Goal: Information Seeking & Learning: Understand process/instructions

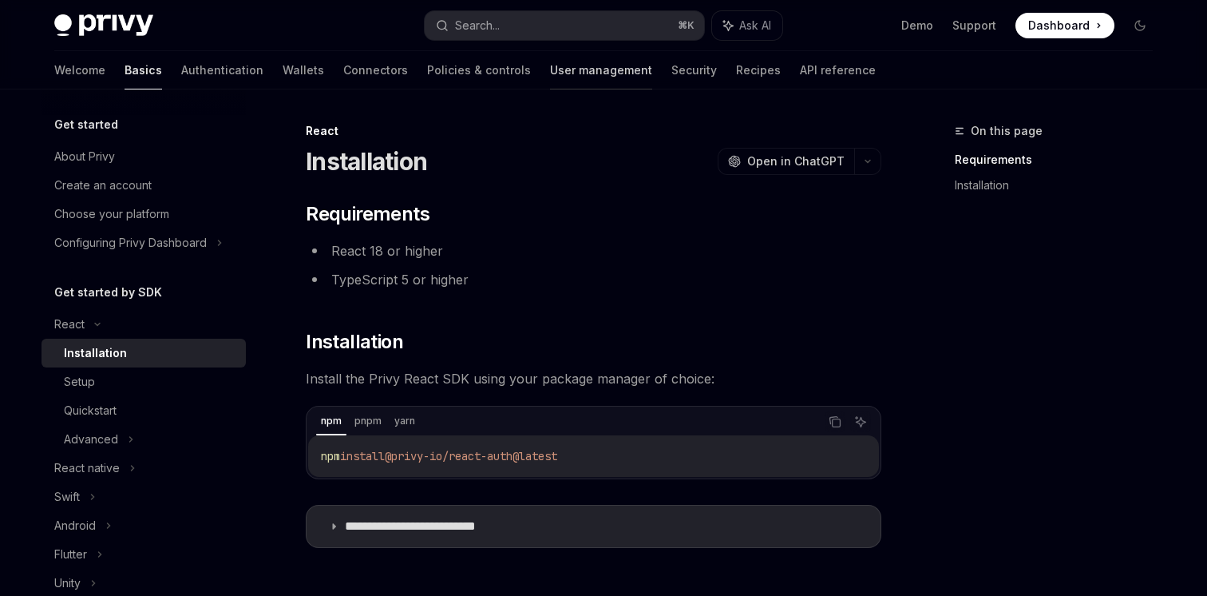
click at [550, 76] on link "User management" at bounding box center [601, 70] width 102 height 38
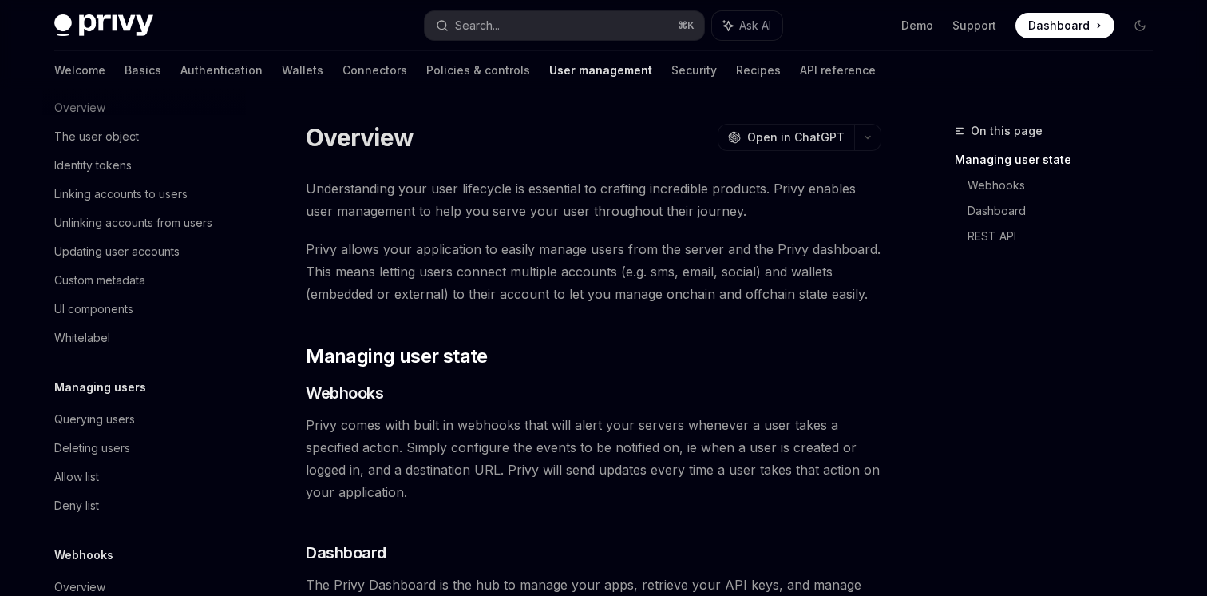
scroll to position [246, 0]
click at [282, 79] on link "Wallets" at bounding box center [303, 70] width 42 height 38
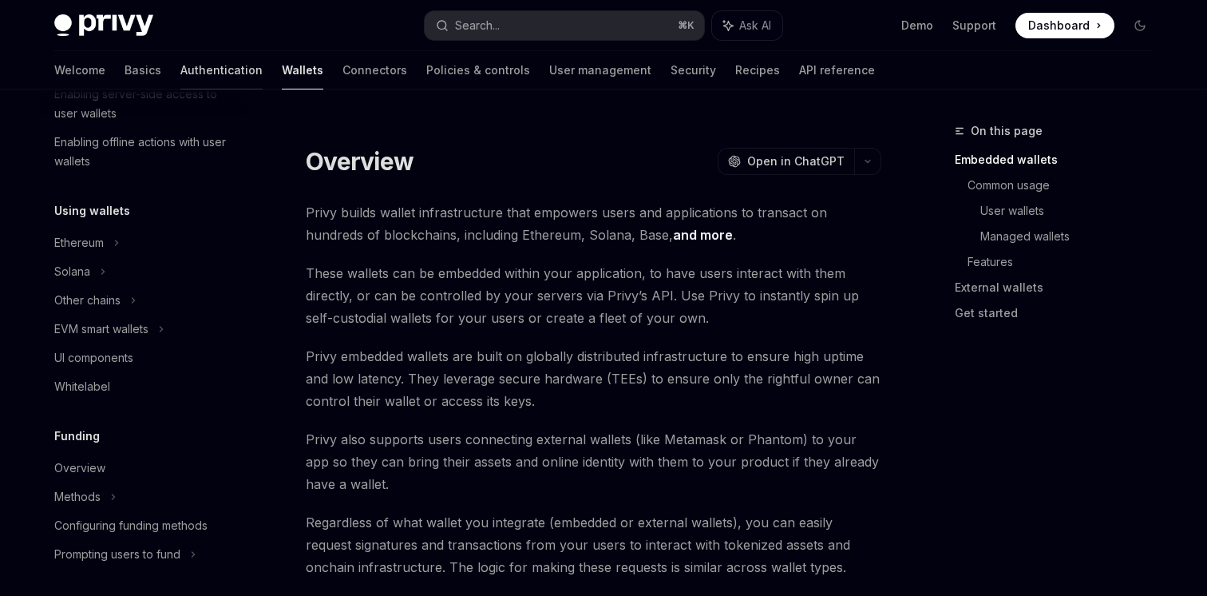
click at [180, 68] on link "Authentication" at bounding box center [221, 70] width 82 height 38
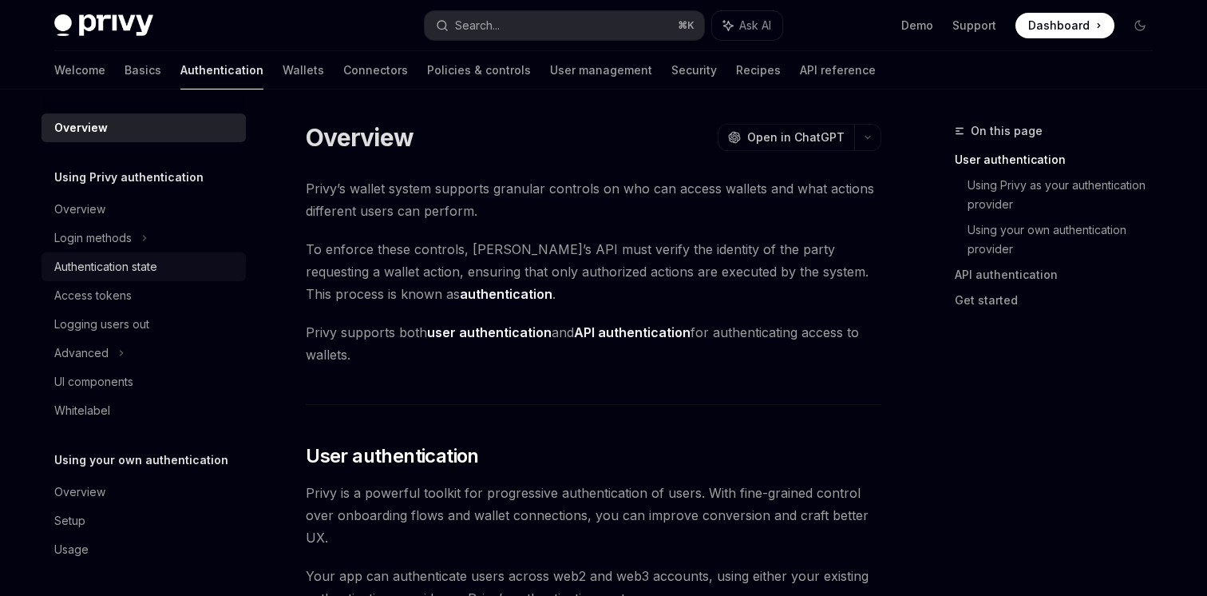
click at [90, 277] on link "Authentication state" at bounding box center [144, 266] width 204 height 29
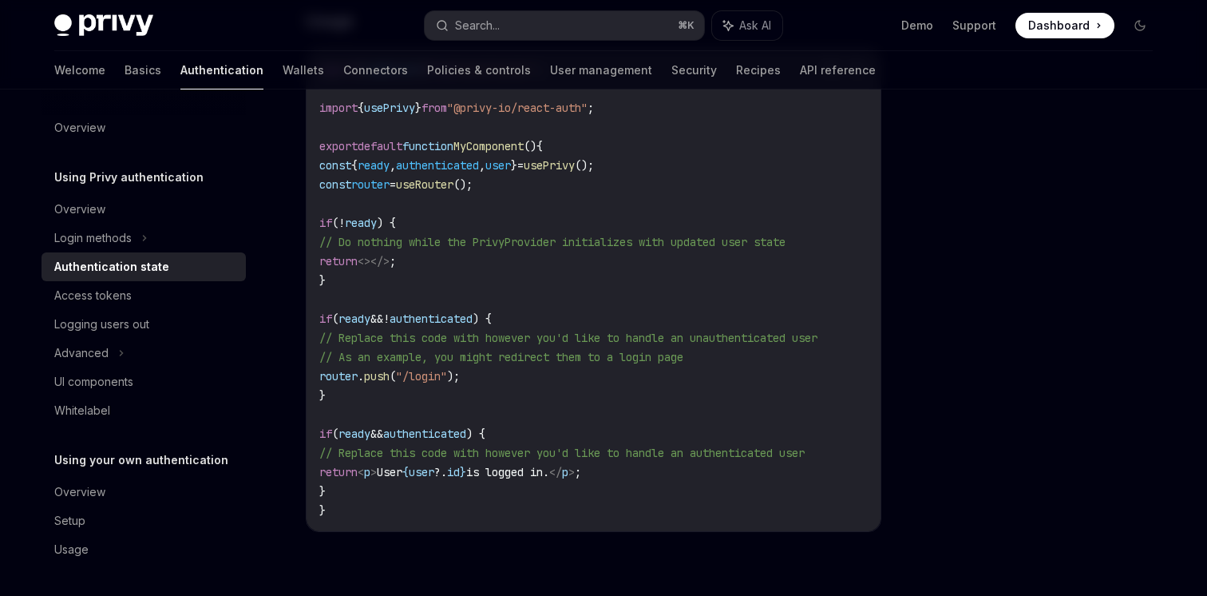
scroll to position [762, 0]
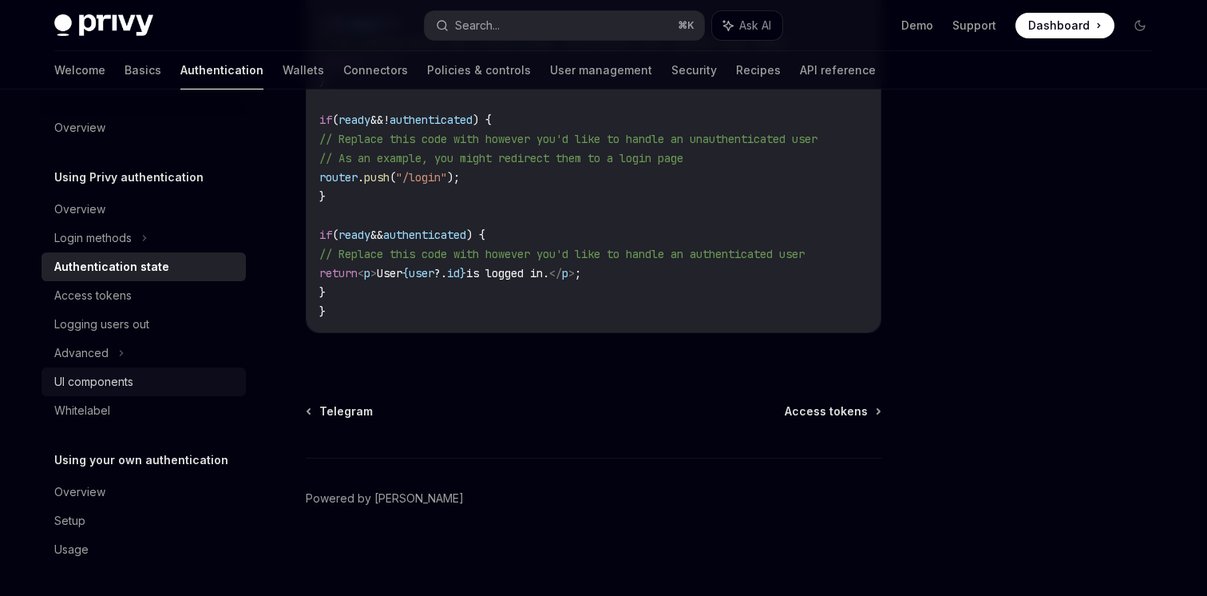
click at [94, 368] on link "UI components" at bounding box center [144, 381] width 204 height 29
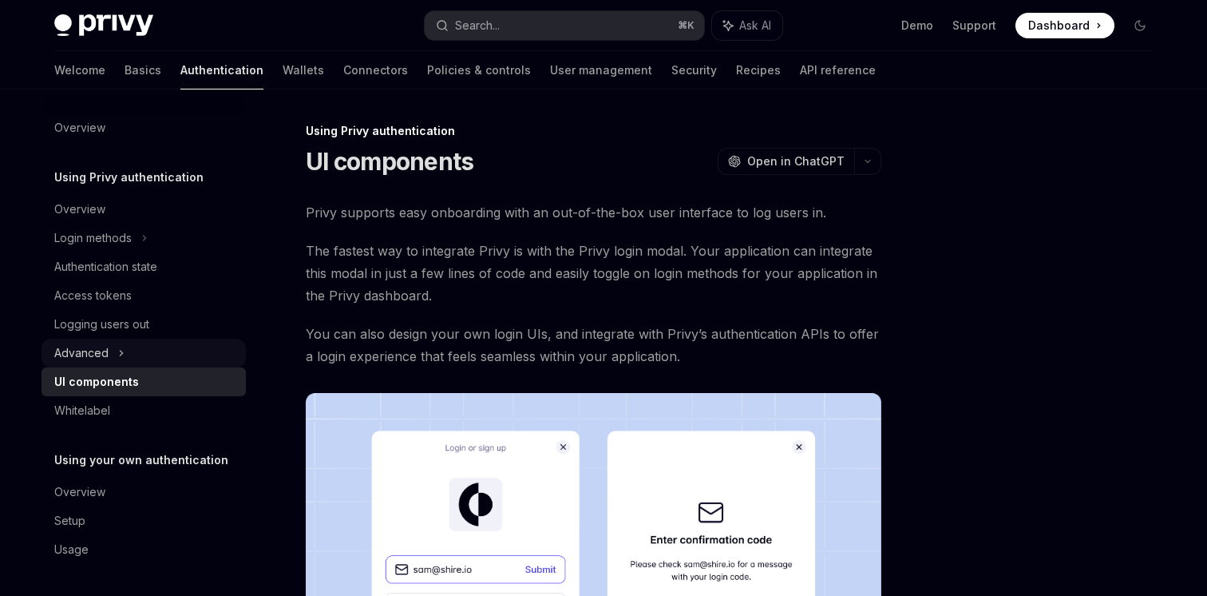
click at [94, 353] on div "Advanced" at bounding box center [81, 352] width 54 height 19
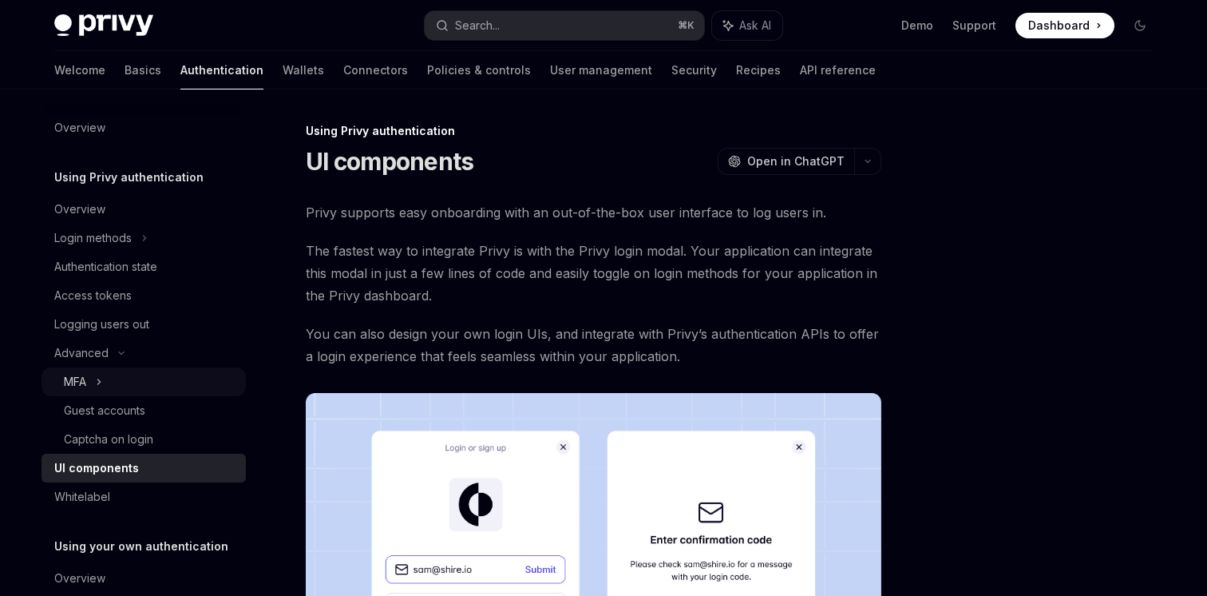
scroll to position [82, 0]
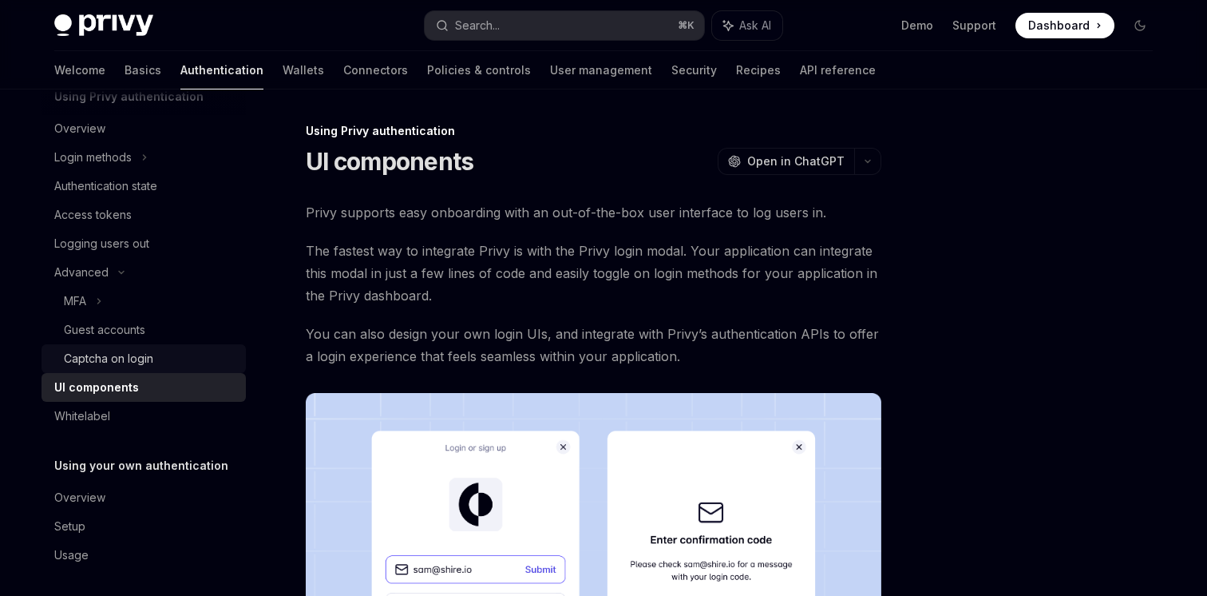
click at [109, 369] on link "Captcha on login" at bounding box center [144, 358] width 204 height 29
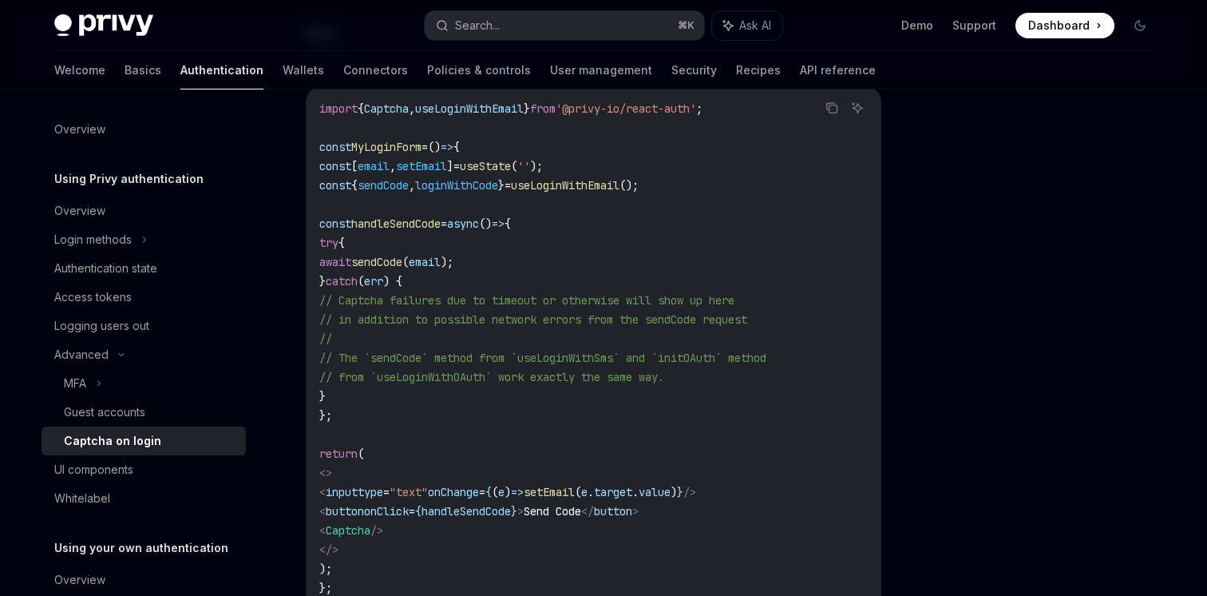
scroll to position [291, 0]
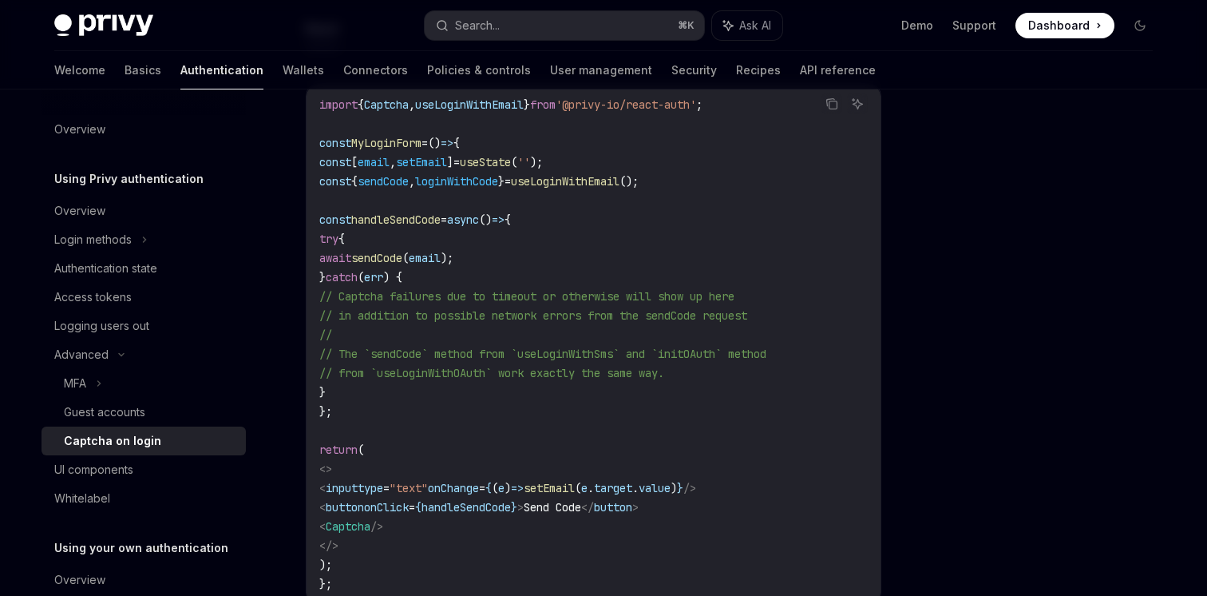
drag, startPoint x: 412, startPoint y: 267, endPoint x: 490, endPoint y: 557, distance: 300.9
click at [490, 551] on code "import { Captcha , useLoginWithEmail } from '@privy-io/react-auth' ; const MyLo…" at bounding box center [593, 344] width 548 height 498
click at [490, 557] on code "import { Captcha , useLoginWithEmail } from '@privy-io/react-auth' ; const MyLo…" at bounding box center [593, 344] width 548 height 498
drag, startPoint x: 592, startPoint y: 558, endPoint x: 523, endPoint y: 198, distance: 366.5
click at [523, 199] on code "import { Captcha , useLoginWithEmail } from '@privy-io/react-auth' ; const MyLo…" at bounding box center [593, 344] width 548 height 498
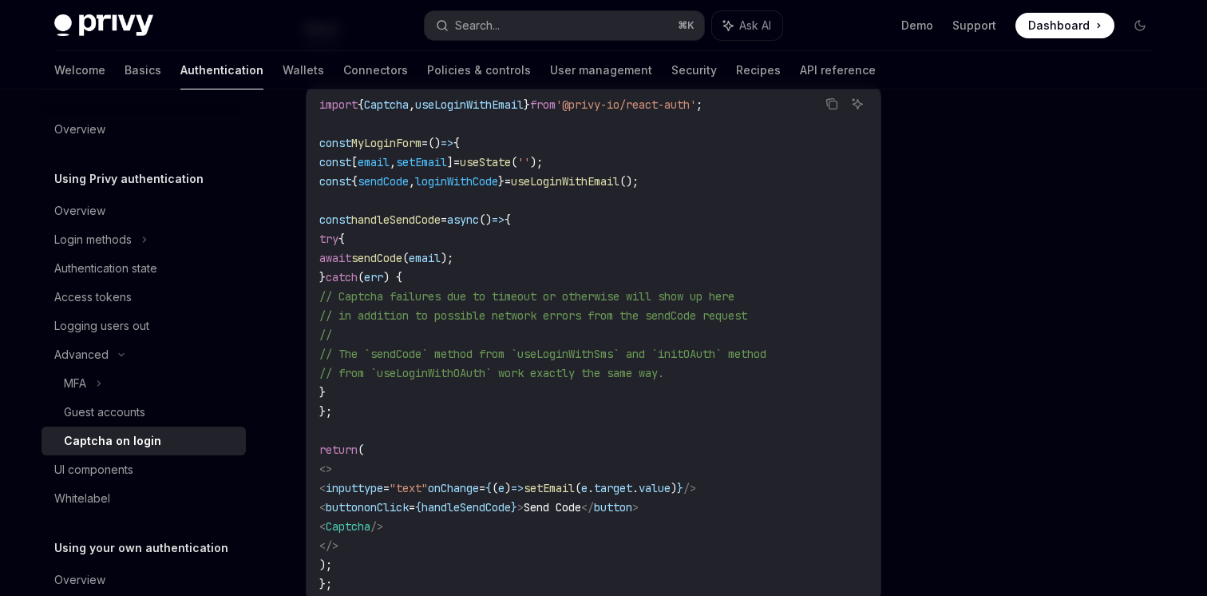
click at [523, 198] on code "import { Captcha , useLoginWithEmail } from '@privy-io/react-auth' ; const MyLo…" at bounding box center [593, 344] width 548 height 498
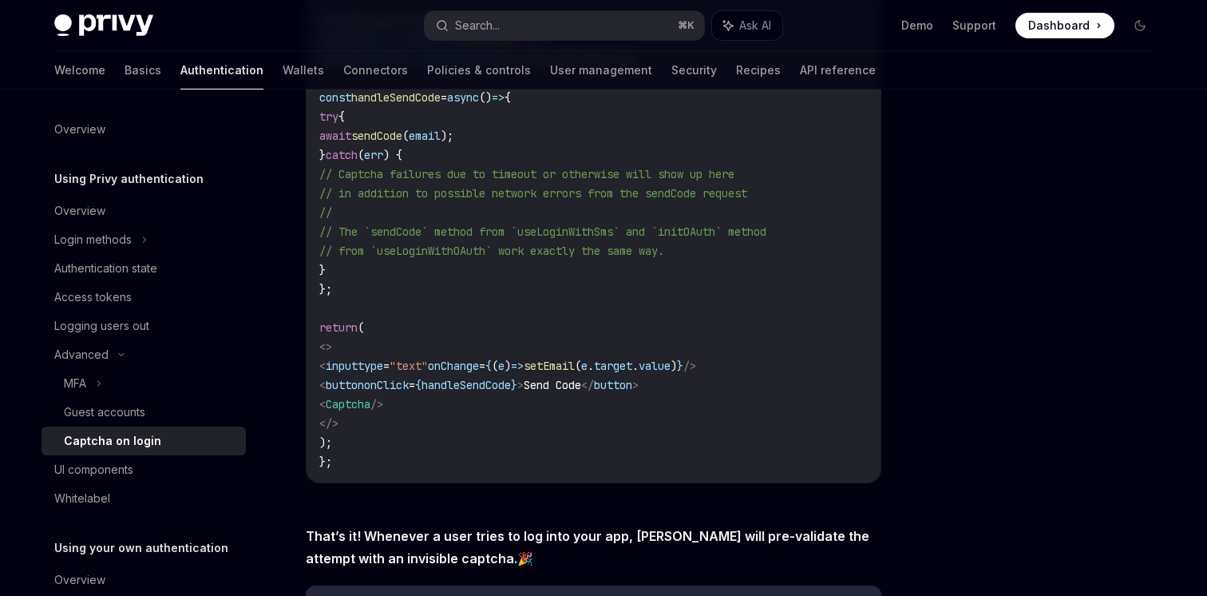
scroll to position [482, 0]
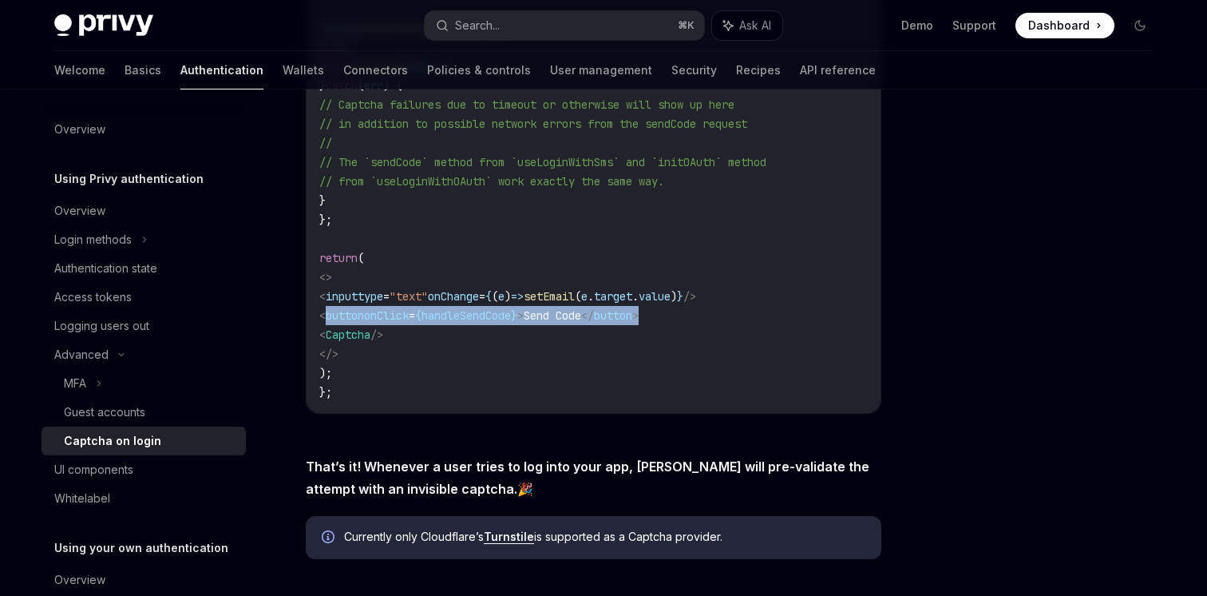
drag, startPoint x: 404, startPoint y: 317, endPoint x: 840, endPoint y: 317, distance: 435.9
click at [832, 317] on code "import { Captcha , useLoginWithEmail } from '@privy-io/react-auth' ; const MyLo…" at bounding box center [593, 152] width 548 height 498
click at [840, 317] on code "import { Captcha , useLoginWithEmail } from '@privy-io/react-auth' ; const MyLo…" at bounding box center [593, 152] width 548 height 498
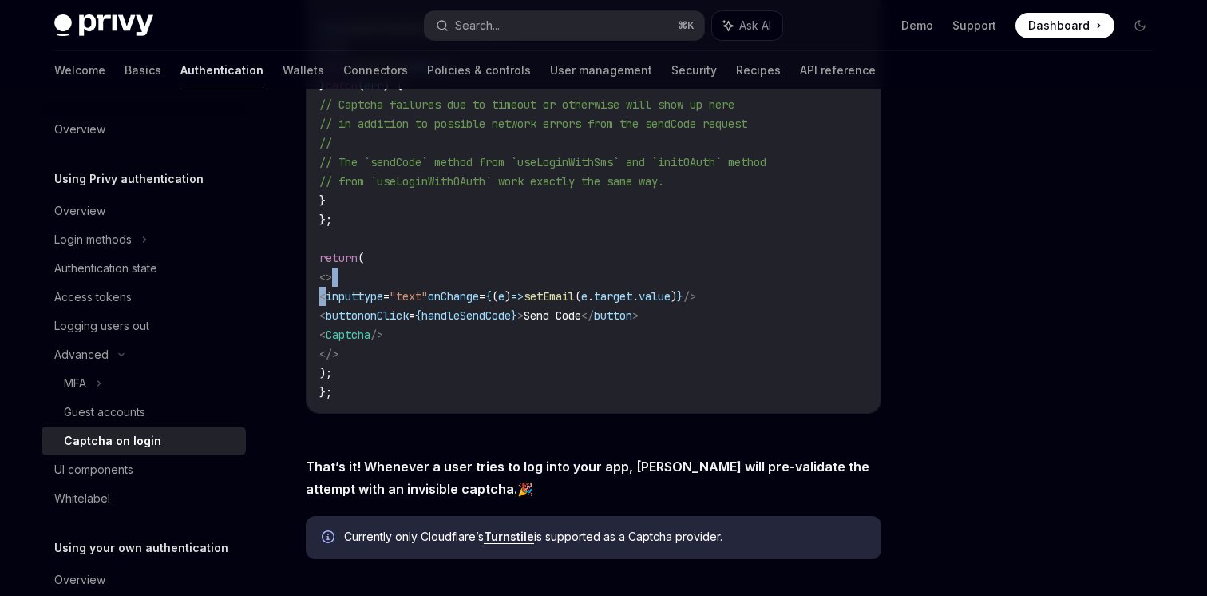
drag, startPoint x: 788, startPoint y: 287, endPoint x: 312, endPoint y: 287, distance: 475.8
click at [316, 287] on div "import { Captcha , useLoginWithEmail } from '@privy-io/react-auth' ; const MyLo…" at bounding box center [594, 152] width 574 height 520
click at [364, 312] on span "button" at bounding box center [345, 315] width 38 height 14
drag, startPoint x: 357, startPoint y: 332, endPoint x: 520, endPoint y: 338, distance: 163.8
click at [520, 338] on code "import { Captcha , useLoginWithEmail } from '@privy-io/react-auth' ; const MyLo…" at bounding box center [593, 152] width 548 height 498
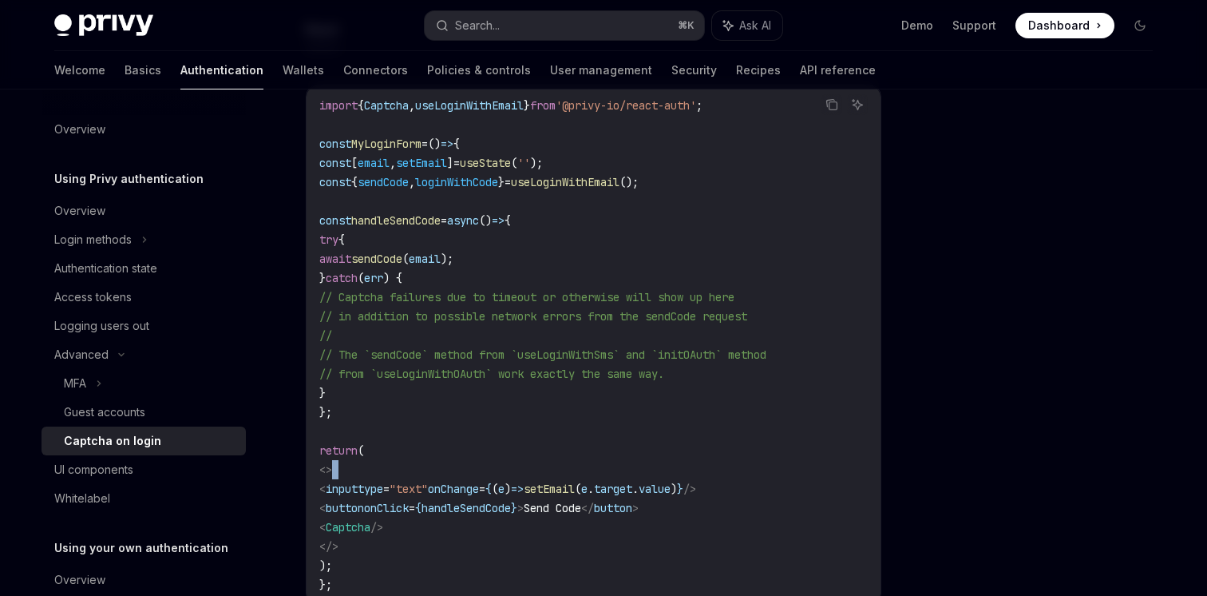
scroll to position [299, 0]
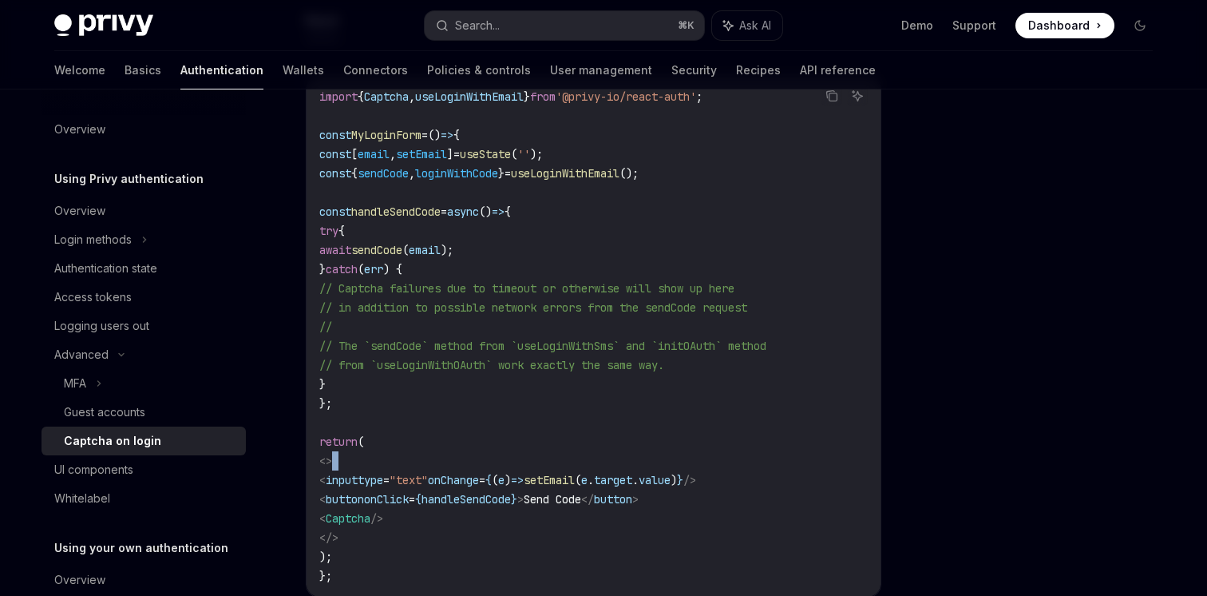
drag, startPoint x: 448, startPoint y: 278, endPoint x: 740, endPoint y: 365, distance: 304.9
click at [738, 365] on code "import { Captcha , useLoginWithEmail } from '@privy-io/react-auth' ; const MyLo…" at bounding box center [593, 336] width 548 height 498
click at [740, 365] on code "import { Captcha , useLoginWithEmail } from '@privy-io/react-auth' ; const MyLo…" at bounding box center [593, 336] width 548 height 498
drag, startPoint x: 759, startPoint y: 366, endPoint x: 609, endPoint y: 266, distance: 180.2
click at [609, 266] on code "import { Captcha , useLoginWithEmail } from '@privy-io/react-auth' ; const MyLo…" at bounding box center [593, 336] width 548 height 498
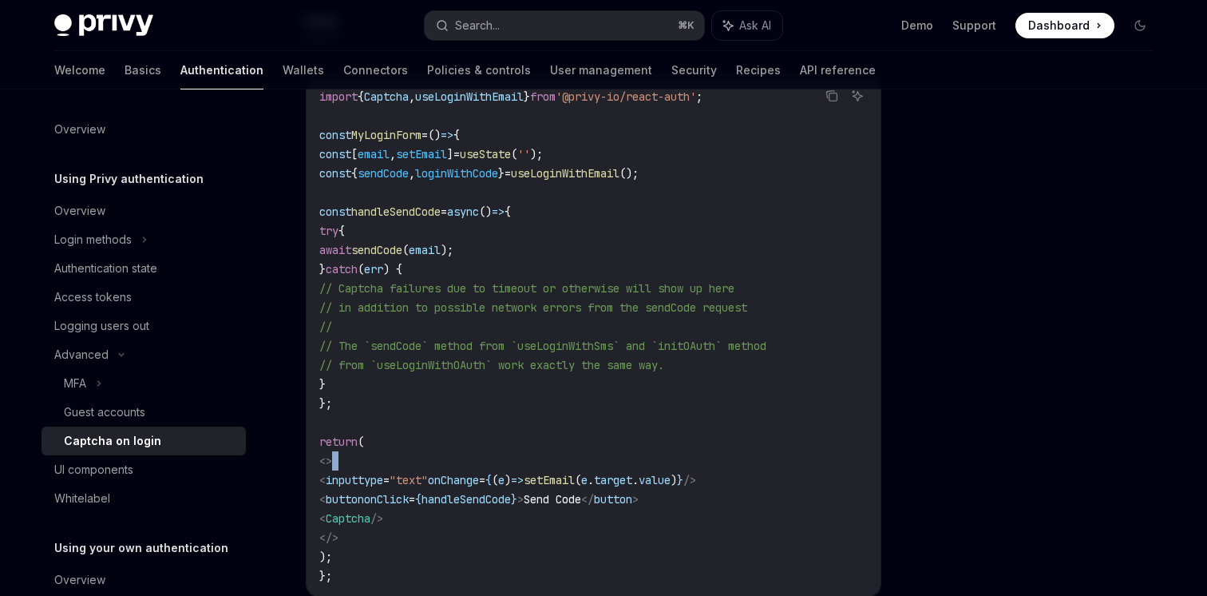
click at [609, 266] on code "import { Captcha , useLoginWithEmail } from '@privy-io/react-auth' ; const MyLo…" at bounding box center [593, 336] width 548 height 498
drag, startPoint x: 544, startPoint y: 277, endPoint x: 709, endPoint y: 377, distance: 193.0
click at [707, 376] on code "import { Captcha , useLoginWithEmail } from '@privy-io/react-auth' ; const MyLo…" at bounding box center [593, 336] width 548 height 498
click at [709, 377] on code "import { Captcha , useLoginWithEmail } from '@privy-io/react-auth' ; const MyLo…" at bounding box center [593, 336] width 548 height 498
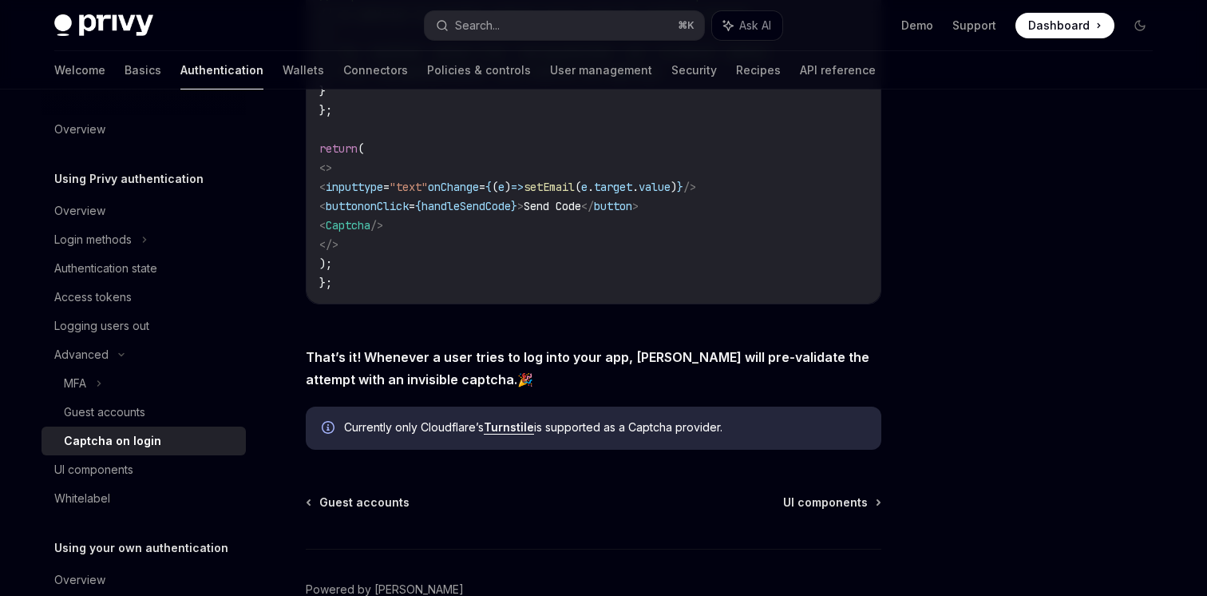
scroll to position [596, 0]
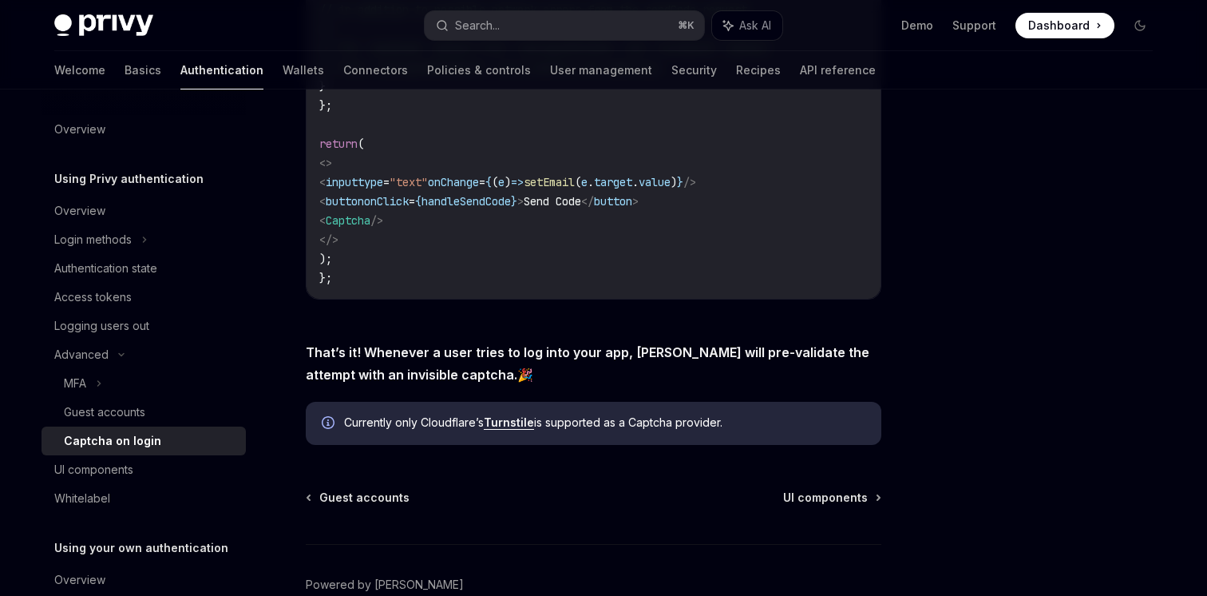
drag, startPoint x: 319, startPoint y: 354, endPoint x: 572, endPoint y: 379, distance: 253.5
click at [563, 379] on span "That’s it! Whenever a user tries to log into your app, [PERSON_NAME] will pre-v…" at bounding box center [594, 363] width 576 height 45
click at [572, 379] on span "That’s it! Whenever a user tries to log into your app, [PERSON_NAME] will pre-v…" at bounding box center [594, 363] width 576 height 45
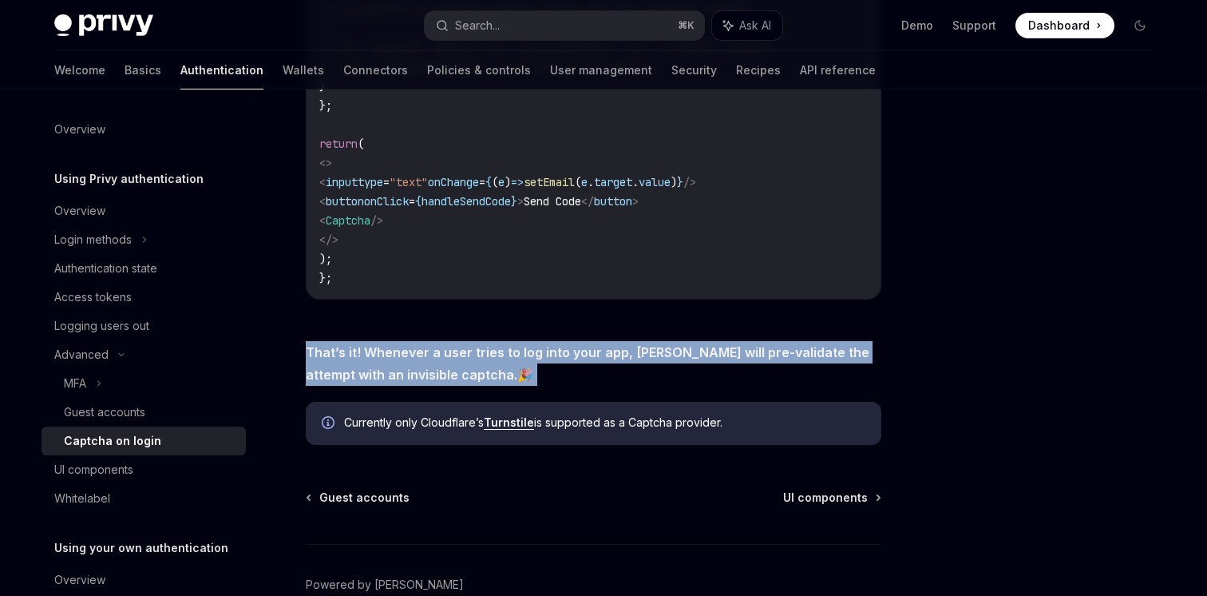
drag, startPoint x: 572, startPoint y: 379, endPoint x: 339, endPoint y: 338, distance: 236.0
click at [342, 338] on div "Privy supports adding CAPTCHA to your login flow to prevent botting. Once CAPTC…" at bounding box center [594, 25] width 576 height 840
click at [339, 338] on div "Privy supports adding CAPTCHA to your login flow to prevent botting. Once CAPTC…" at bounding box center [594, 25] width 576 height 840
drag, startPoint x: 339, startPoint y: 338, endPoint x: 530, endPoint y: 384, distance: 196.3
click at [526, 384] on div "Privy supports adding CAPTCHA to your login flow to prevent botting. Once CAPTC…" at bounding box center [594, 25] width 576 height 840
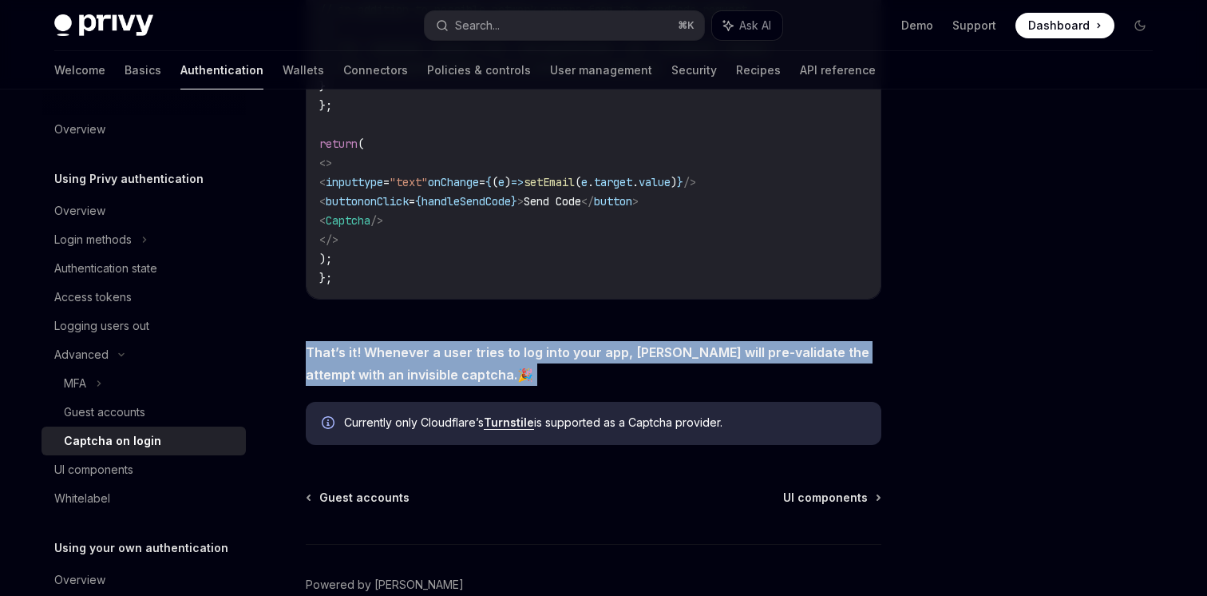
click at [530, 384] on span "That’s it! Whenever a user tries to log into your app, [PERSON_NAME] will pre-v…" at bounding box center [594, 363] width 576 height 45
drag, startPoint x: 399, startPoint y: 420, endPoint x: 783, endPoint y: 420, distance: 384.0
click at [767, 420] on span "Currently only Cloudflare’s Turnstile is supported as a Captcha provider." at bounding box center [604, 422] width 521 height 16
click at [783, 420] on span "Currently only Cloudflare’s Turnstile is supported as a Captcha provider." at bounding box center [604, 422] width 521 height 16
drag, startPoint x: 473, startPoint y: 343, endPoint x: 683, endPoint y: 398, distance: 216.3
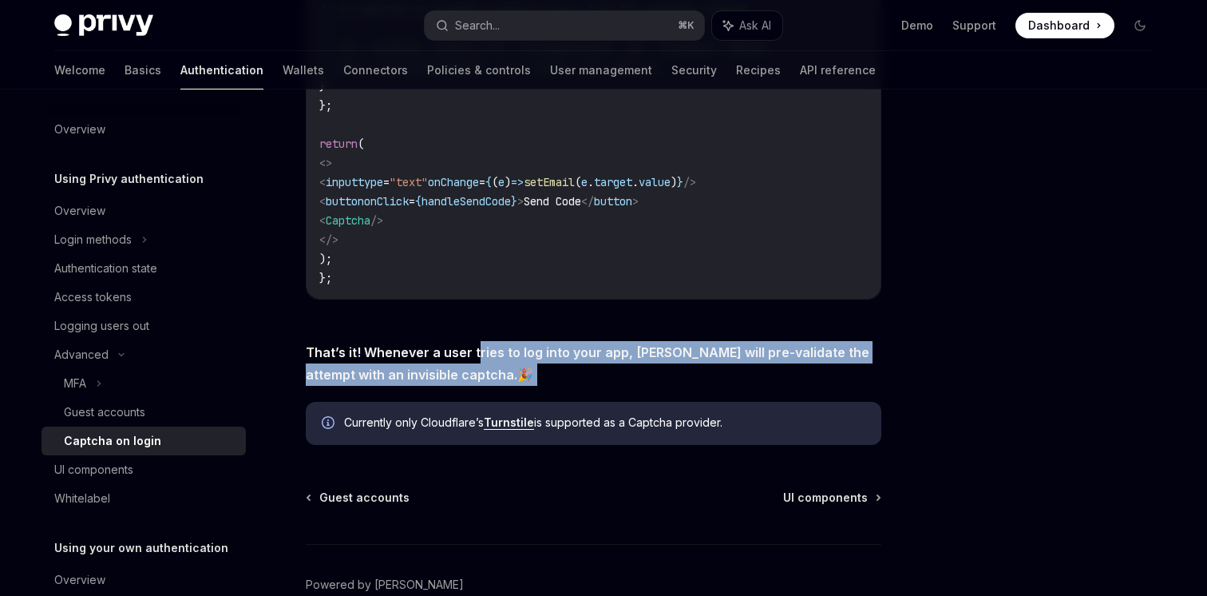
click at [677, 398] on div "Privy supports adding CAPTCHA to your login flow to prevent botting. Once CAPTC…" at bounding box center [594, 25] width 576 height 840
click at [685, 398] on div "Privy supports adding CAPTCHA to your login flow to prevent botting. Once CAPTC…" at bounding box center [594, 25] width 576 height 840
drag, startPoint x: 685, startPoint y: 398, endPoint x: 395, endPoint y: 337, distance: 296.2
click at [396, 337] on div "Privy supports adding CAPTCHA to your login flow to prevent botting. Once CAPTC…" at bounding box center [594, 25] width 576 height 840
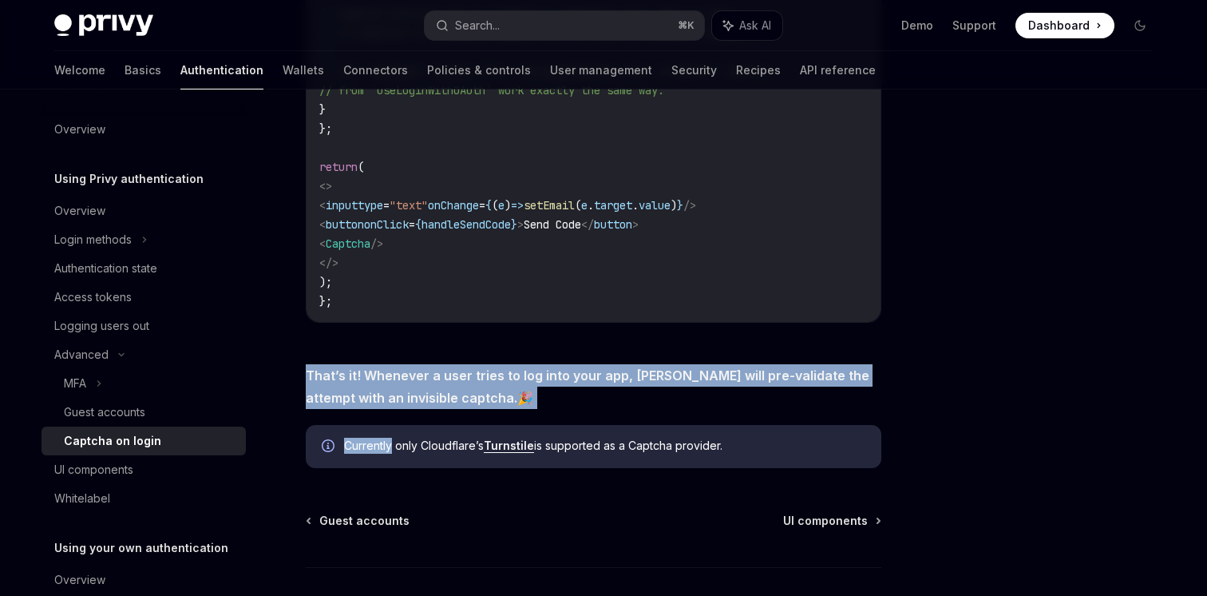
click at [395, 337] on div "Copy Ask AI import { Captcha , useLoginWithEmail } from '@privy-io/react-auth' …" at bounding box center [594, 66] width 576 height 564
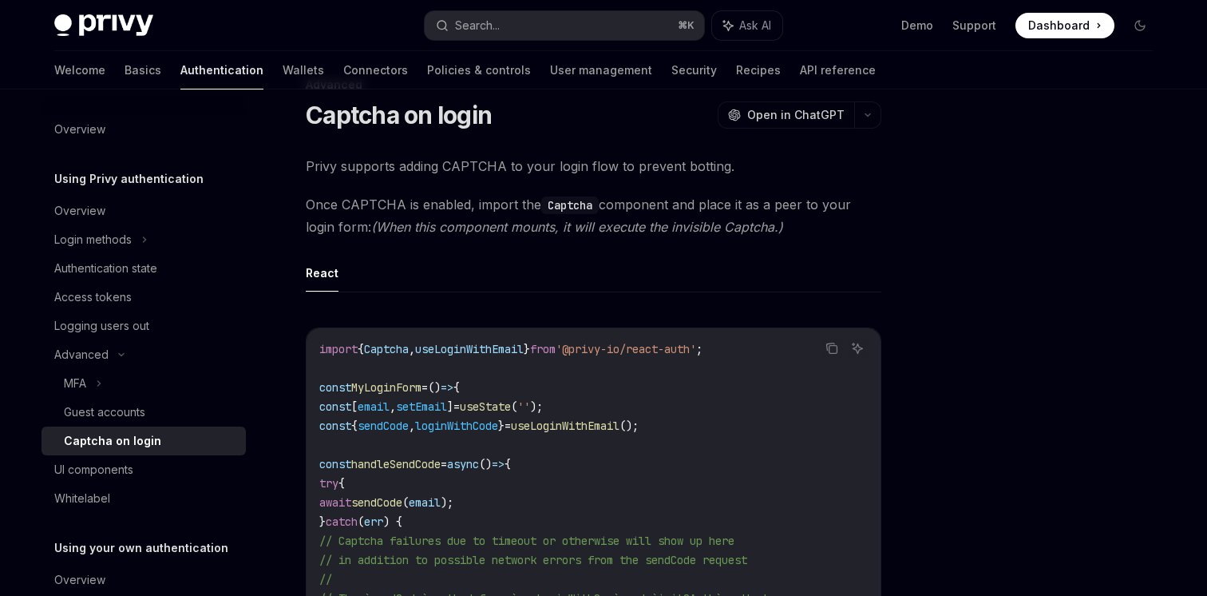
scroll to position [0, 0]
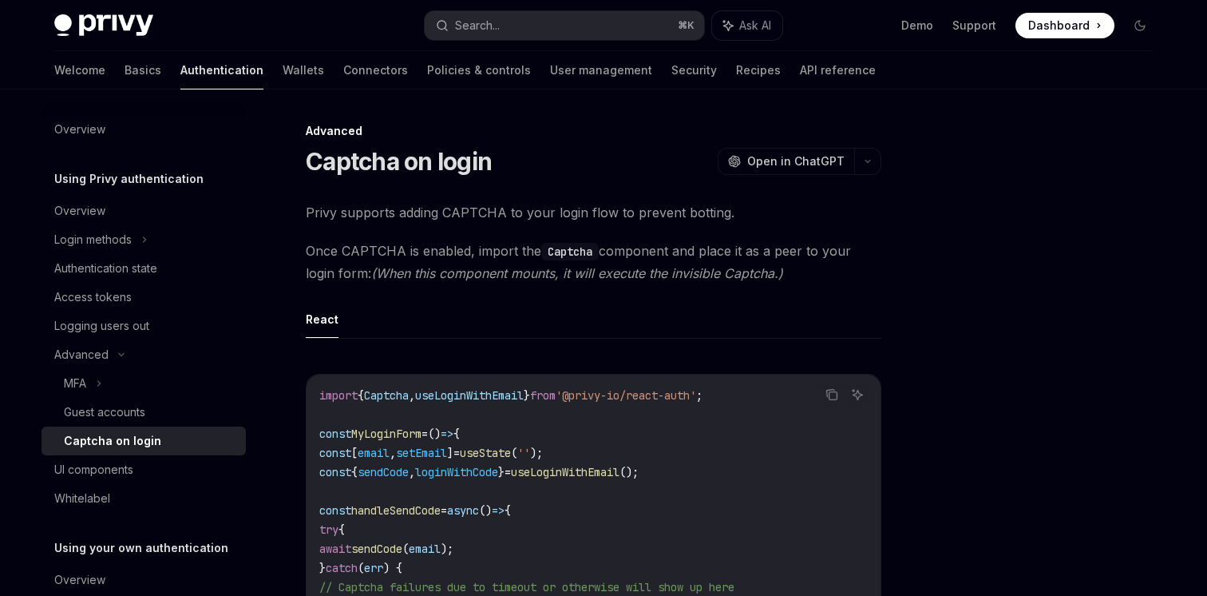
drag, startPoint x: 350, startPoint y: 220, endPoint x: 647, endPoint y: 346, distance: 321.6
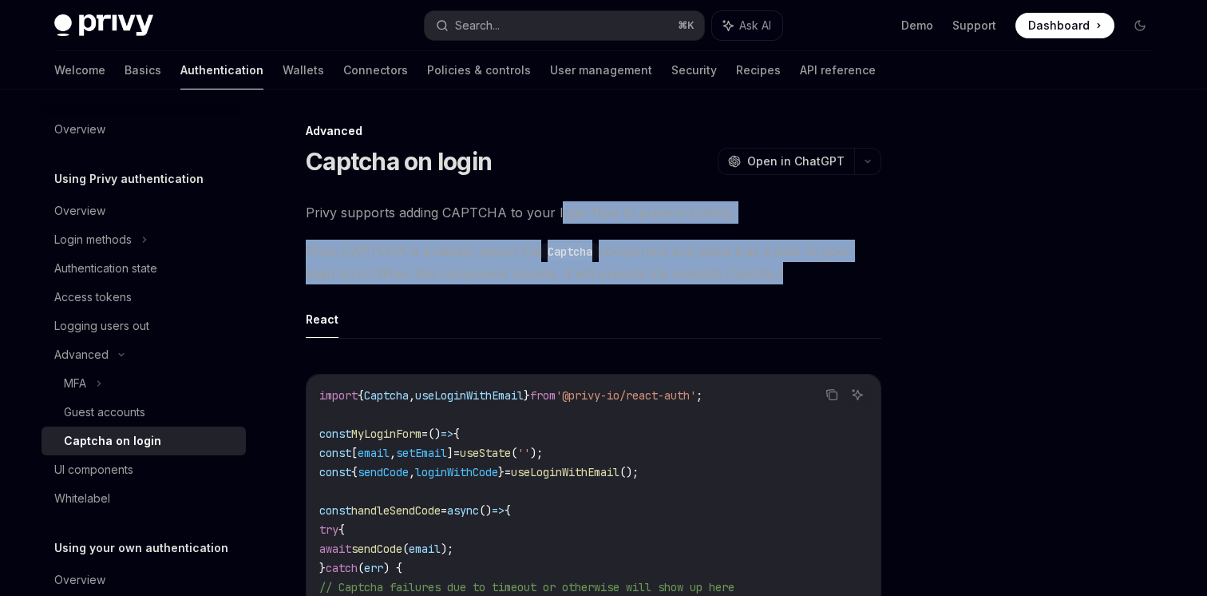
drag, startPoint x: 764, startPoint y: 287, endPoint x: 550, endPoint y: 204, distance: 229.5
click at [550, 204] on span "Privy supports adding CAPTCHA to your login flow to prevent botting." at bounding box center [594, 212] width 576 height 22
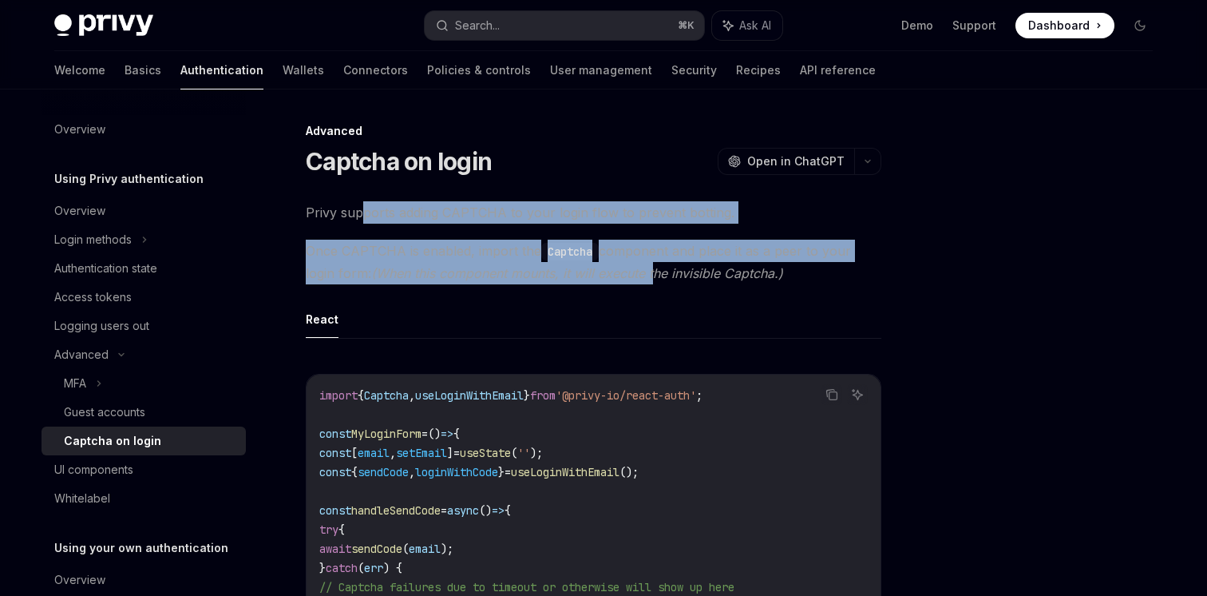
drag, startPoint x: 361, startPoint y: 221, endPoint x: 676, endPoint y: 280, distance: 320.8
click at [676, 280] on span "Once CAPTCHA is enabled, import the Captcha component and place it as a peer to…" at bounding box center [594, 261] width 576 height 45
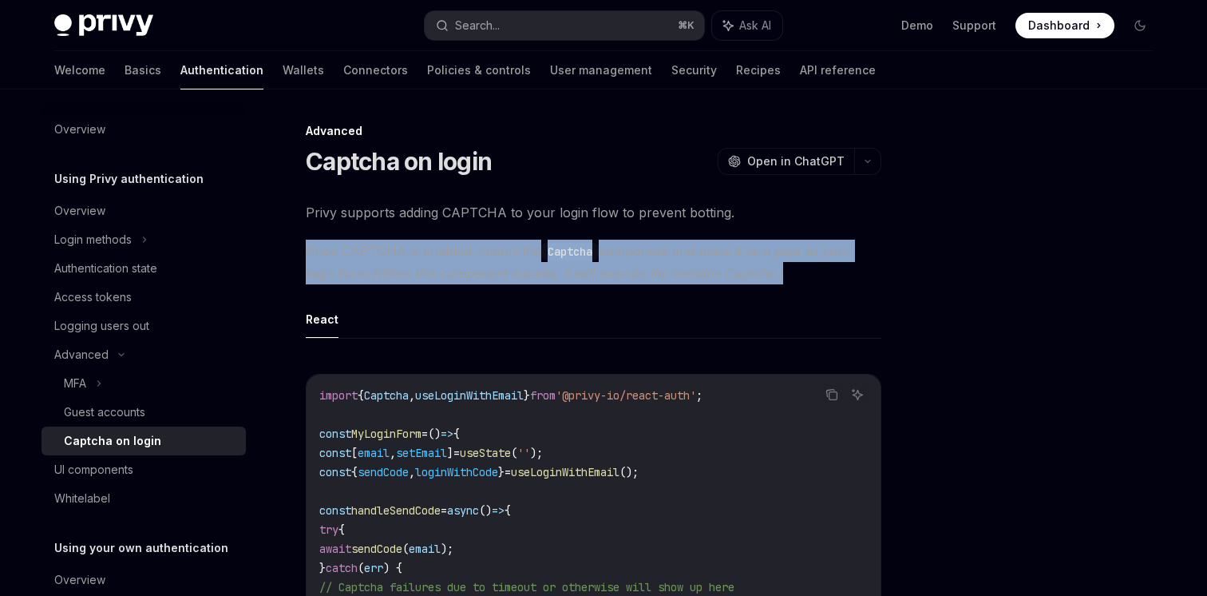
drag, startPoint x: 754, startPoint y: 287, endPoint x: 488, endPoint y: 230, distance: 272.0
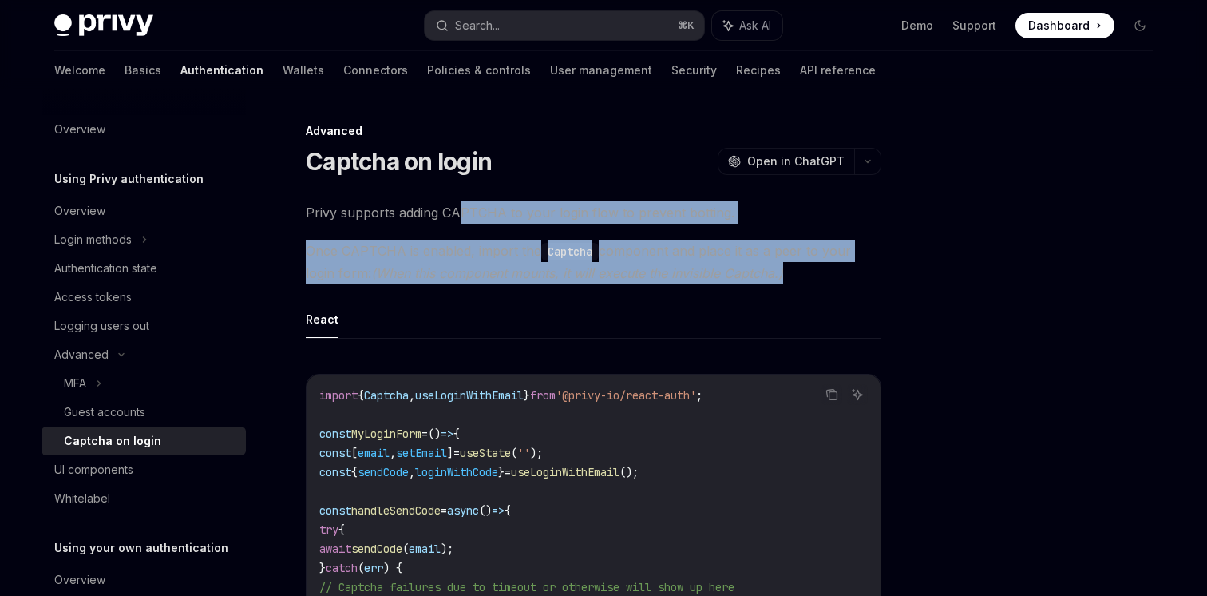
drag, startPoint x: 455, startPoint y: 215, endPoint x: 744, endPoint y: 300, distance: 301.3
click at [744, 300] on ul "React" at bounding box center [594, 319] width 576 height 38
drag, startPoint x: 844, startPoint y: 287, endPoint x: 603, endPoint y: 195, distance: 258.0
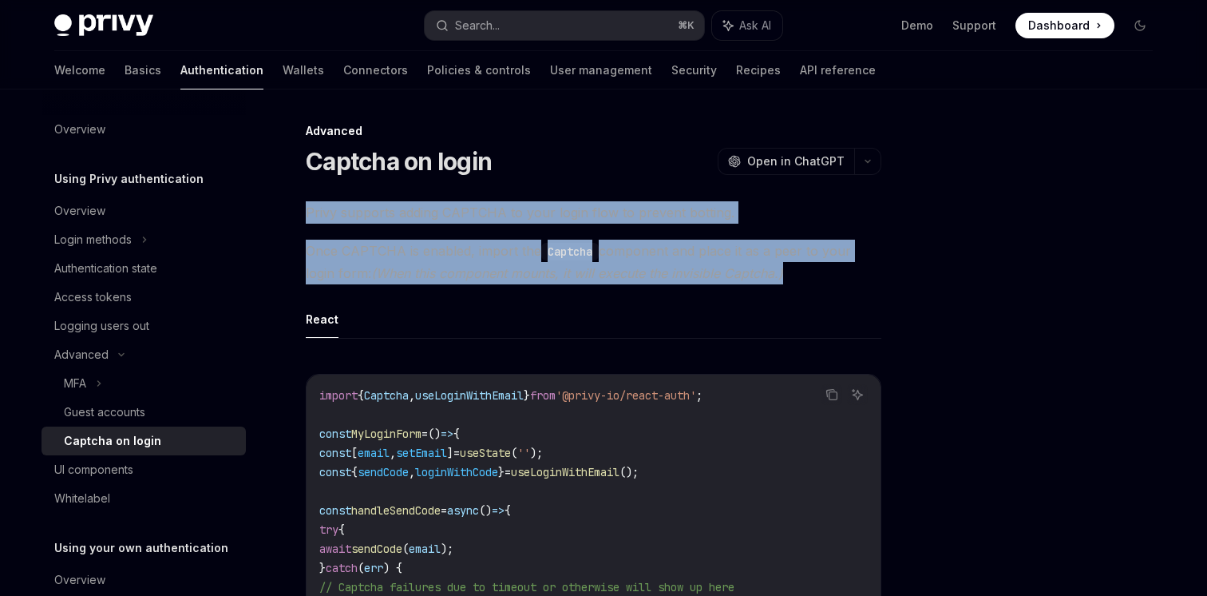
click at [584, 204] on span "Privy supports adding CAPTCHA to your login flow to prevent botting." at bounding box center [594, 212] width 576 height 22
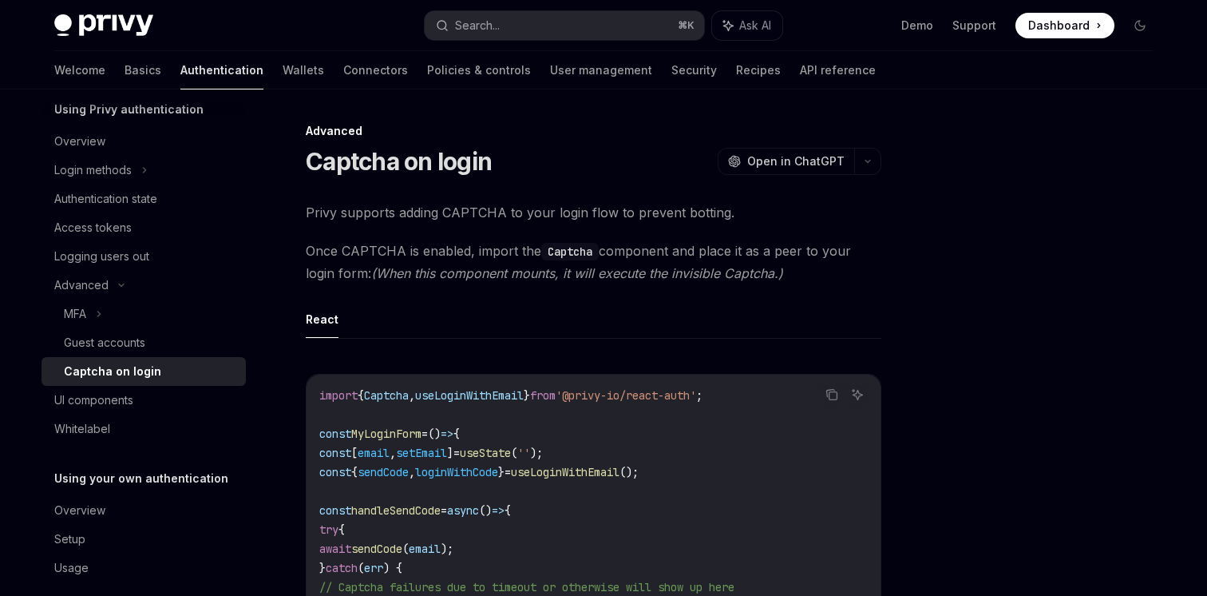
scroll to position [85, 0]
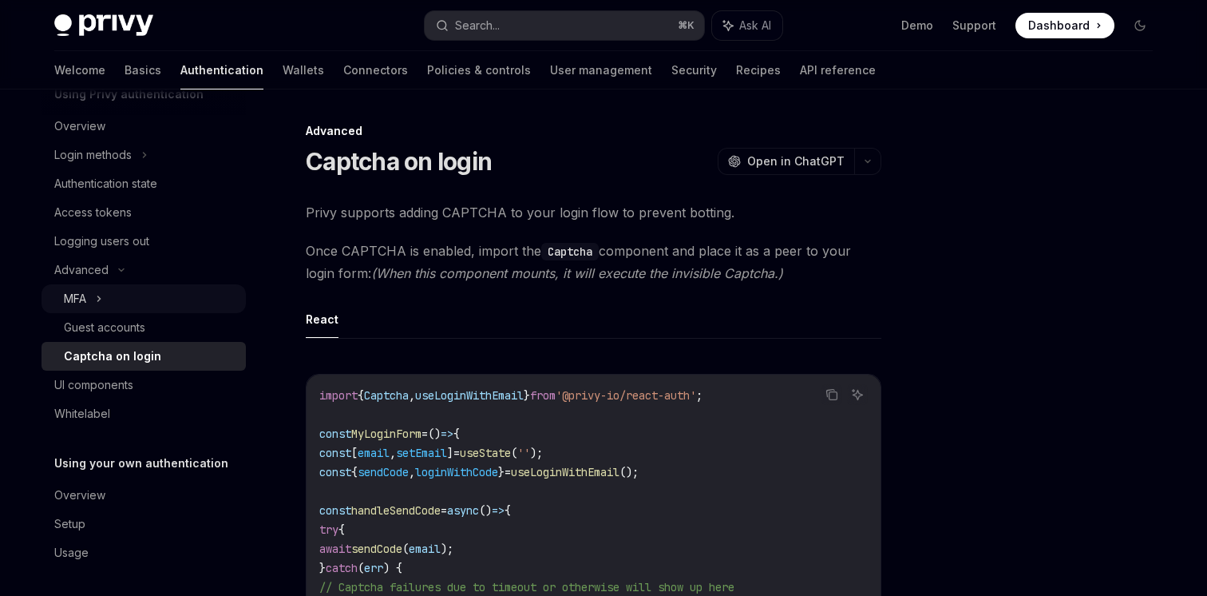
click at [116, 310] on div "MFA" at bounding box center [144, 298] width 204 height 29
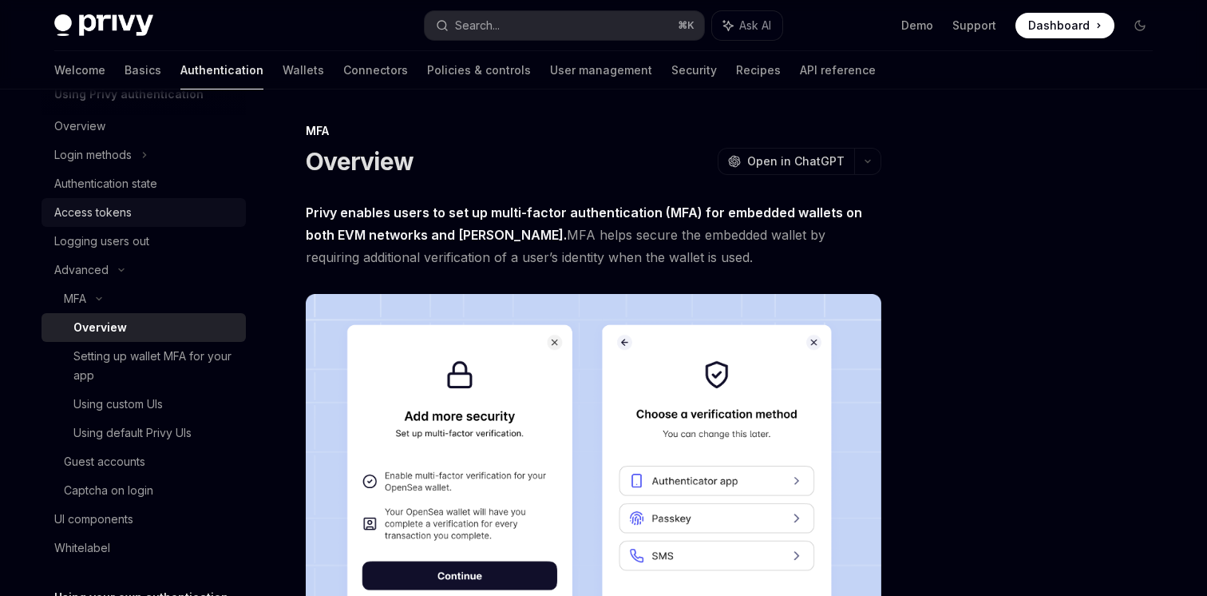
click at [123, 198] on link "Access tokens" at bounding box center [144, 212] width 204 height 29
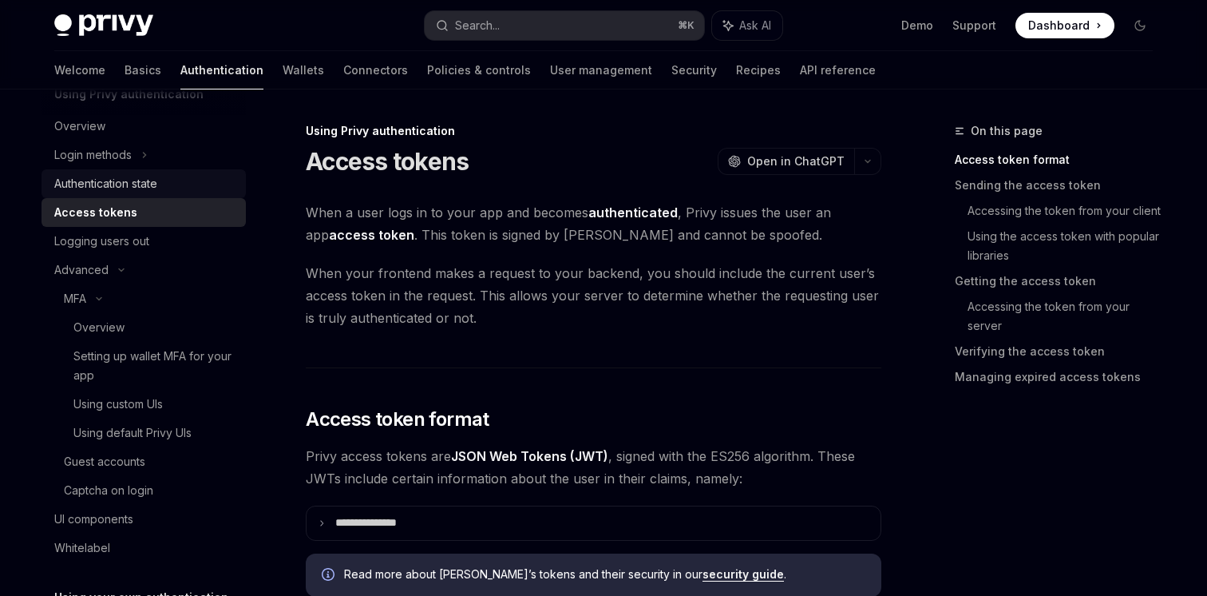
click at [142, 176] on div "Authentication state" at bounding box center [105, 183] width 103 height 19
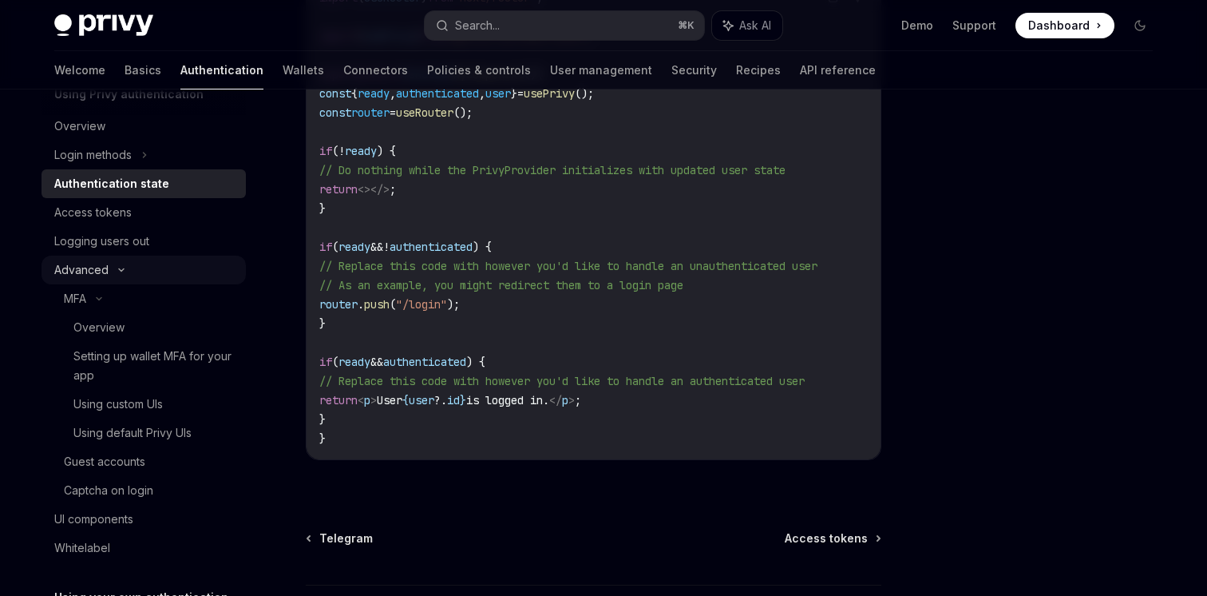
scroll to position [671, 0]
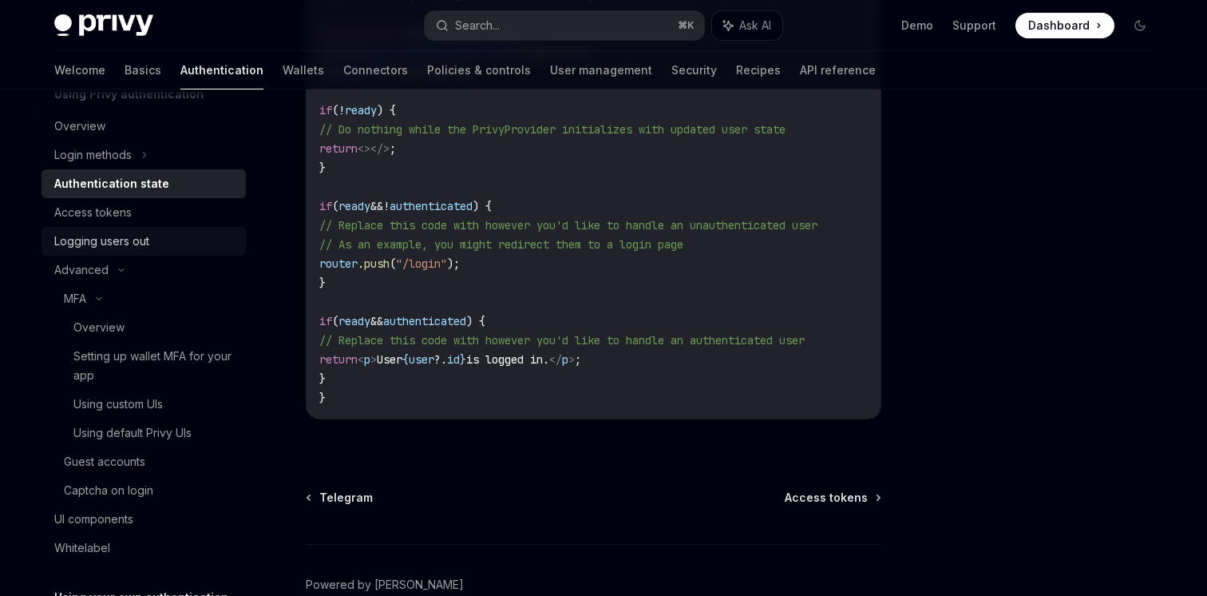
click at [185, 229] on link "Logging users out" at bounding box center [144, 241] width 204 height 29
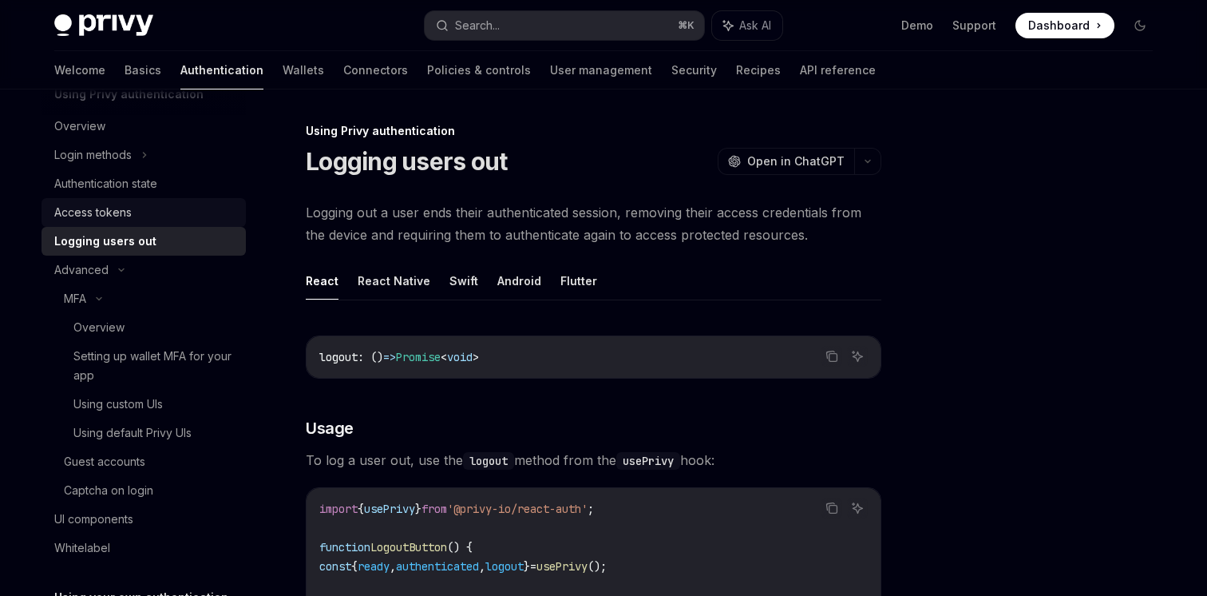
click at [191, 212] on div "Access tokens" at bounding box center [145, 212] width 182 height 19
type textarea "*"
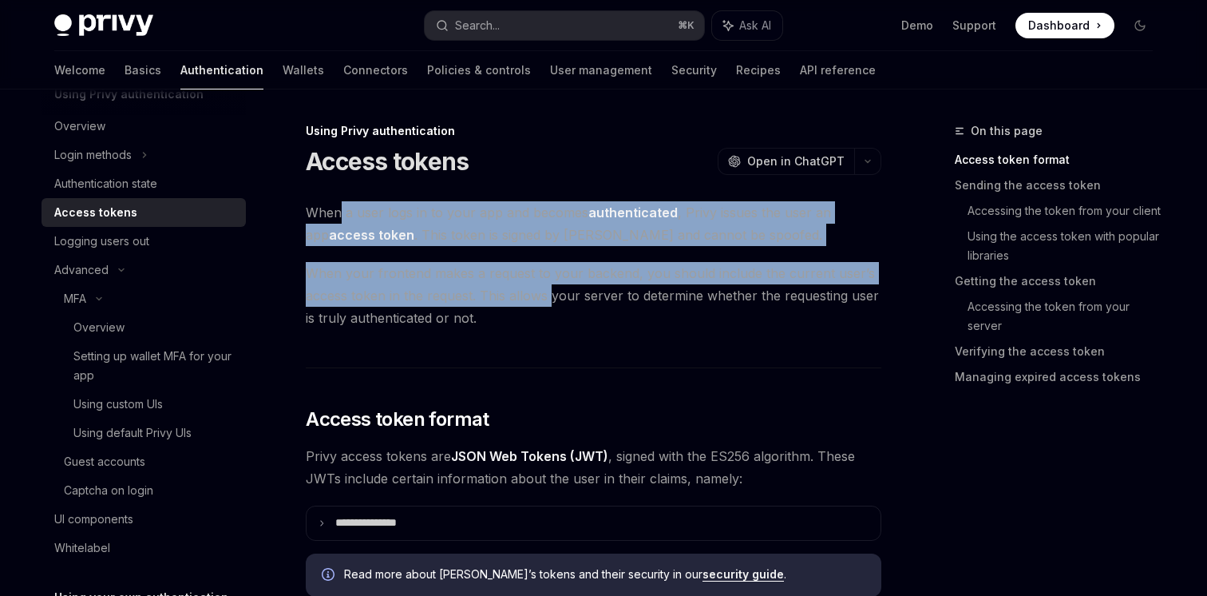
drag, startPoint x: 339, startPoint y: 216, endPoint x: 591, endPoint y: 310, distance: 268.2
click at [591, 310] on span "When your frontend makes a request to your backend, you should include the curr…" at bounding box center [594, 295] width 576 height 67
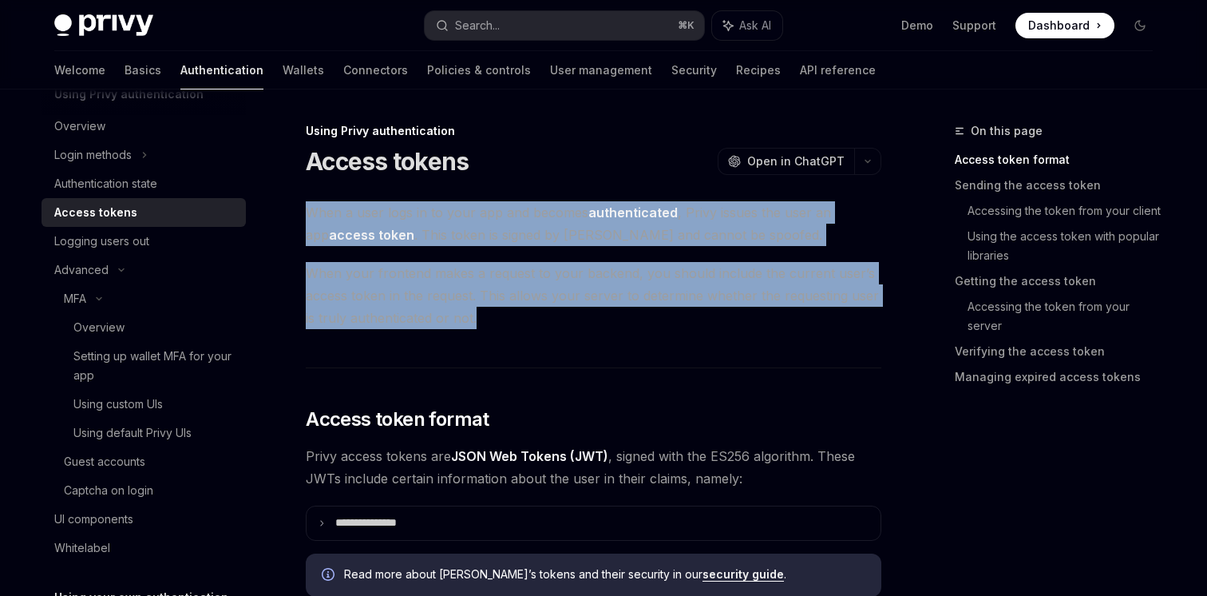
drag, startPoint x: 626, startPoint y: 300, endPoint x: 493, endPoint y: 183, distance: 177.0
drag, startPoint x: 398, startPoint y: 196, endPoint x: 505, endPoint y: 337, distance: 176.6
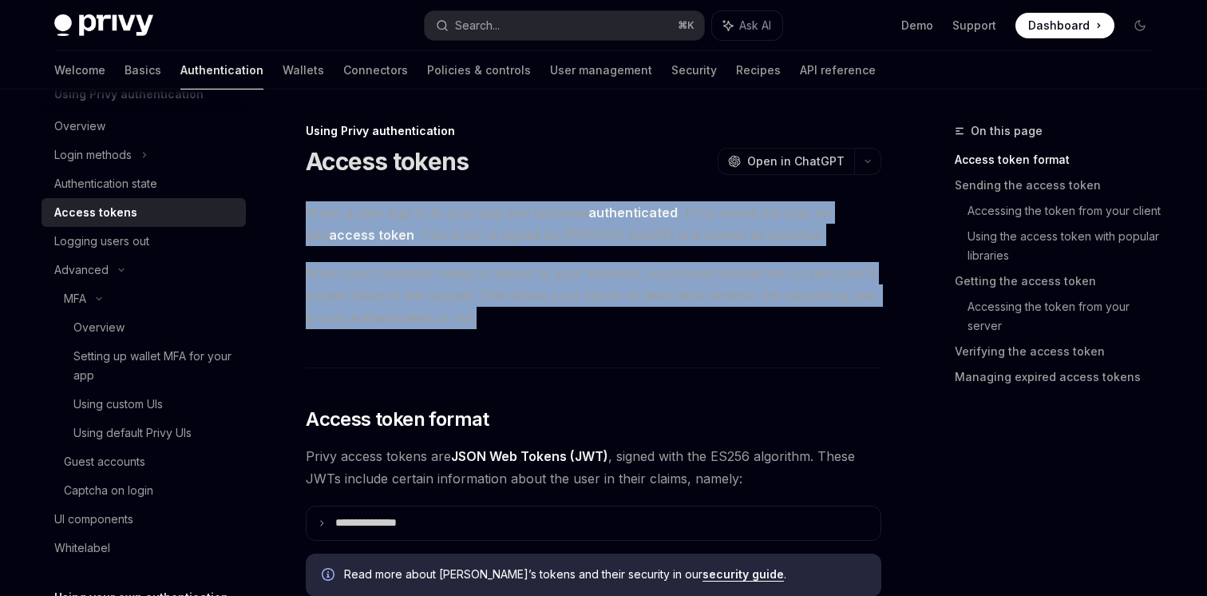
drag, startPoint x: 511, startPoint y: 338, endPoint x: 469, endPoint y: 189, distance: 154.2
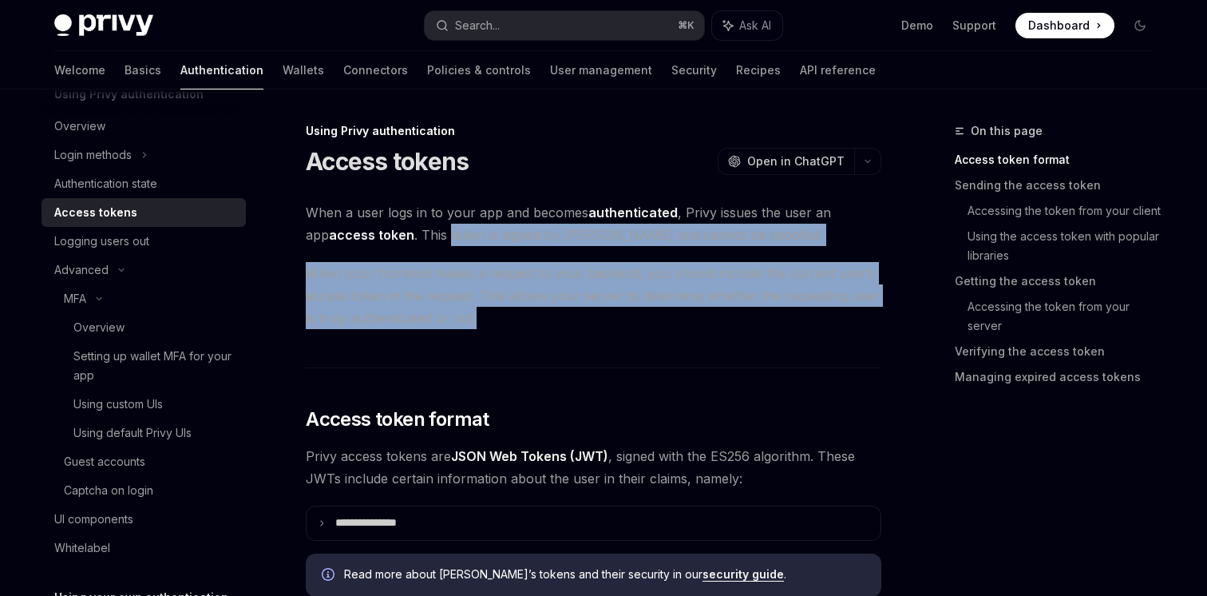
drag, startPoint x: 437, startPoint y: 246, endPoint x: 508, endPoint y: 352, distance: 127.3
drag, startPoint x: 525, startPoint y: 299, endPoint x: 483, endPoint y: 241, distance: 72.0
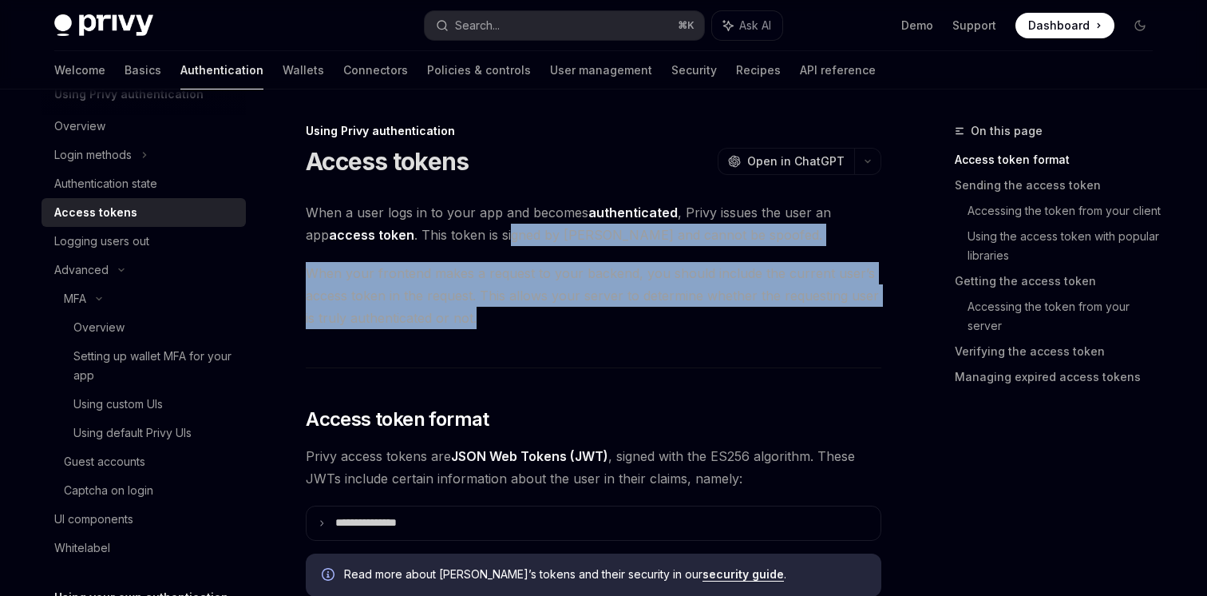
click at [483, 241] on span "When a user logs in to your app and becomes authenticated , Privy issues the us…" at bounding box center [594, 223] width 576 height 45
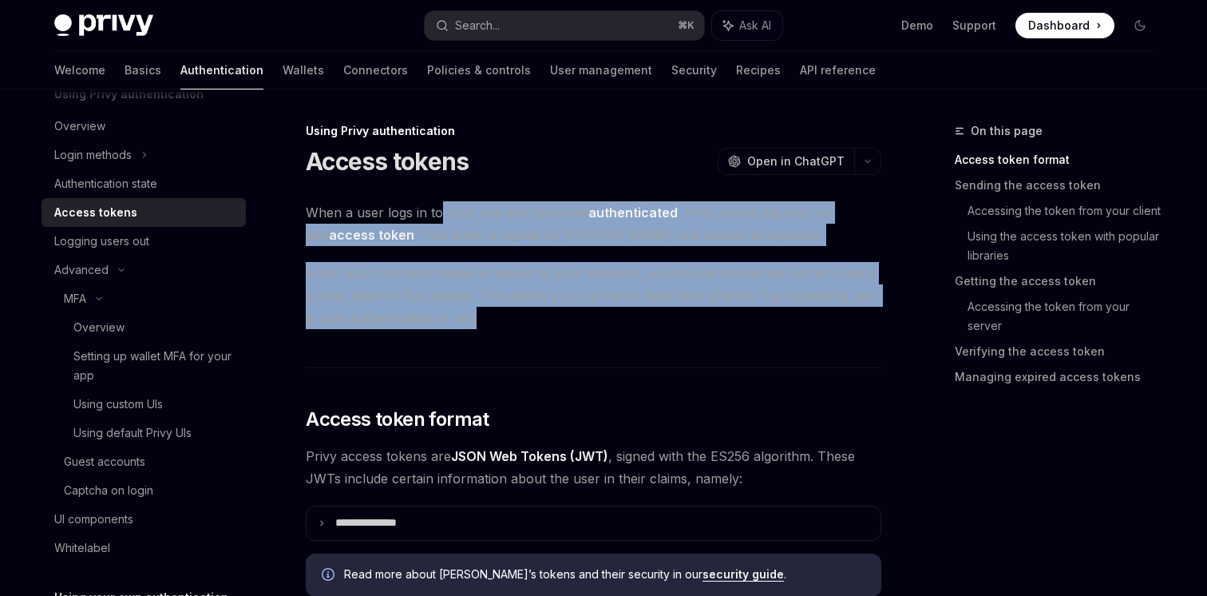
drag, startPoint x: 437, startPoint y: 213, endPoint x: 477, endPoint y: 323, distance: 116.4
click at [477, 323] on span "When your frontend makes a request to your backend, you should include the curr…" at bounding box center [594, 295] width 576 height 67
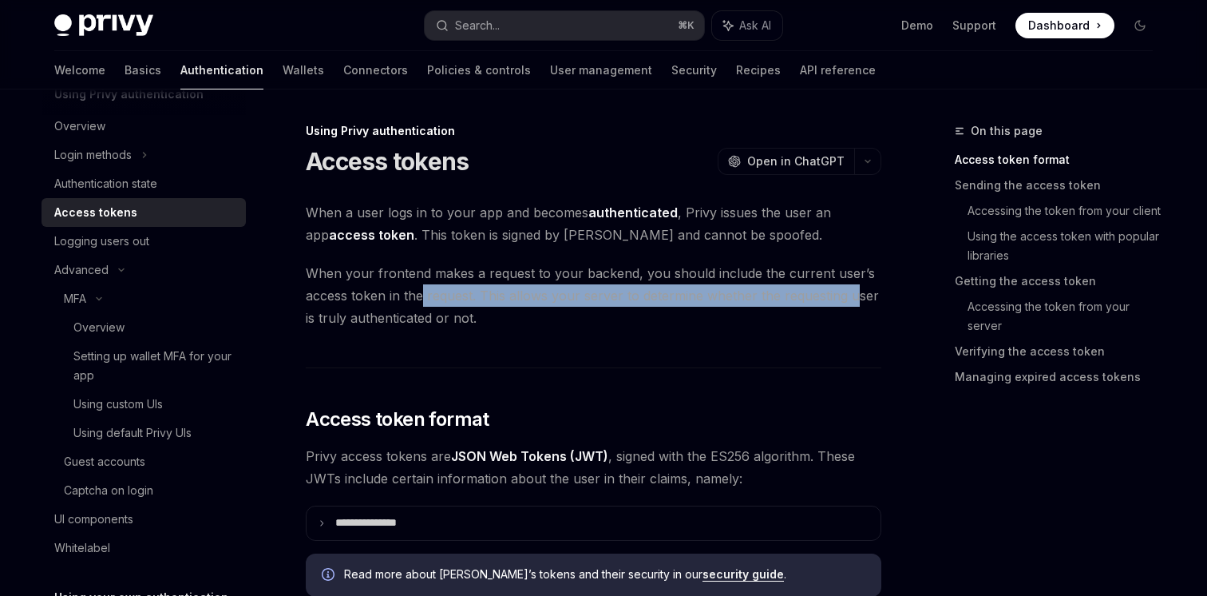
drag, startPoint x: 453, startPoint y: 293, endPoint x: 863, endPoint y: 292, distance: 409.5
click at [857, 294] on span "When your frontend makes a request to your backend, you should include the curr…" at bounding box center [594, 295] width 576 height 67
click at [865, 292] on span "When your frontend makes a request to your backend, you should include the curr…" at bounding box center [594, 295] width 576 height 67
drag, startPoint x: 881, startPoint y: 297, endPoint x: 428, endPoint y: 297, distance: 453.4
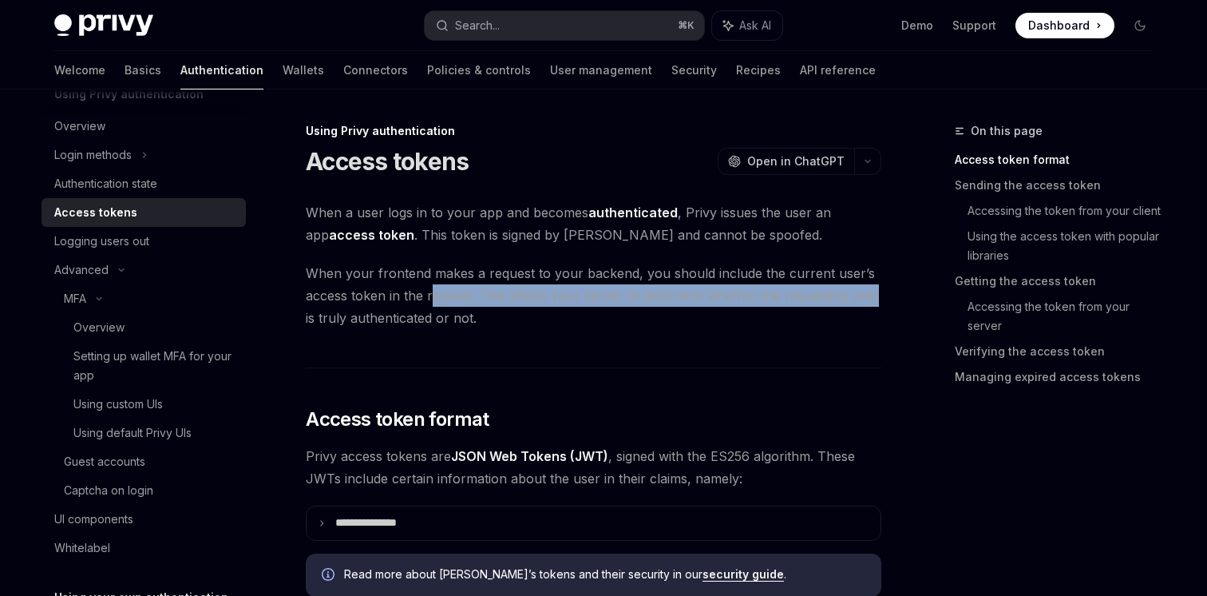
click at [428, 297] on span "When your frontend makes a request to your backend, you should include the curr…" at bounding box center [594, 295] width 576 height 67
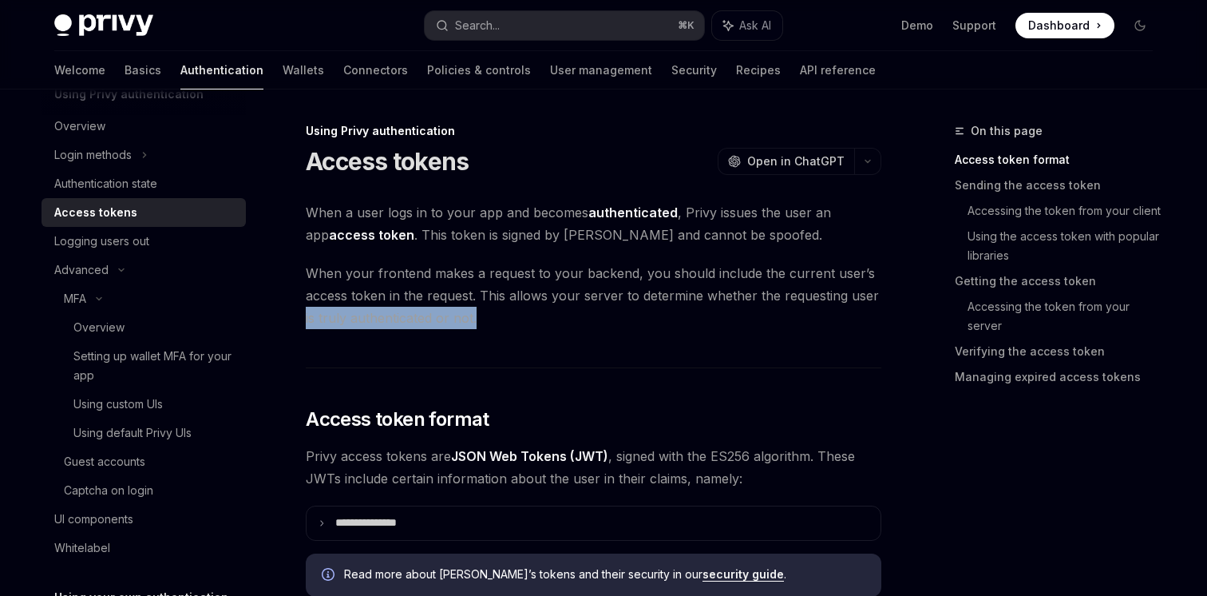
drag, startPoint x: 290, startPoint y: 327, endPoint x: 554, endPoint y: 327, distance: 264.2
click at [554, 327] on span "When your frontend makes a request to your backend, you should include the curr…" at bounding box center [594, 295] width 576 height 67
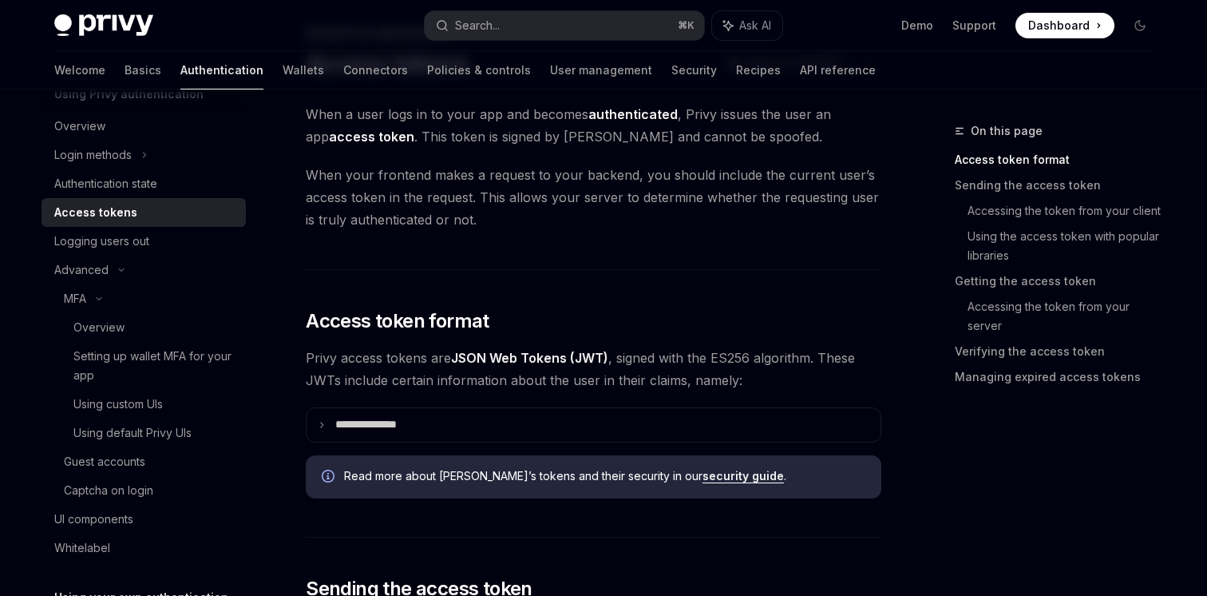
scroll to position [196, 0]
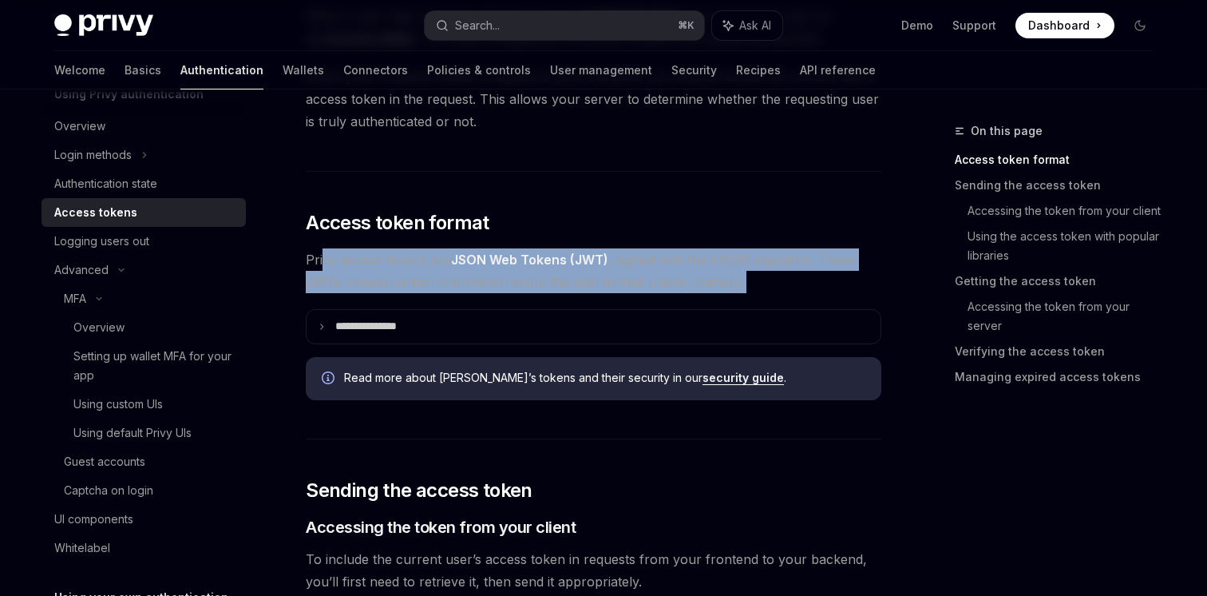
drag, startPoint x: 324, startPoint y: 268, endPoint x: 736, endPoint y: 307, distance: 413.8
drag, startPoint x: 777, startPoint y: 297, endPoint x: 556, endPoint y: 220, distance: 234.0
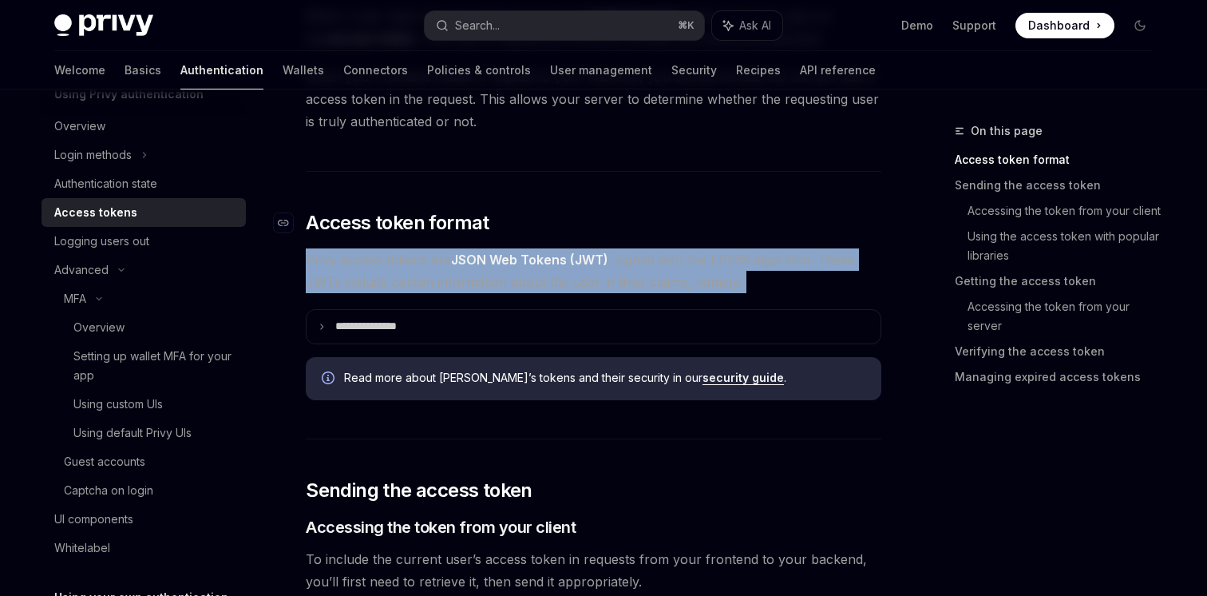
click at [556, 220] on h2 "​ Access token format" at bounding box center [594, 223] width 576 height 26
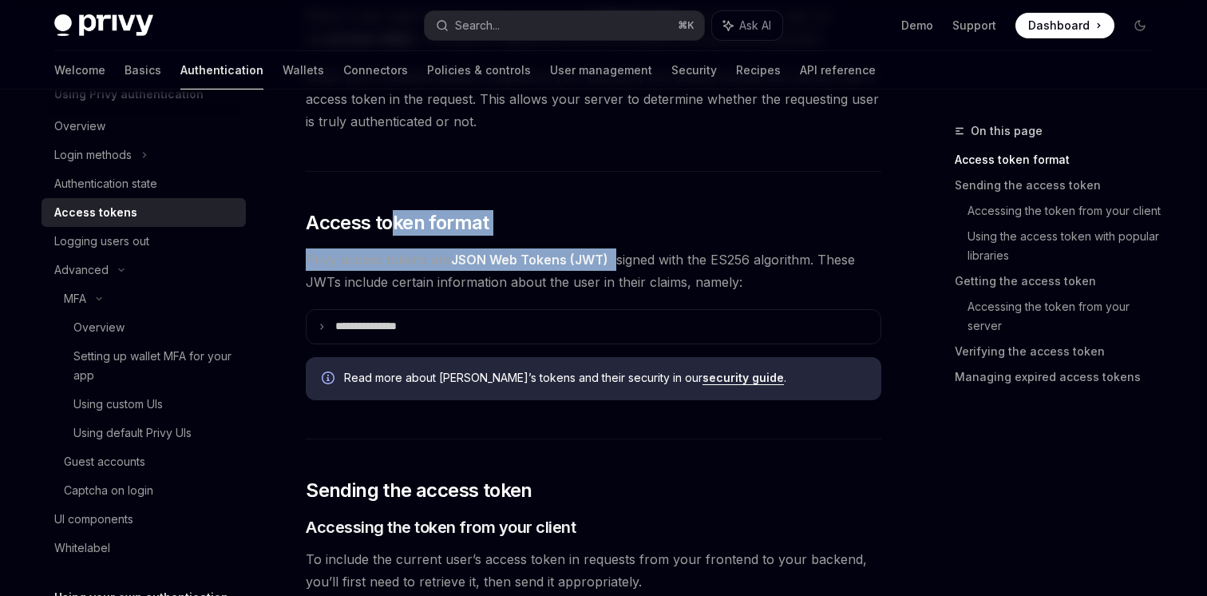
drag, startPoint x: 401, startPoint y: 216, endPoint x: 620, endPoint y: 256, distance: 223.3
click at [620, 256] on span "Privy access tokens are JSON Web Tokens (JWT) , signed with the ES256 algorithm…" at bounding box center [594, 270] width 576 height 45
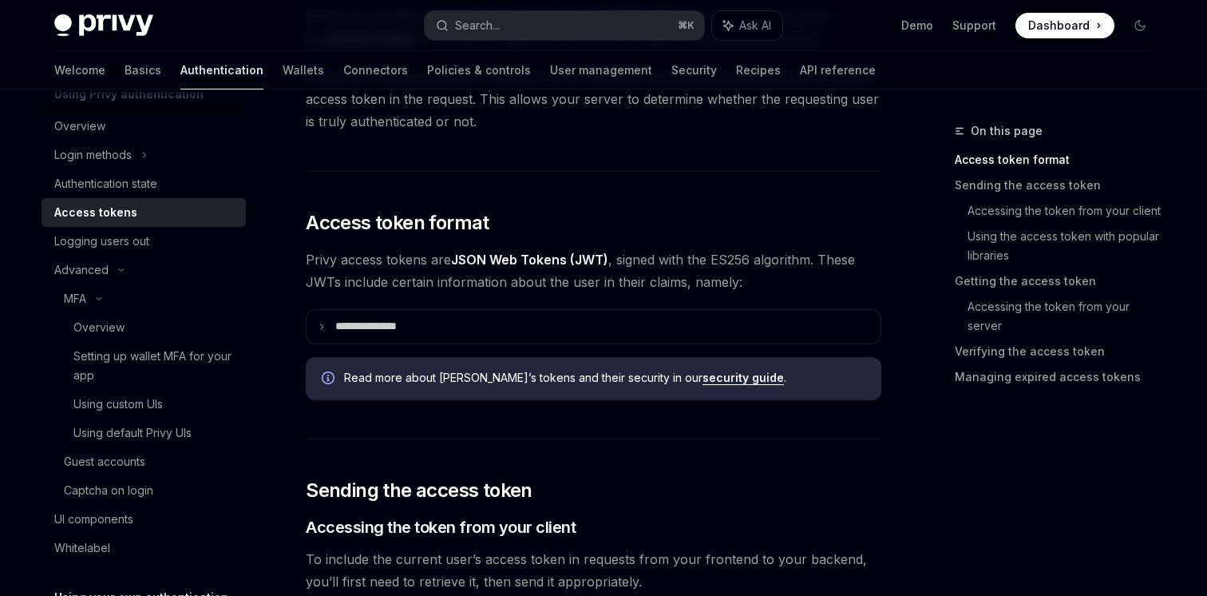
scroll to position [223, 0]
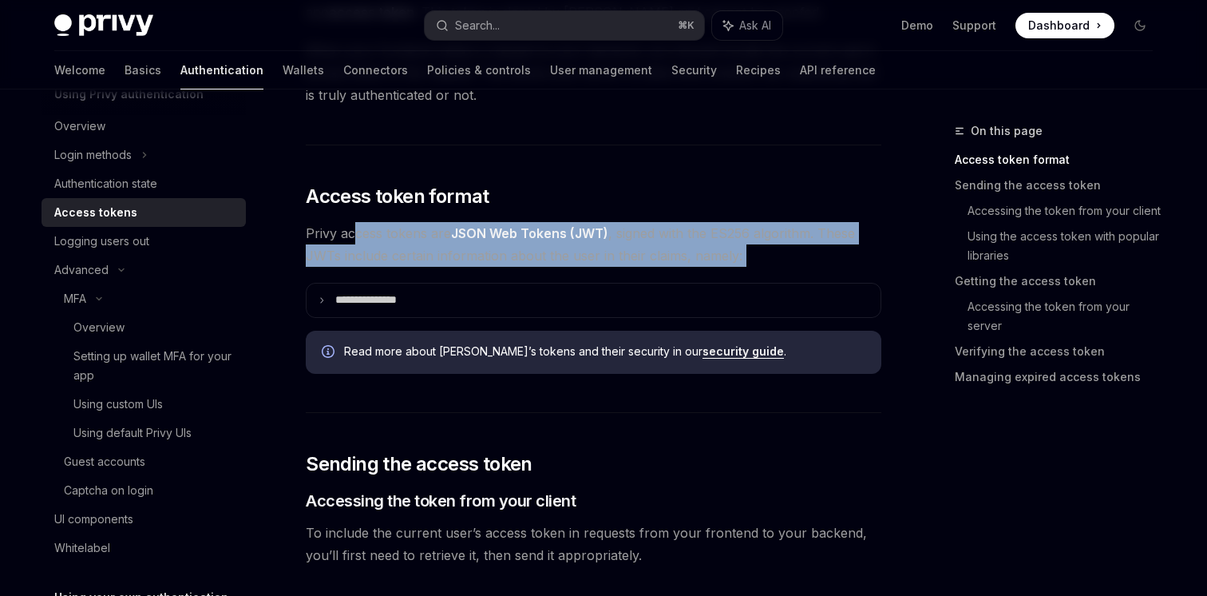
drag, startPoint x: 353, startPoint y: 228, endPoint x: 663, endPoint y: 283, distance: 315.4
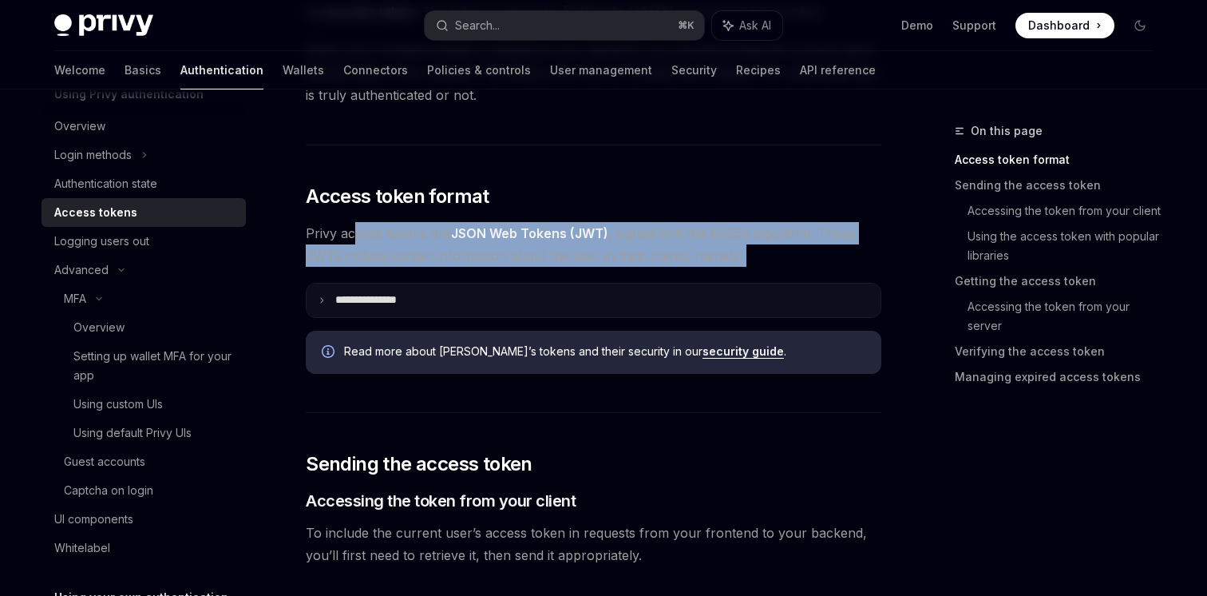
click at [669, 283] on summary "**********" at bounding box center [594, 300] width 574 height 34
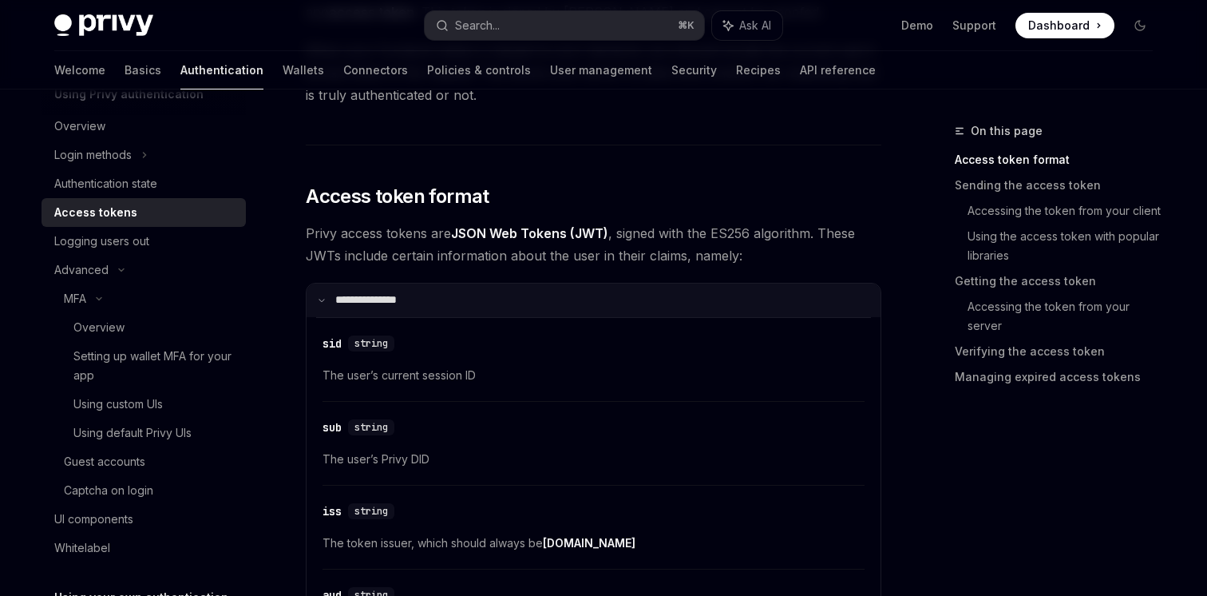
click at [512, 299] on summary "**********" at bounding box center [594, 300] width 574 height 34
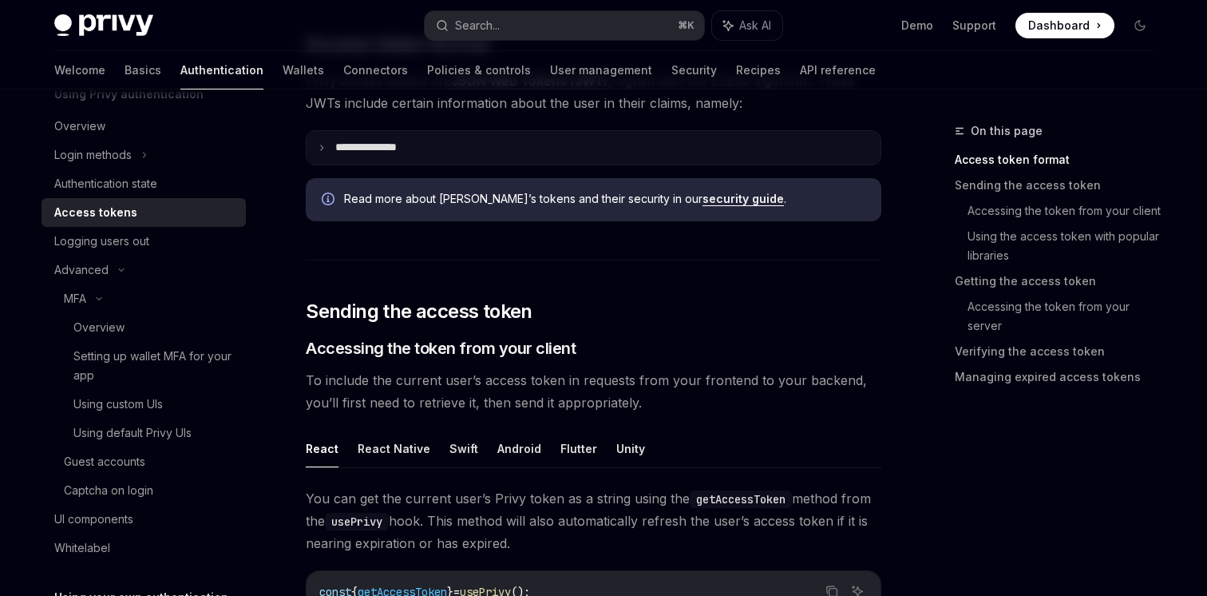
scroll to position [391, 0]
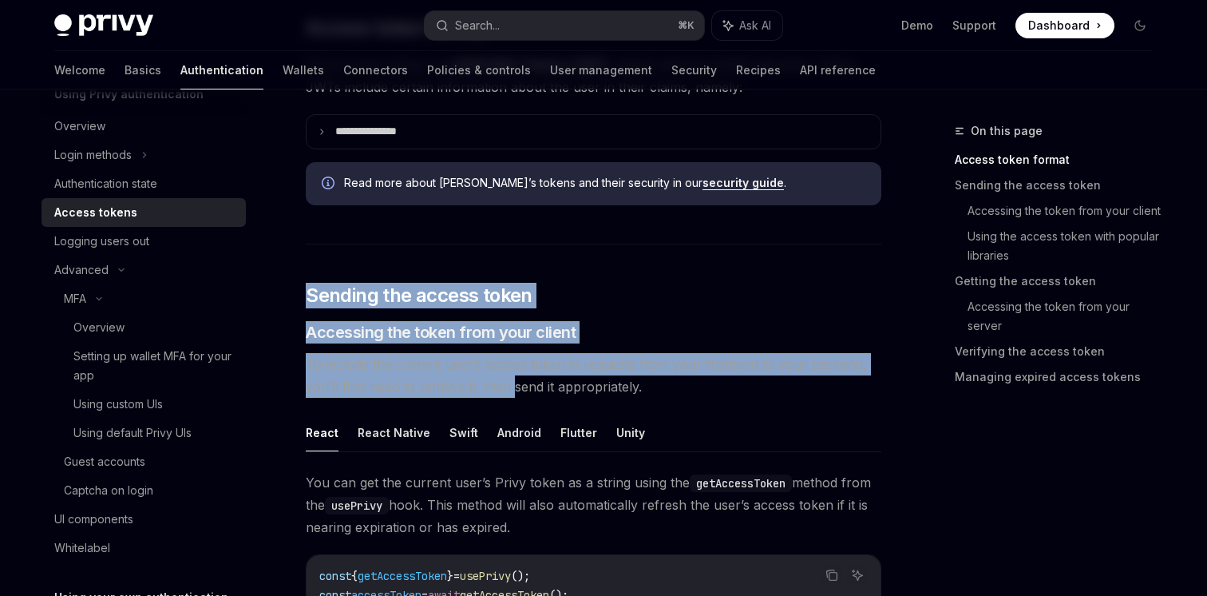
drag, startPoint x: 387, startPoint y: 270, endPoint x: 513, endPoint y: 384, distance: 170.1
click at [513, 384] on span "To include the current user’s access token in requests from your frontend to yo…" at bounding box center [594, 375] width 576 height 45
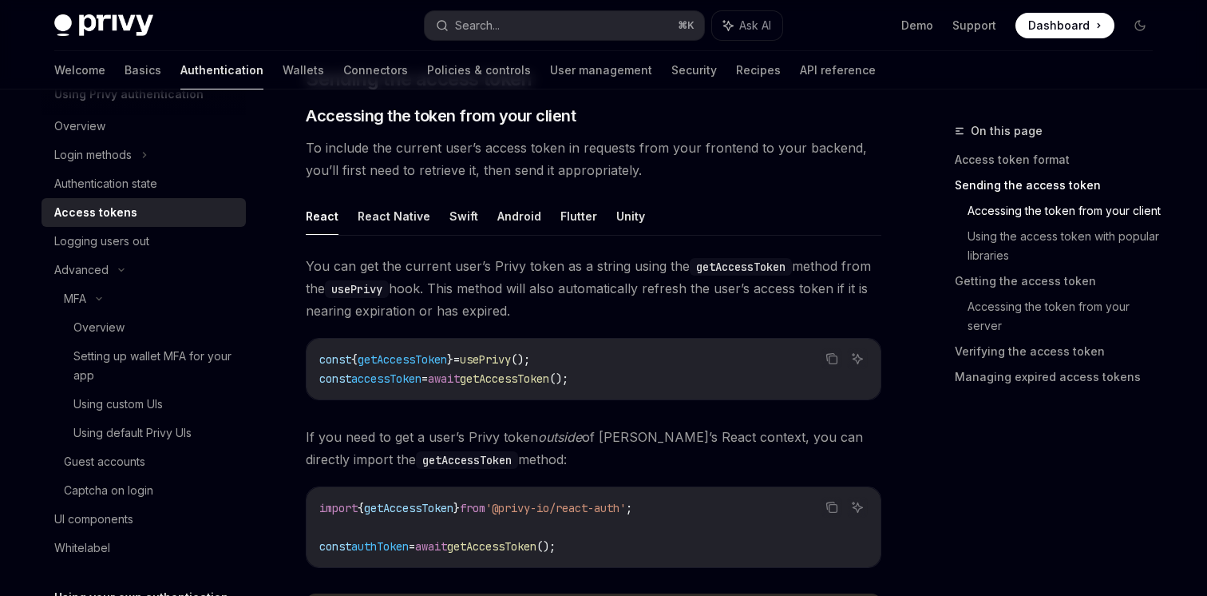
scroll to position [612, 0]
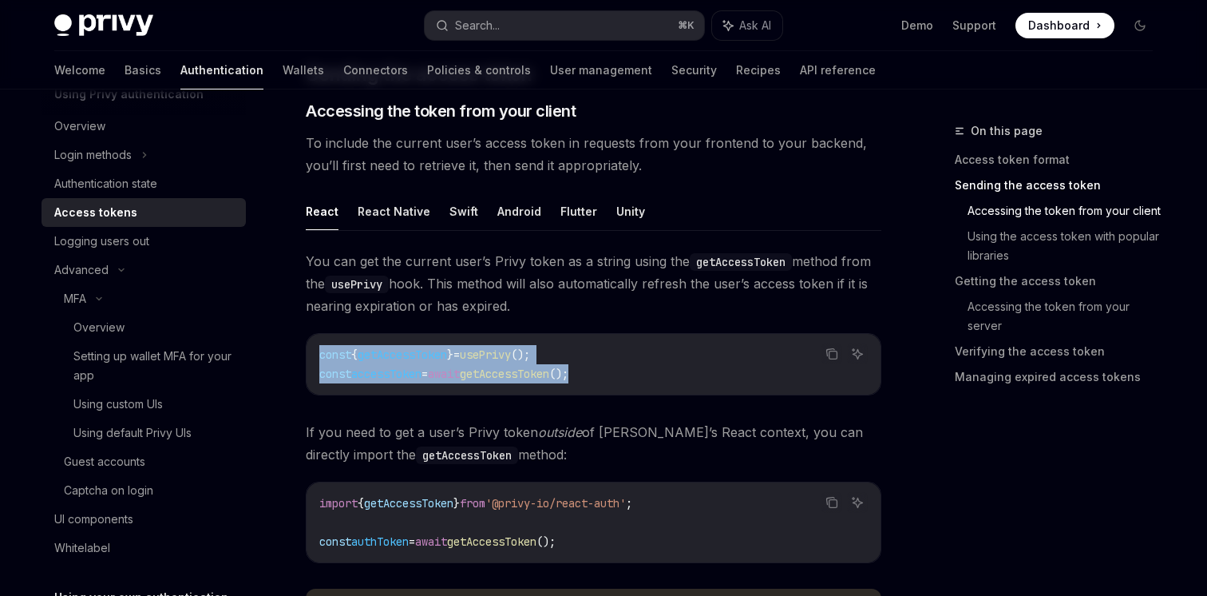
drag, startPoint x: 397, startPoint y: 361, endPoint x: 619, endPoint y: 382, distance: 223.0
click at [614, 382] on div "const { getAccessToken } = usePrivy (); const accessToken = await getAccessToke…" at bounding box center [594, 364] width 574 height 61
click at [619, 382] on div "const { getAccessToken } = usePrivy (); const accessToken = await getAccessToke…" at bounding box center [594, 364] width 574 height 61
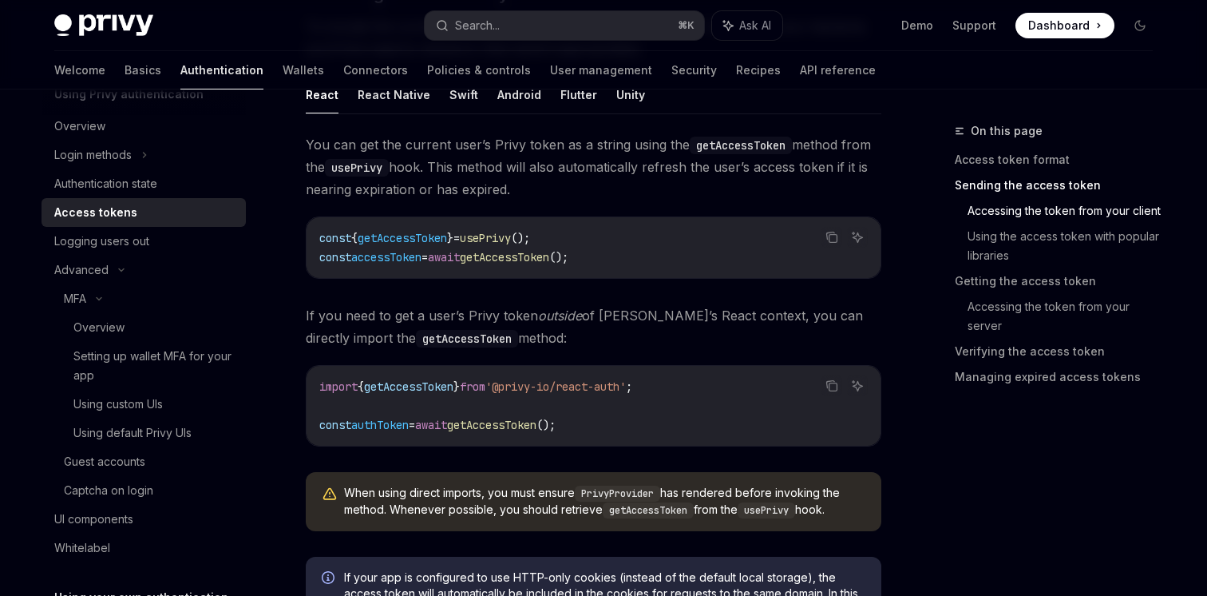
scroll to position [802, 0]
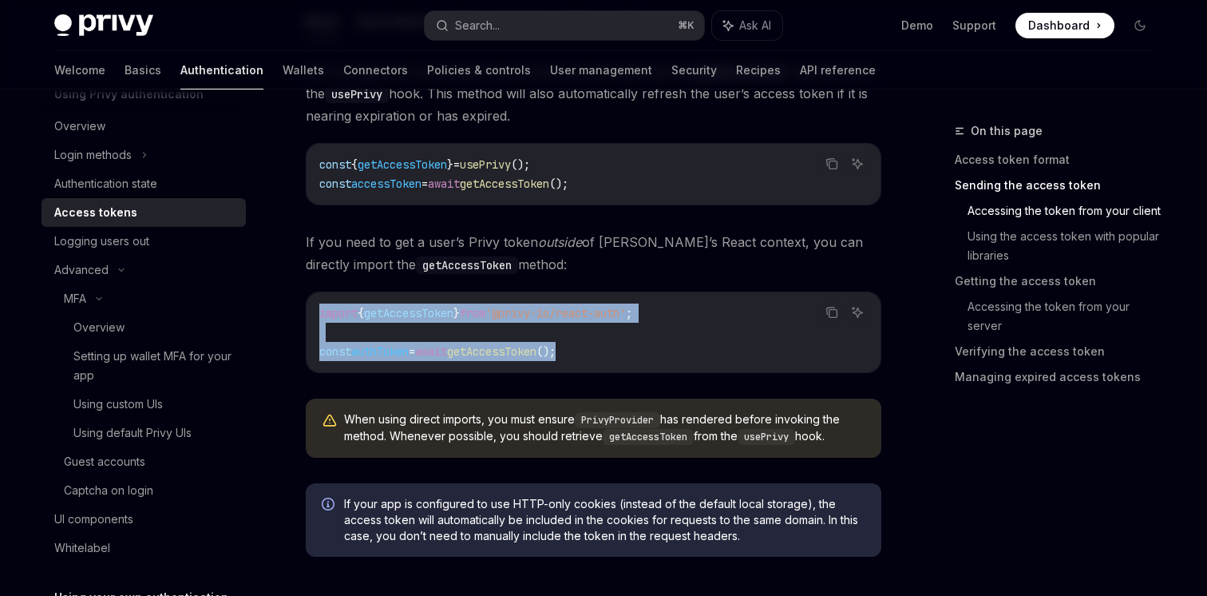
drag, startPoint x: 312, startPoint y: 313, endPoint x: 572, endPoint y: 370, distance: 266.5
click at [566, 370] on div "import { getAccessToken } from '@privy-io/react-auth' ; const authToken = await…" at bounding box center [594, 332] width 574 height 80
click at [572, 370] on div "import { getAccessToken } from '@privy-io/react-auth' ; const authToken = await…" at bounding box center [594, 332] width 574 height 80
drag, startPoint x: 536, startPoint y: 330, endPoint x: 457, endPoint y: 287, distance: 90.4
click at [457, 287] on div "You can get the current user’s Privy token as a string using the getAccessToken…" at bounding box center [594, 265] width 576 height 410
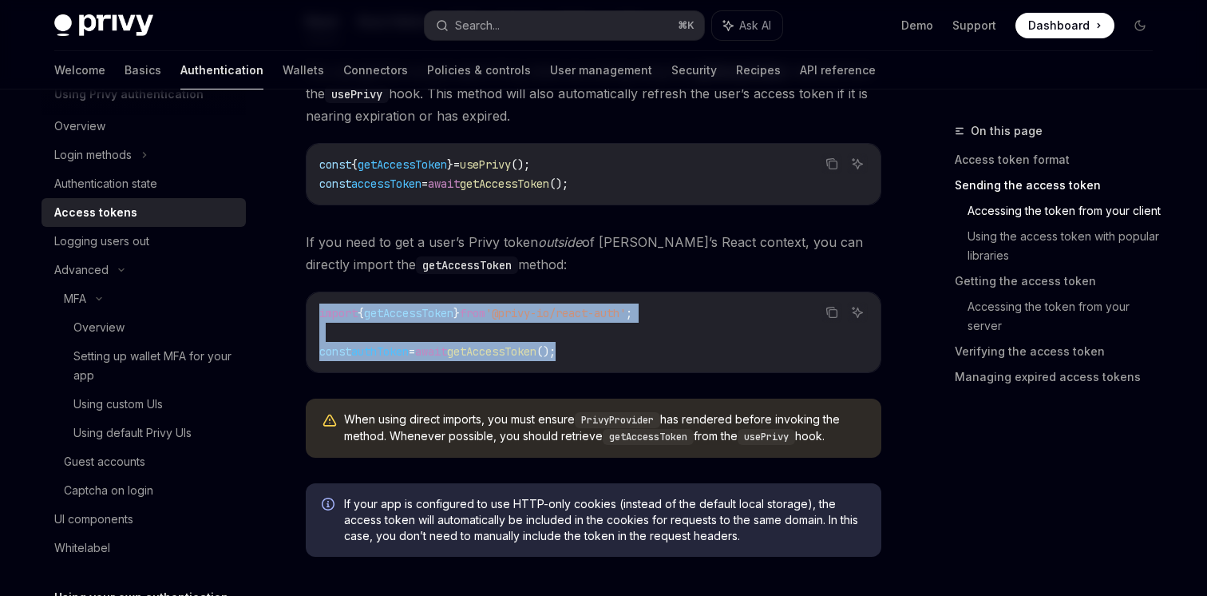
click at [457, 287] on div "You can get the current user’s Privy token as a string using the getAccessToken…" at bounding box center [594, 265] width 576 height 410
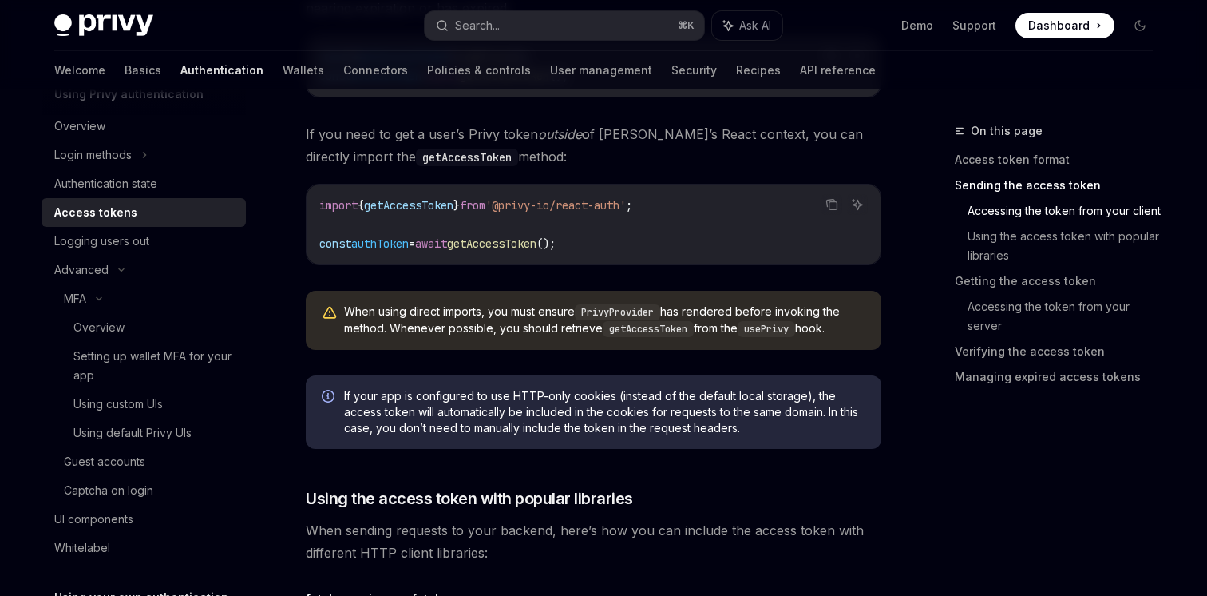
scroll to position [963, 0]
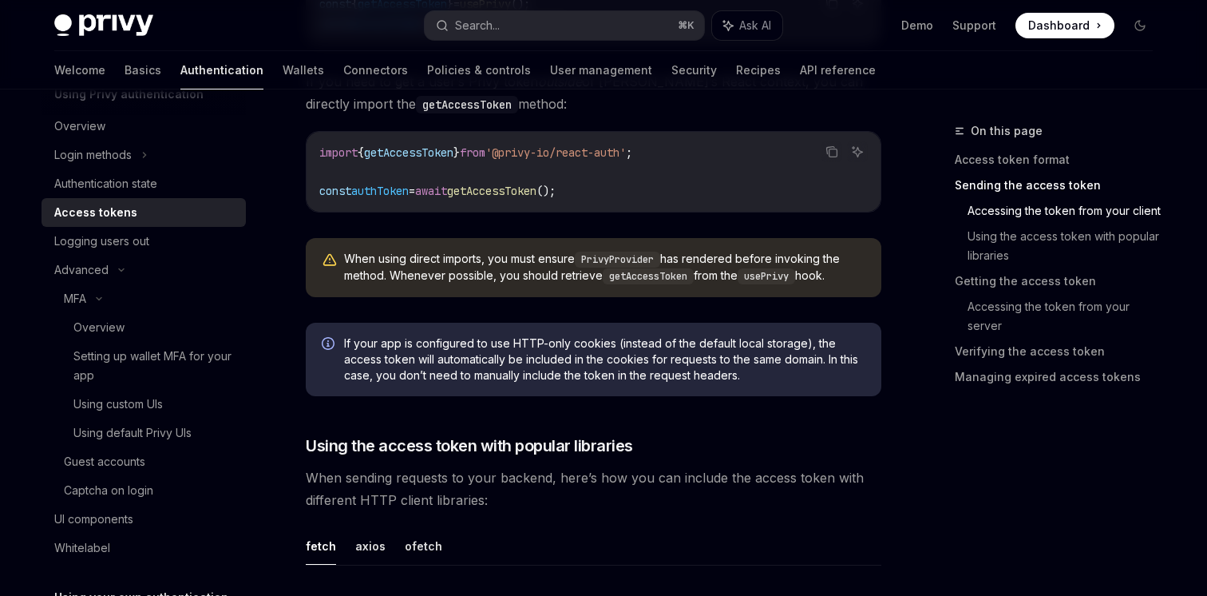
drag, startPoint x: 374, startPoint y: 235, endPoint x: 764, endPoint y: 311, distance: 396.7
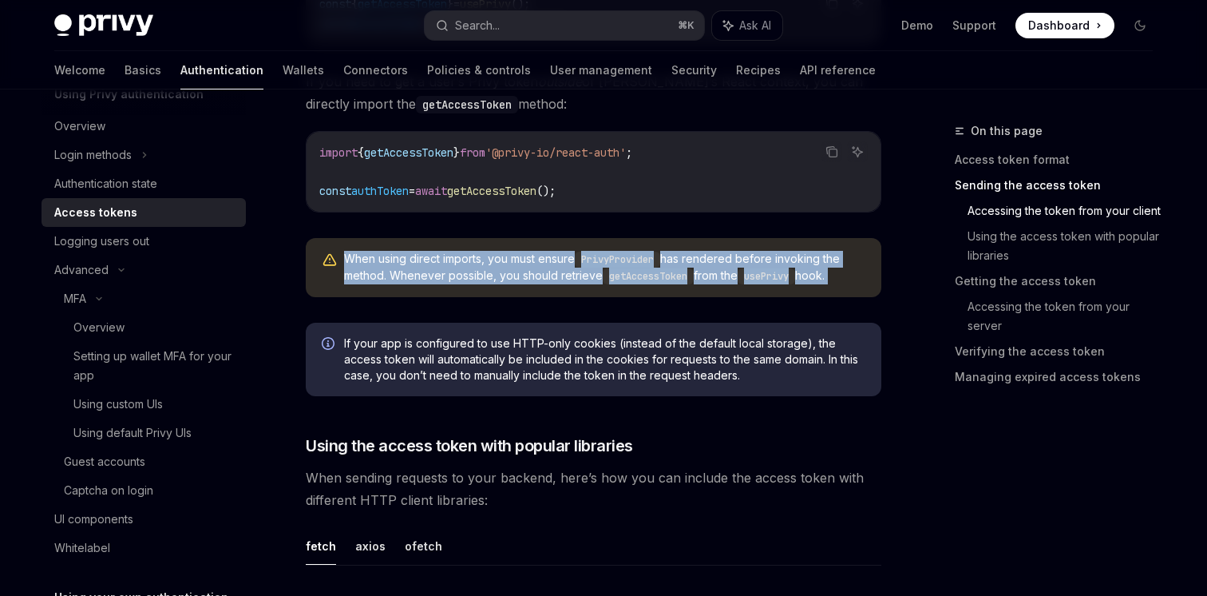
drag, startPoint x: 835, startPoint y: 296, endPoint x: 505, endPoint y: 259, distance: 332.5
click at [507, 259] on div "You can get the current user’s Privy token as a string using the getAccessToken…" at bounding box center [594, 104] width 576 height 410
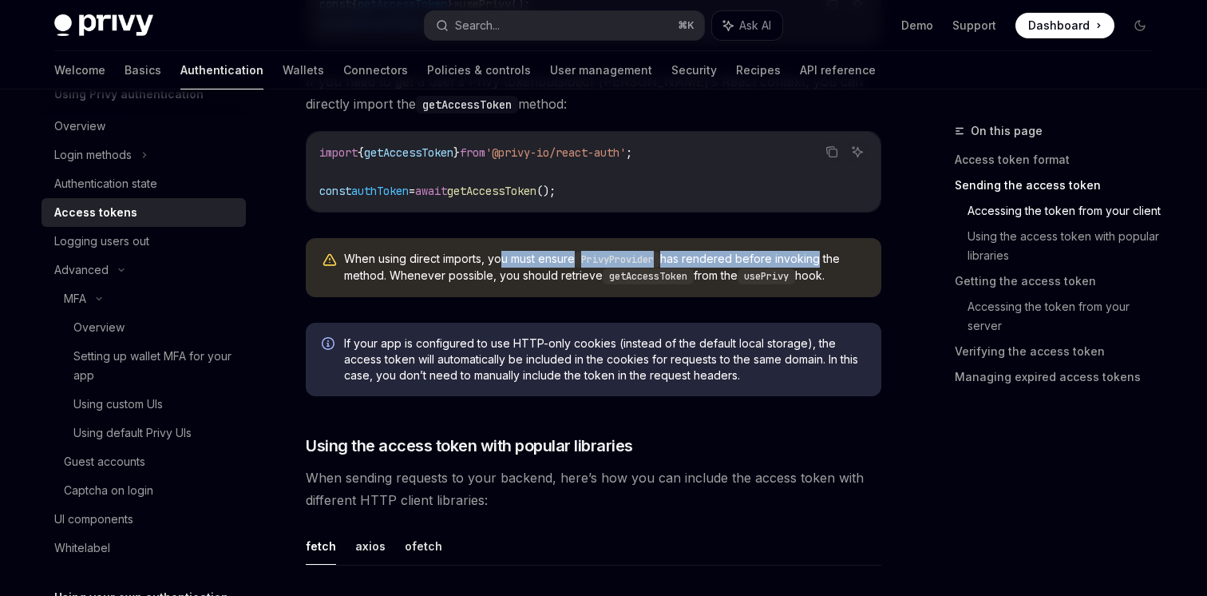
drag, startPoint x: 505, startPoint y: 259, endPoint x: 828, endPoint y: 259, distance: 323.3
click at [825, 259] on span "When using direct imports, you must ensure PrivyProvider has rendered before in…" at bounding box center [604, 268] width 521 height 34
click at [828, 259] on span "When using direct imports, you must ensure PrivyProvider has rendered before in…" at bounding box center [604, 268] width 521 height 34
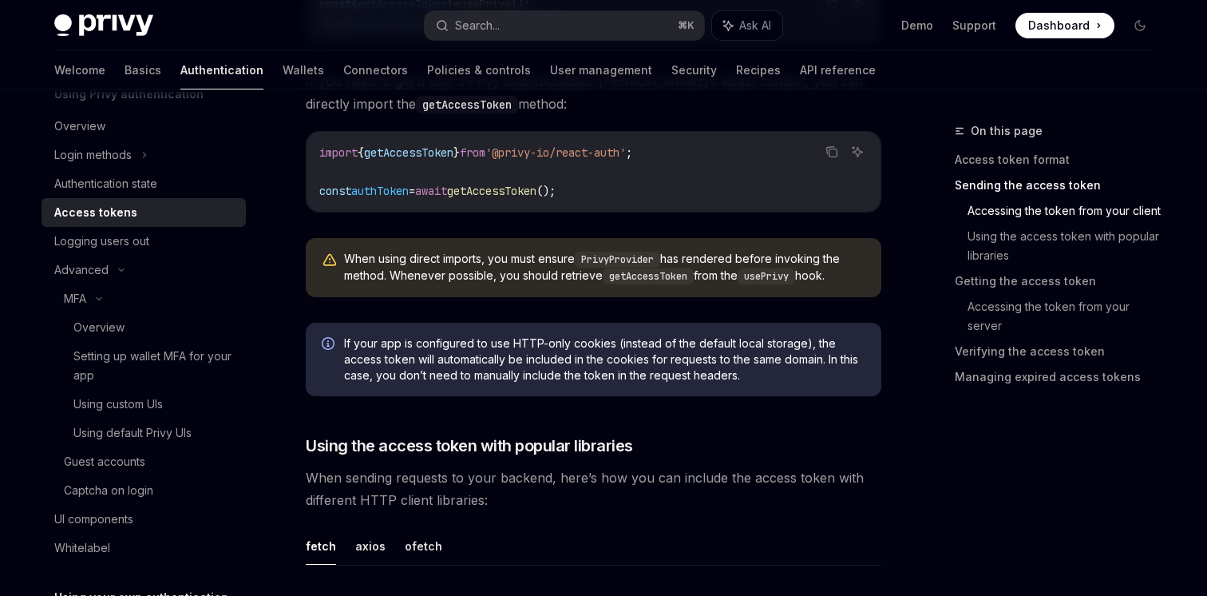
drag, startPoint x: 357, startPoint y: 275, endPoint x: 856, endPoint y: 275, distance: 498.9
click at [847, 275] on span "When using direct imports, you must ensure PrivyProvider has rendered before in…" at bounding box center [604, 268] width 521 height 34
click at [856, 275] on span "When using direct imports, you must ensure PrivyProvider has rendered before in…" at bounding box center [604, 268] width 521 height 34
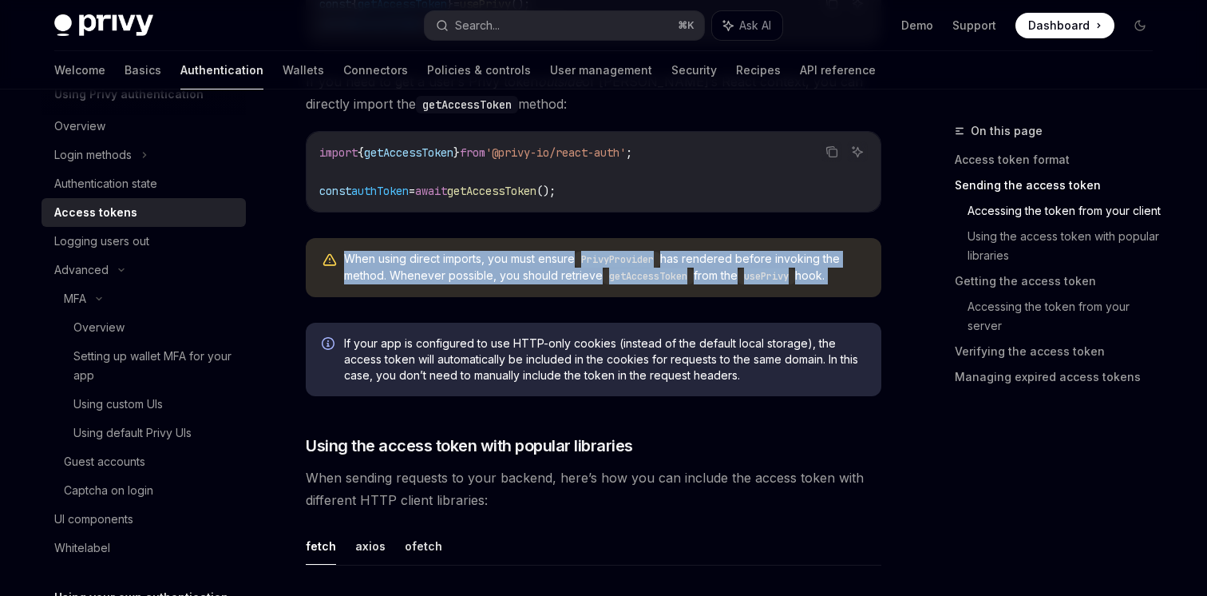
drag, startPoint x: 856, startPoint y: 275, endPoint x: 497, endPoint y: 243, distance: 360.6
click at [497, 243] on div "When using direct imports, you must ensure PrivyProvider has rendered before in…" at bounding box center [594, 267] width 576 height 59
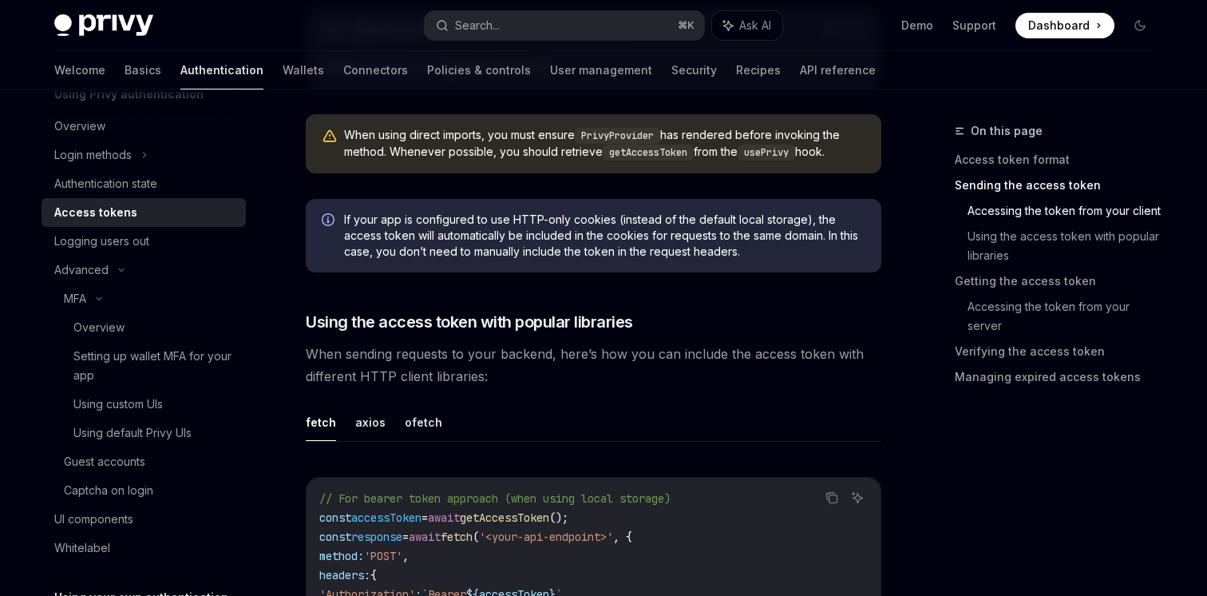
scroll to position [1199, 0]
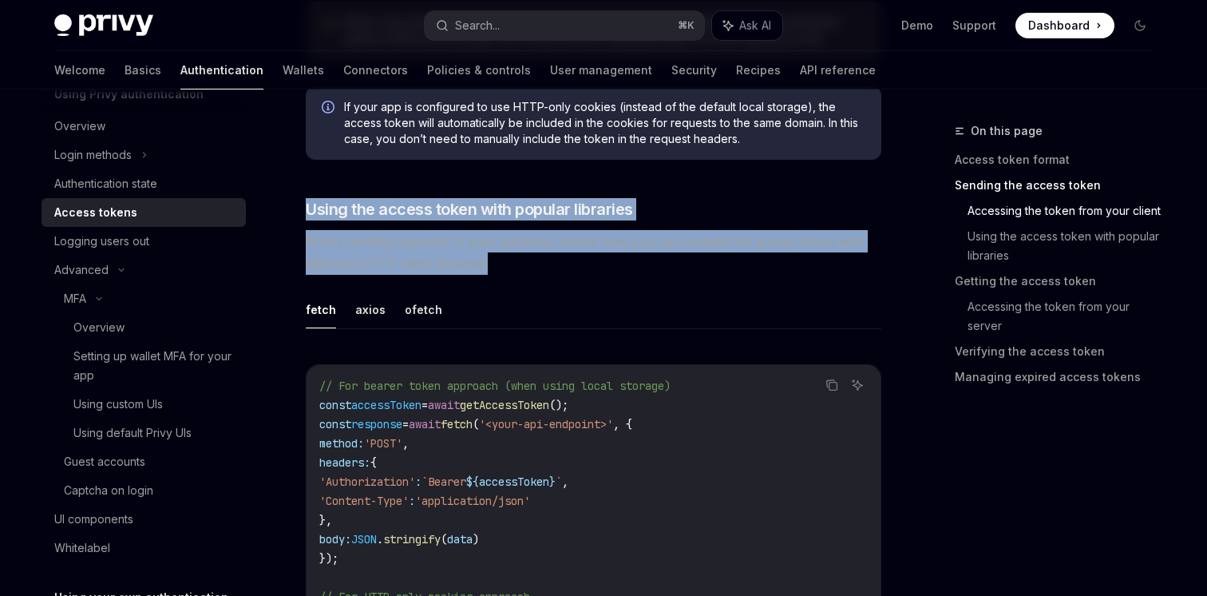
drag, startPoint x: 329, startPoint y: 196, endPoint x: 535, endPoint y: 273, distance: 220.0
click at [535, 273] on span "When sending requests to your backend, here’s how you can include the access to…" at bounding box center [594, 252] width 576 height 45
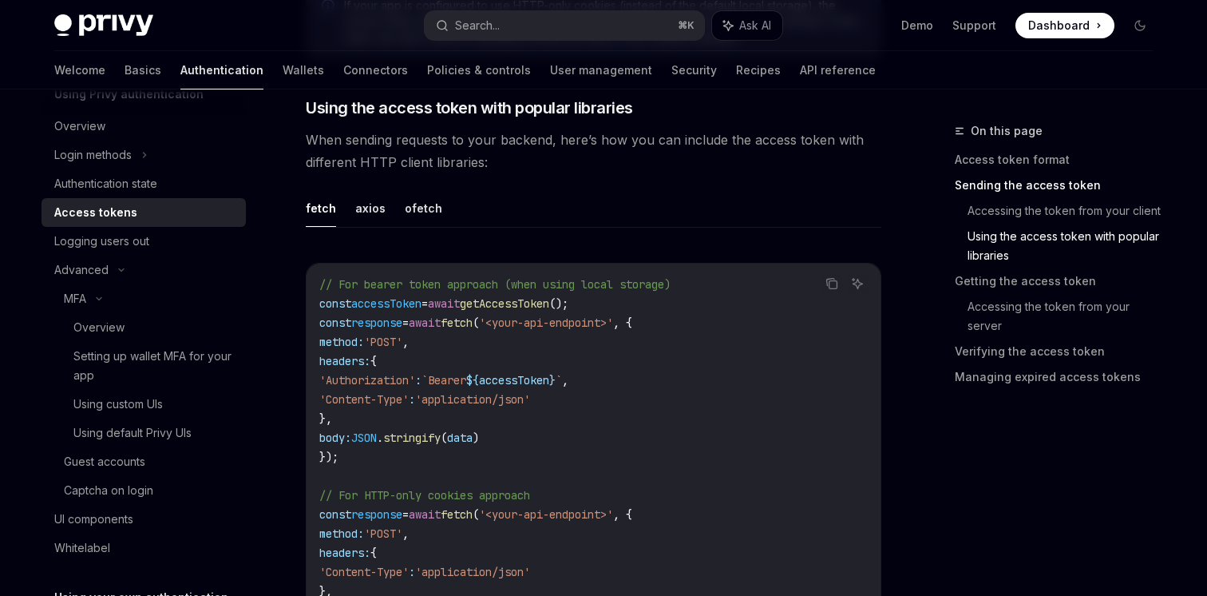
scroll to position [1279, 0]
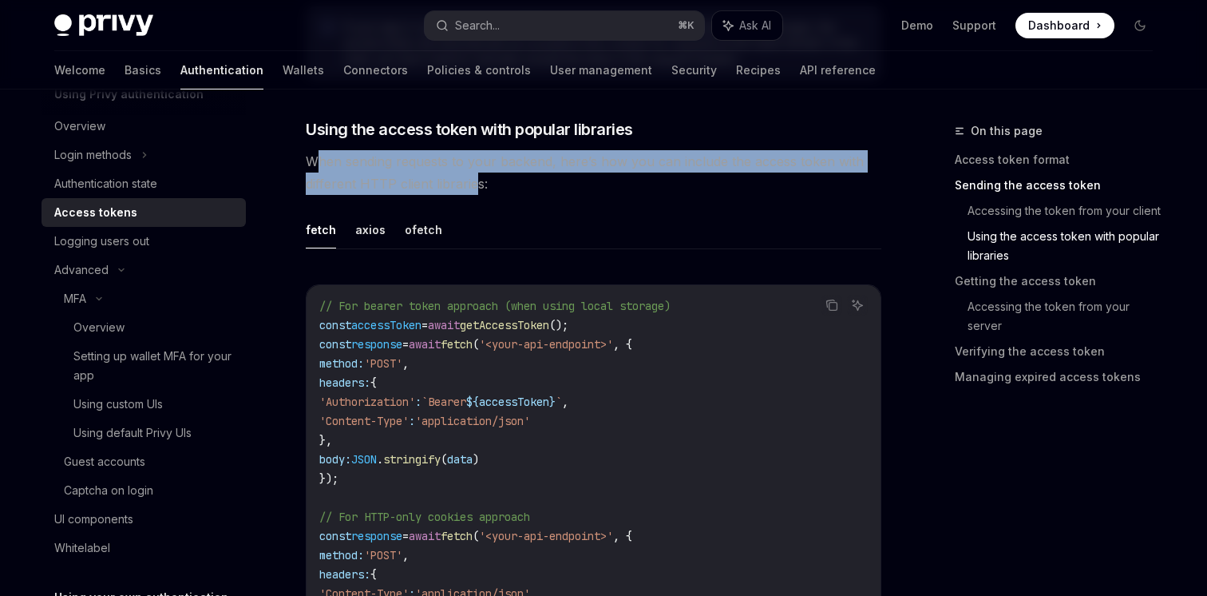
drag, startPoint x: 319, startPoint y: 165, endPoint x: 516, endPoint y: 183, distance: 198.8
click at [505, 181] on span "When sending requests to your backend, here’s how you can include the access to…" at bounding box center [594, 172] width 576 height 45
click at [449, 166] on span "When sending requests to your backend, here’s how you can include the access to…" at bounding box center [594, 172] width 576 height 45
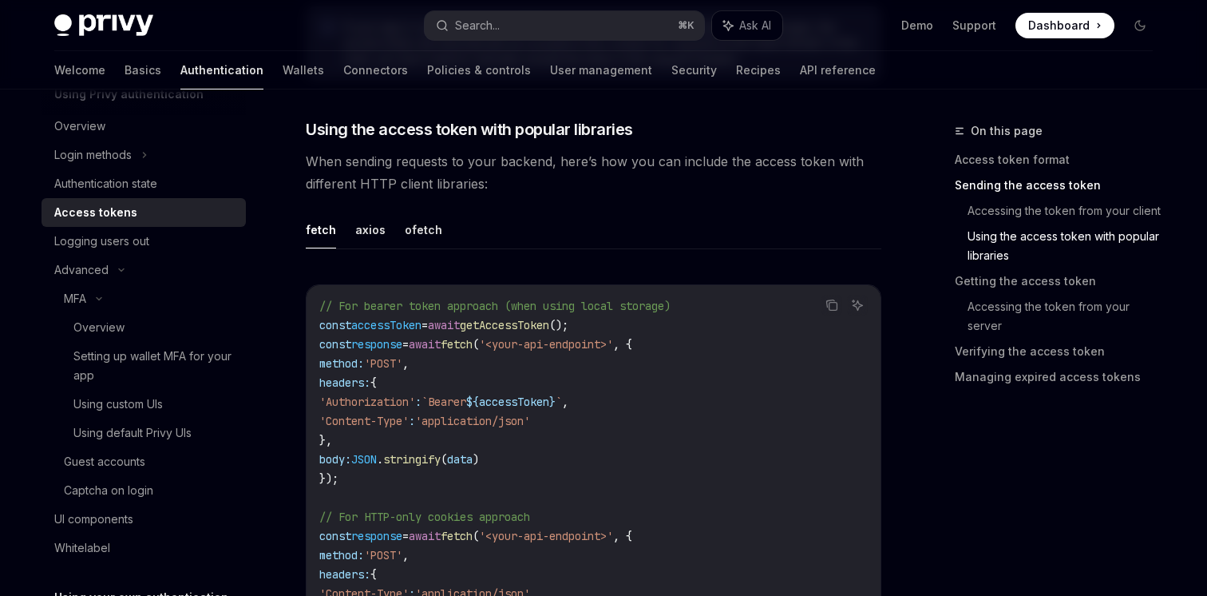
click at [449, 166] on span "When sending requests to your backend, here’s how you can include the access to…" at bounding box center [594, 172] width 576 height 45
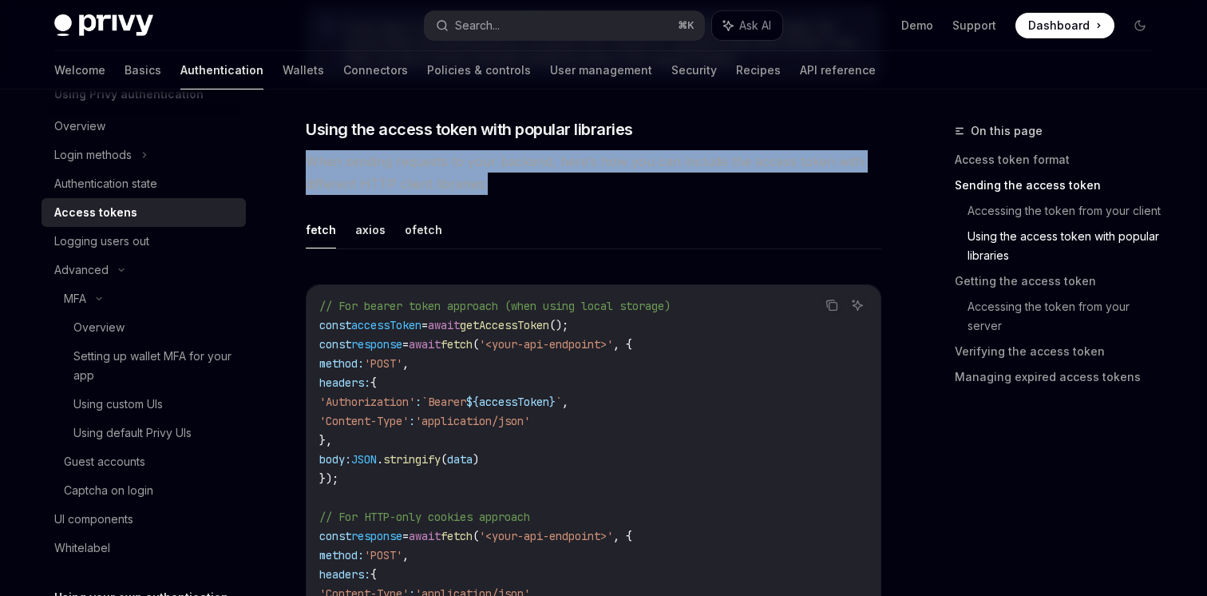
click at [449, 166] on span "When sending requests to your backend, here’s how you can include the access to…" at bounding box center [594, 172] width 576 height 45
click at [485, 165] on span "When sending requests to your backend, here’s how you can include the access to…" at bounding box center [594, 172] width 576 height 45
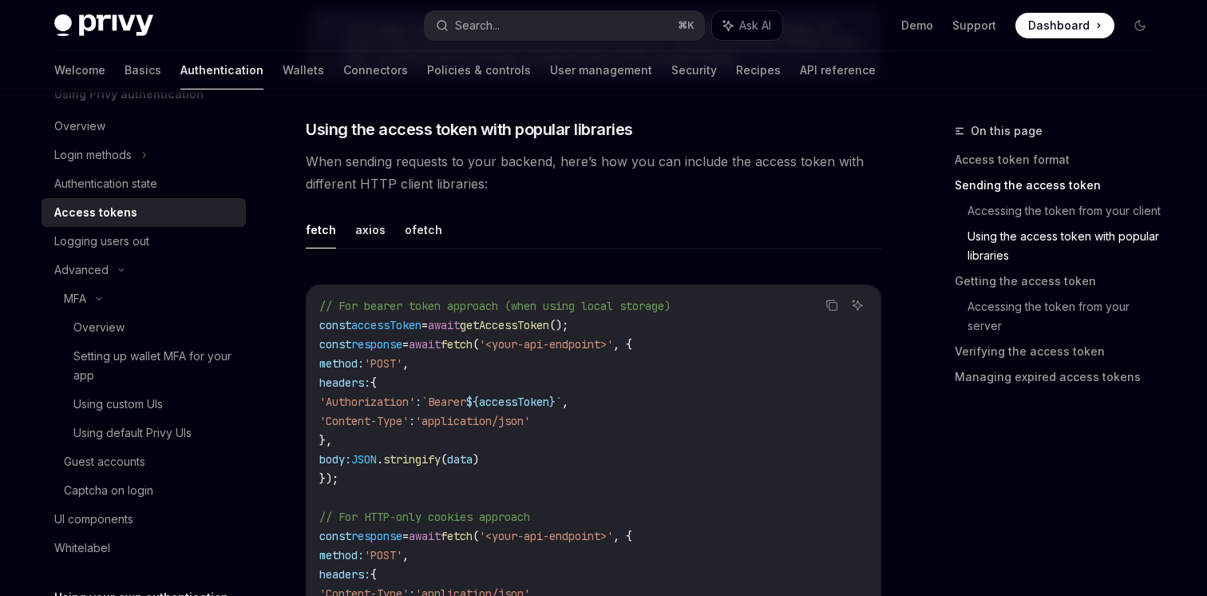
click at [485, 165] on span "When sending requests to your backend, here’s how you can include the access to…" at bounding box center [594, 172] width 576 height 45
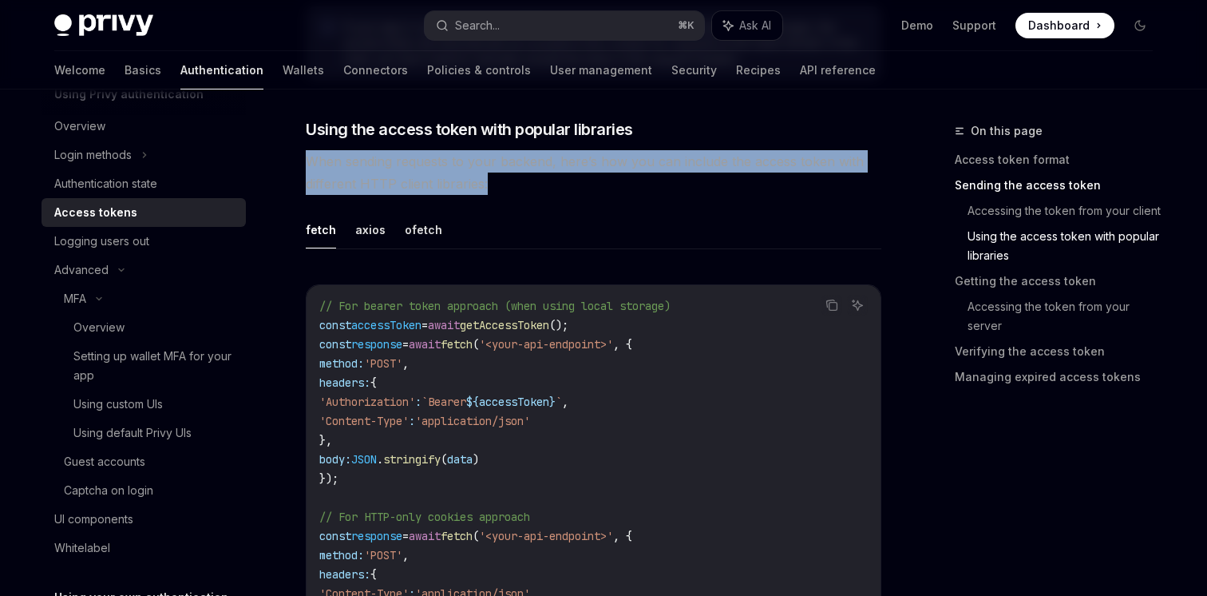
click at [559, 165] on span "When sending requests to your backend, here’s how you can include the access to…" at bounding box center [594, 172] width 576 height 45
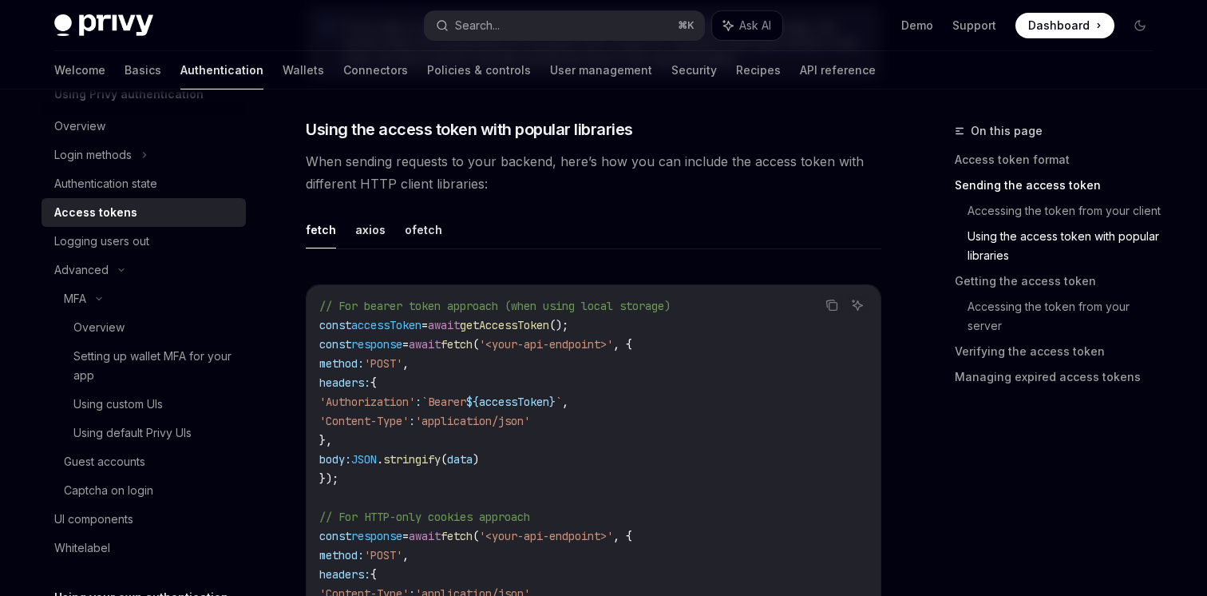
click at [559, 165] on span "When sending requests to your backend, here’s how you can include the access to…" at bounding box center [594, 172] width 576 height 45
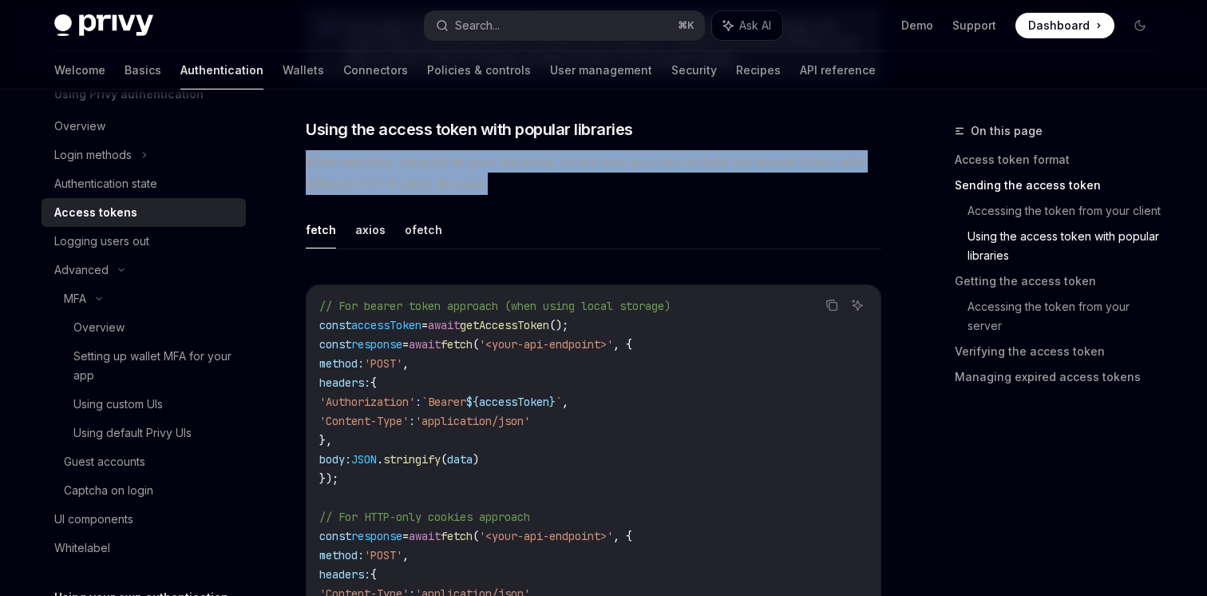
click at [605, 164] on span "When sending requests to your backend, here’s how you can include the access to…" at bounding box center [594, 172] width 576 height 45
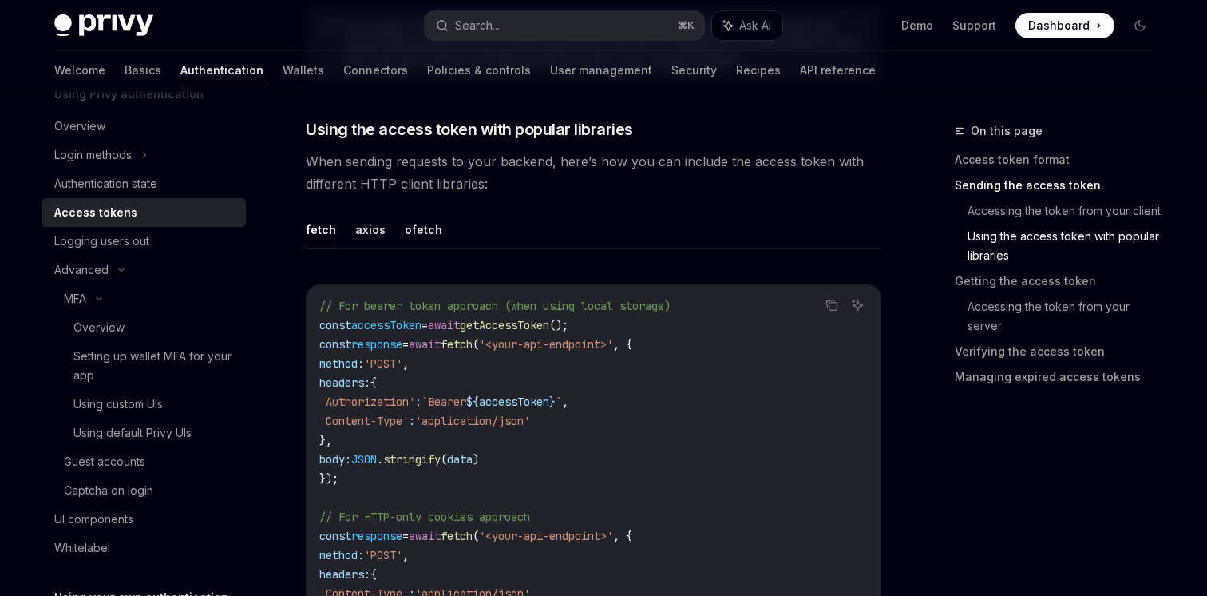
click at [605, 164] on span "When sending requests to your backend, here’s how you can include the access to…" at bounding box center [594, 172] width 576 height 45
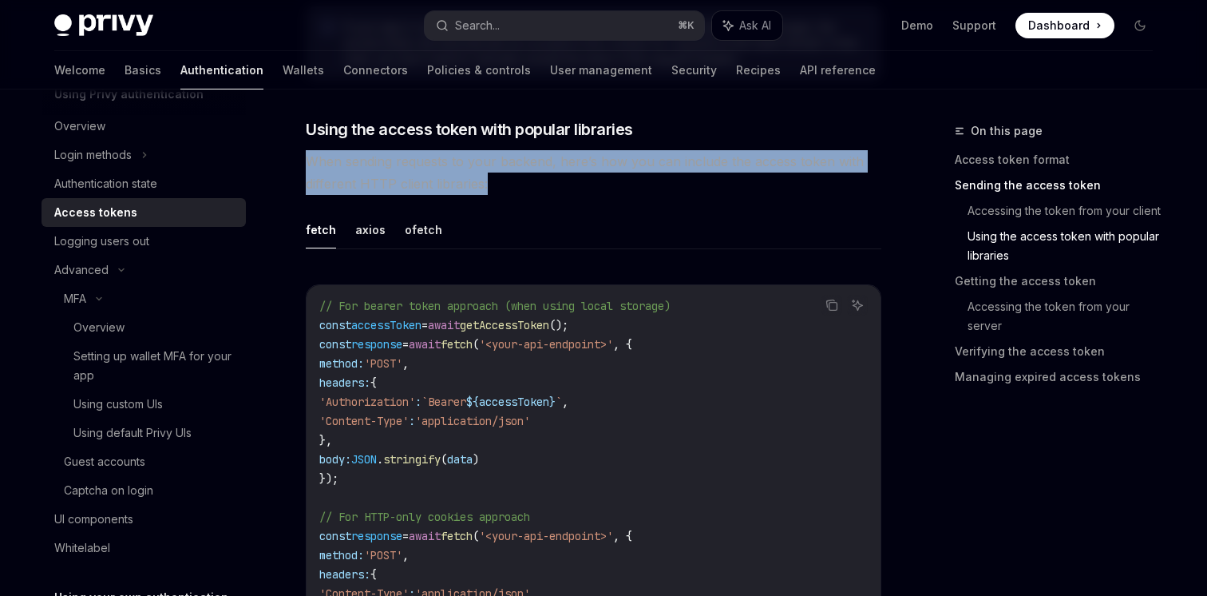
click at [605, 164] on span "When sending requests to your backend, here’s how you can include the access to…" at bounding box center [594, 172] width 576 height 45
click at [461, 168] on span "When sending requests to your backend, here’s how you can include the access to…" at bounding box center [594, 172] width 576 height 45
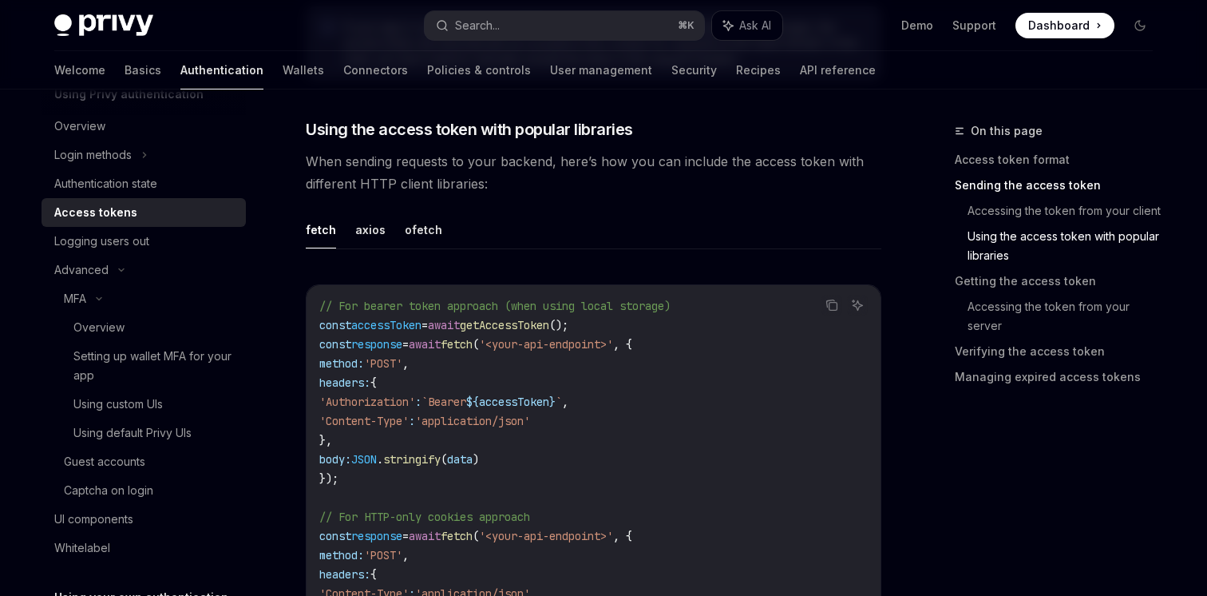
click at [461, 168] on span "When sending requests to your backend, here’s how you can include the access to…" at bounding box center [594, 172] width 576 height 45
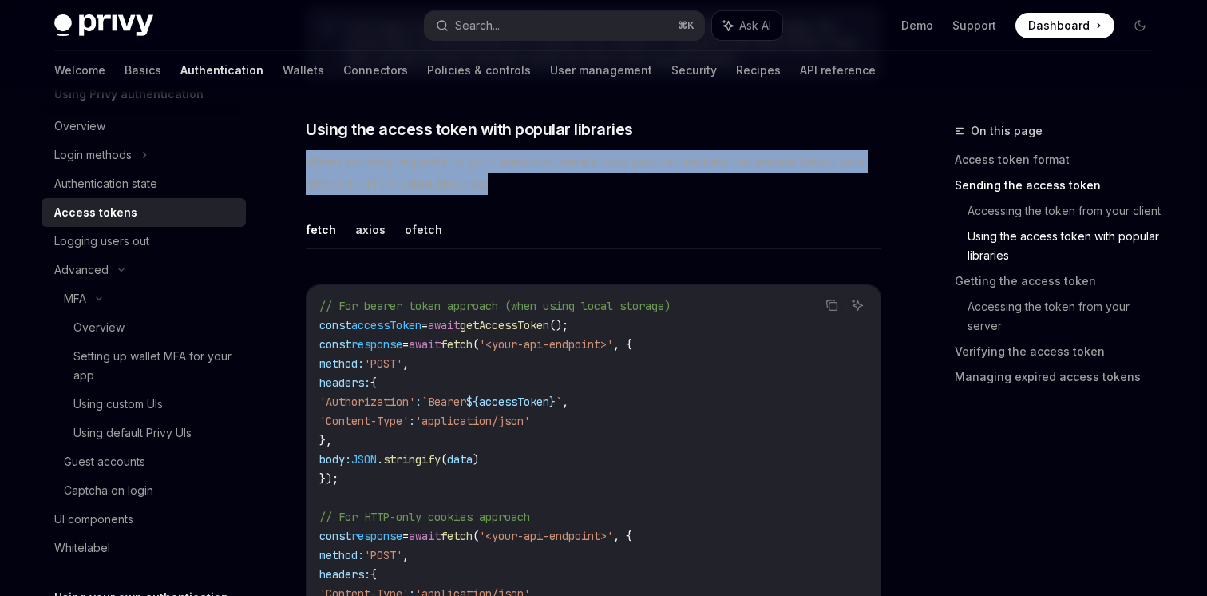
click at [499, 169] on span "When sending requests to your backend, here’s how you can include the access to…" at bounding box center [594, 172] width 576 height 45
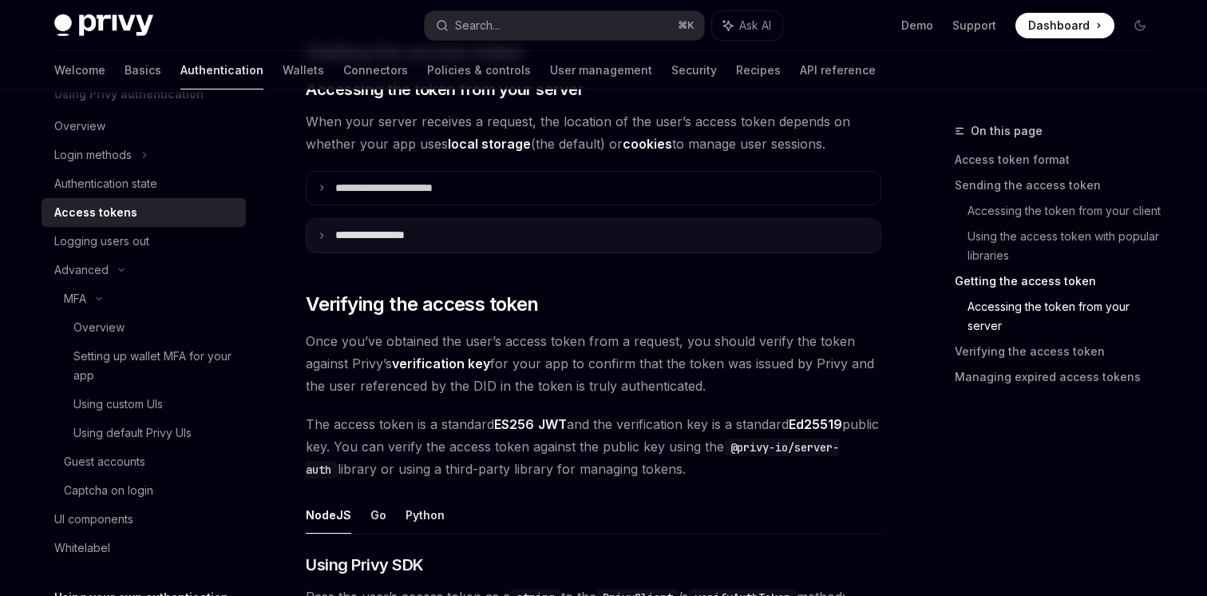
scroll to position [2138, 0]
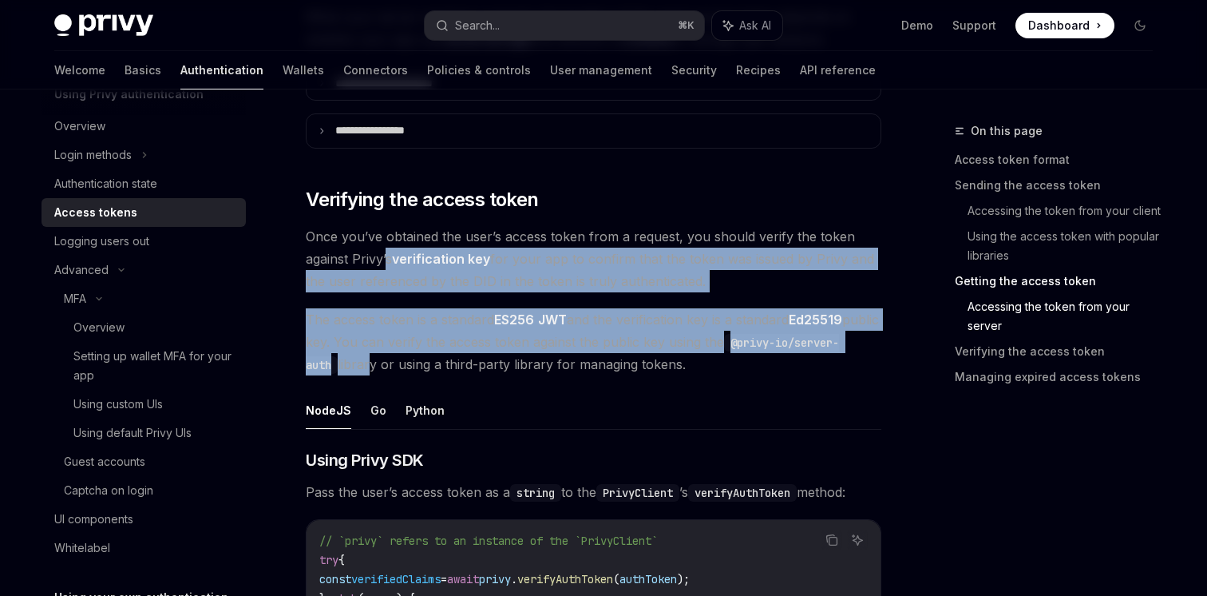
drag, startPoint x: 388, startPoint y: 258, endPoint x: 433, endPoint y: 372, distance: 122.9
click at [433, 371] on div "**********" at bounding box center [594, 243] width 576 height 4360
click at [433, 372] on span "The access token is a standard ES256 JWT and the verification key is a standard…" at bounding box center [594, 341] width 576 height 67
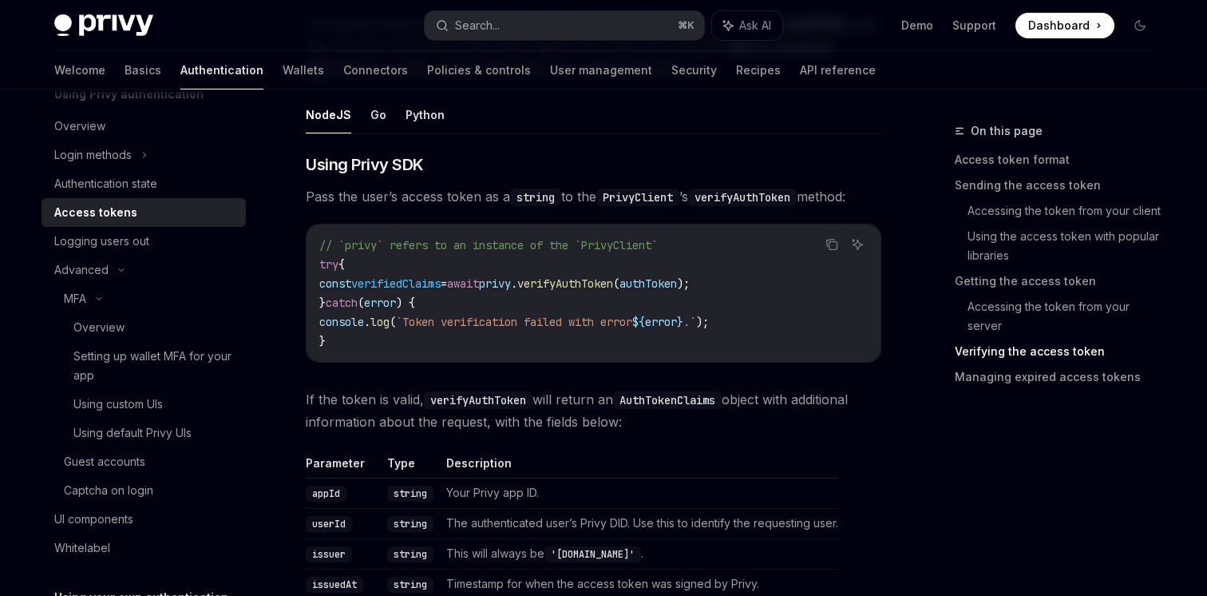
scroll to position [2448, 0]
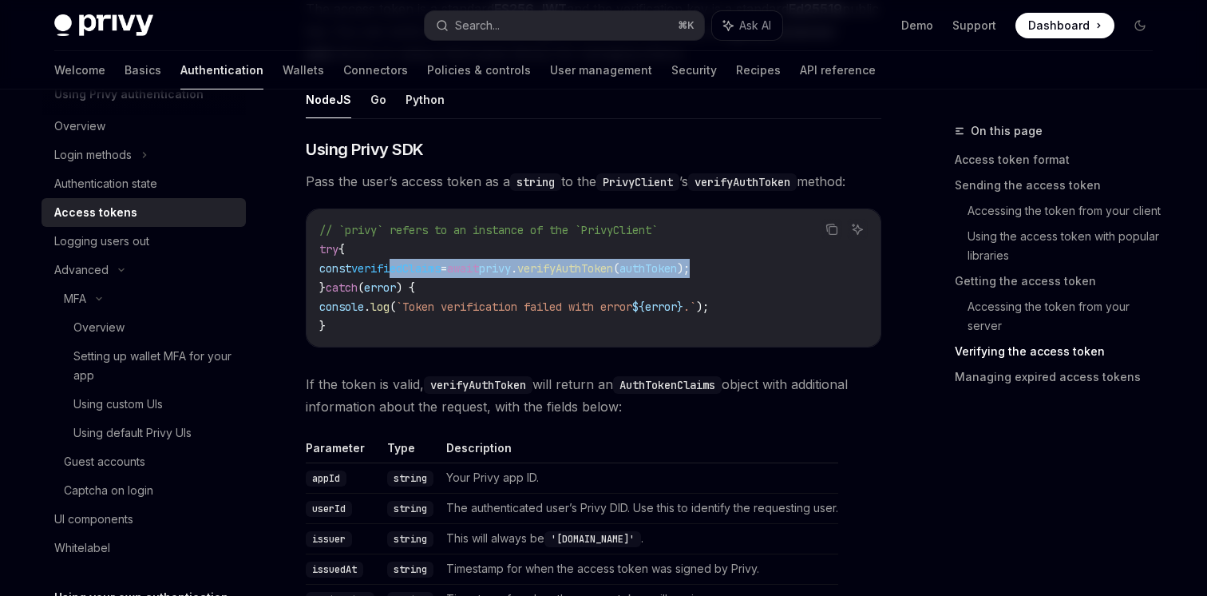
drag, startPoint x: 538, startPoint y: 270, endPoint x: 805, endPoint y: 275, distance: 267.5
click at [802, 275] on code "// `privy` refers to an instance of the `PrivyClient` try { const verifiedClaim…" at bounding box center [593, 277] width 548 height 115
click at [805, 275] on code "// `privy` refers to an instance of the `PrivyClient` try { const verifiedClaim…" at bounding box center [593, 277] width 548 height 115
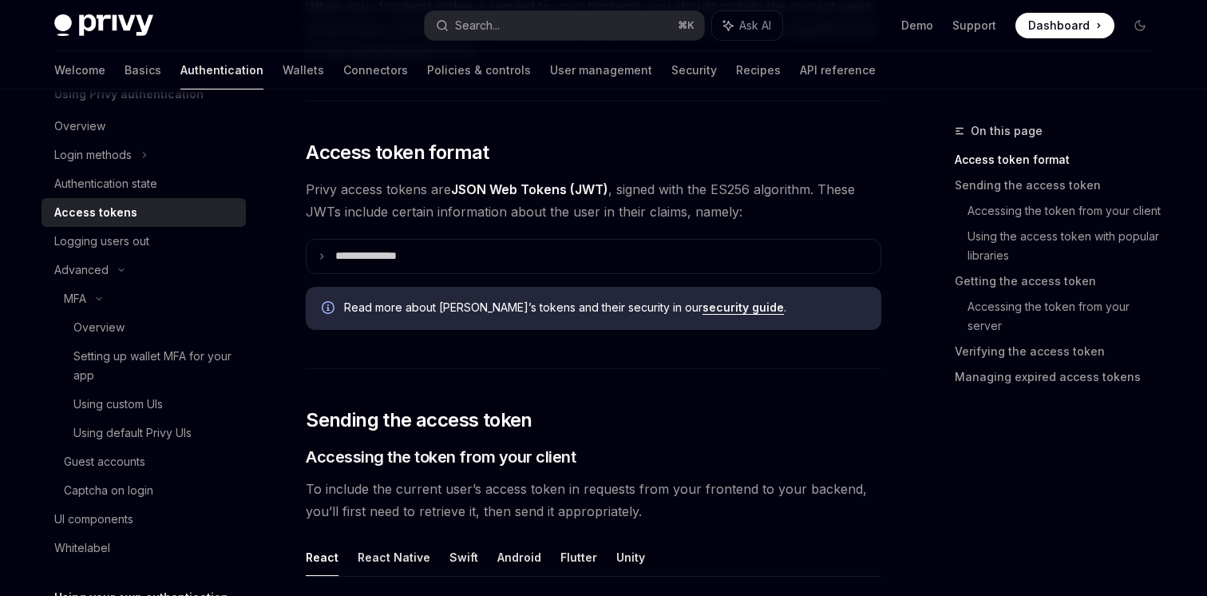
scroll to position [0, 0]
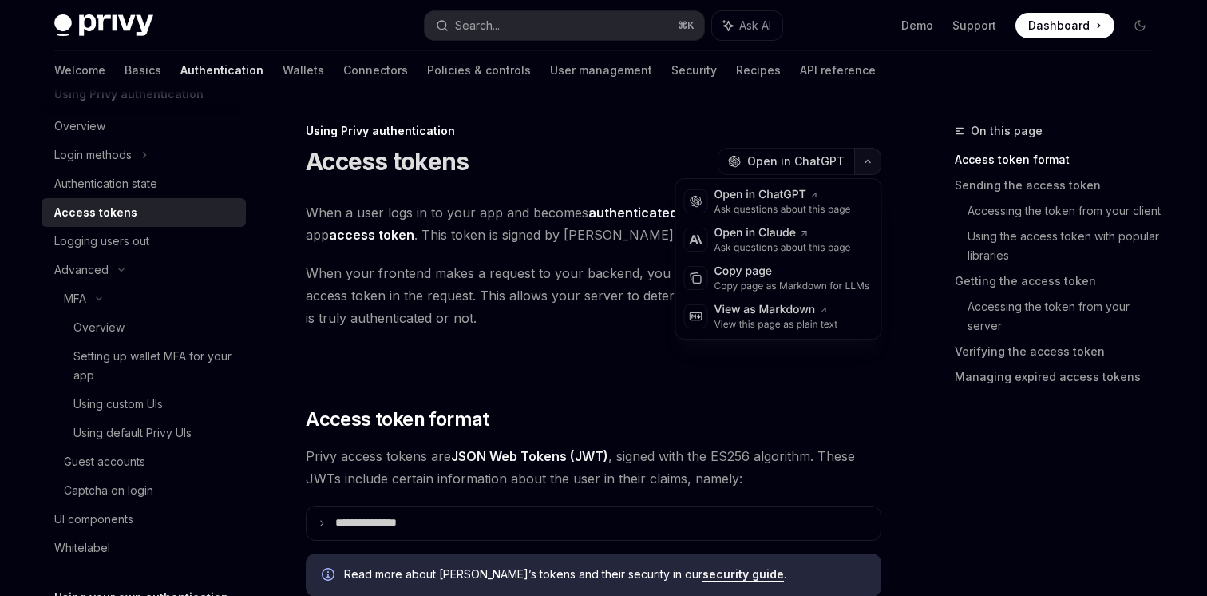
click at [858, 163] on icon "button" at bounding box center [867, 161] width 19 height 6
click at [698, 312] on icon at bounding box center [696, 315] width 12 height 7
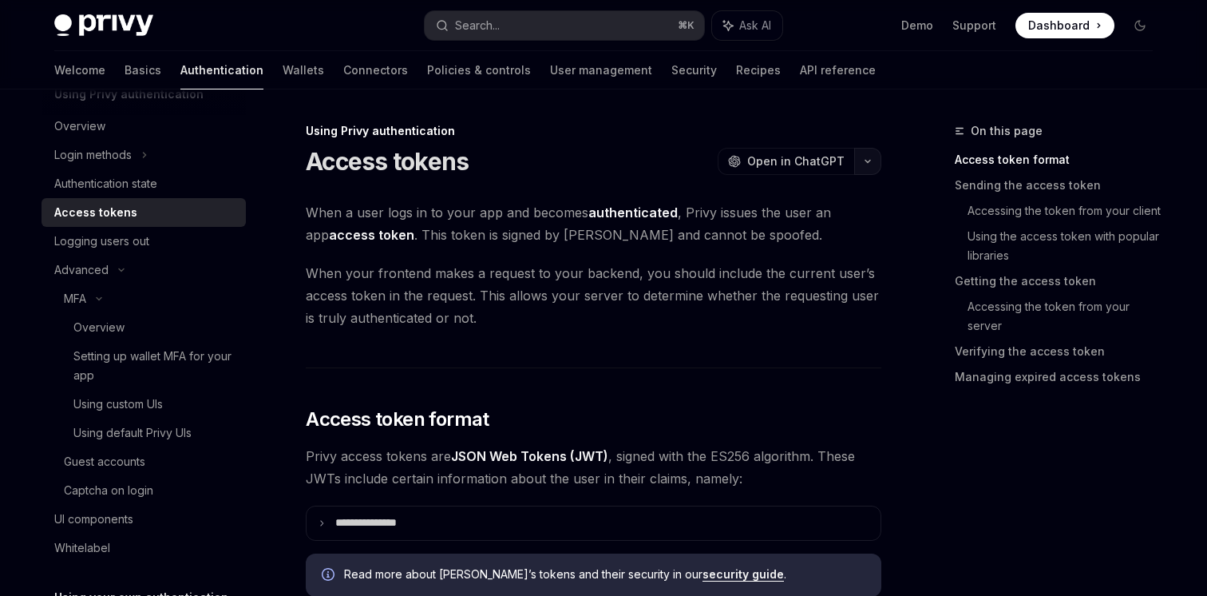
click at [865, 160] on icon "button" at bounding box center [867, 161] width 19 height 6
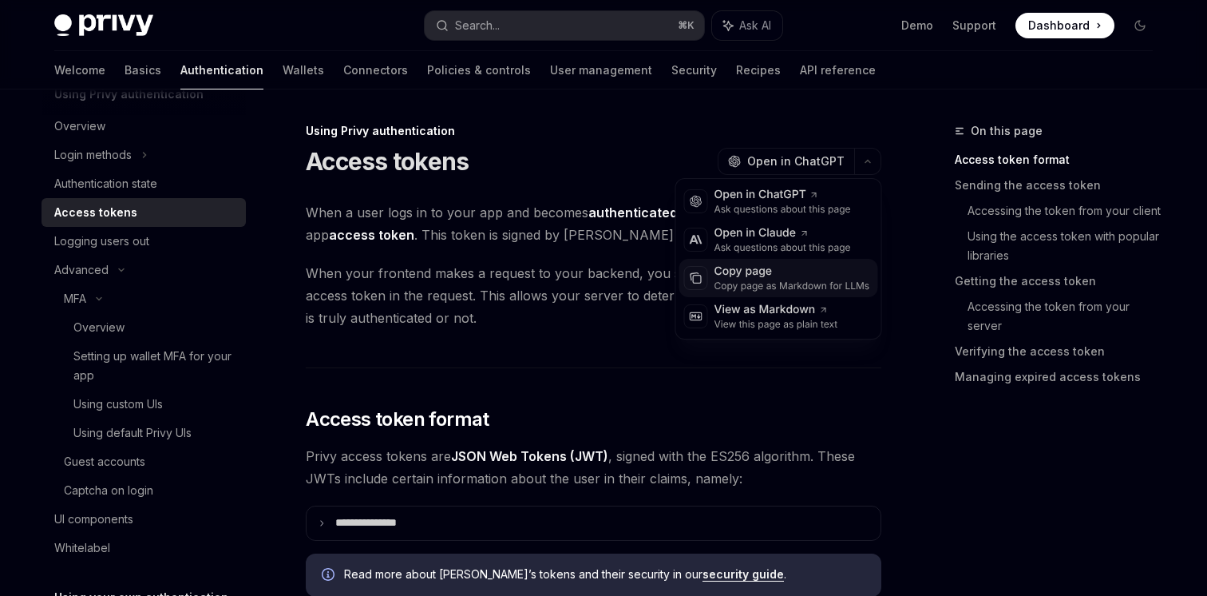
click at [714, 283] on div "Copy page as Markdown for LLMs" at bounding box center [792, 285] width 156 height 13
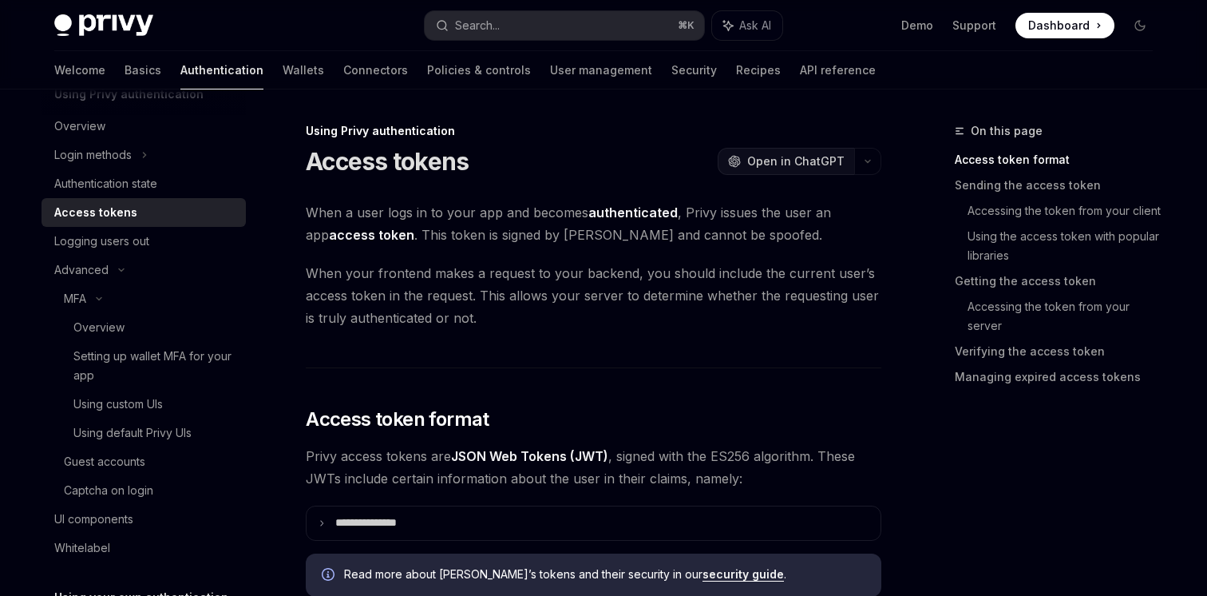
click at [852, 164] on button "OpenAI Open in ChatGPT" at bounding box center [786, 161] width 137 height 27
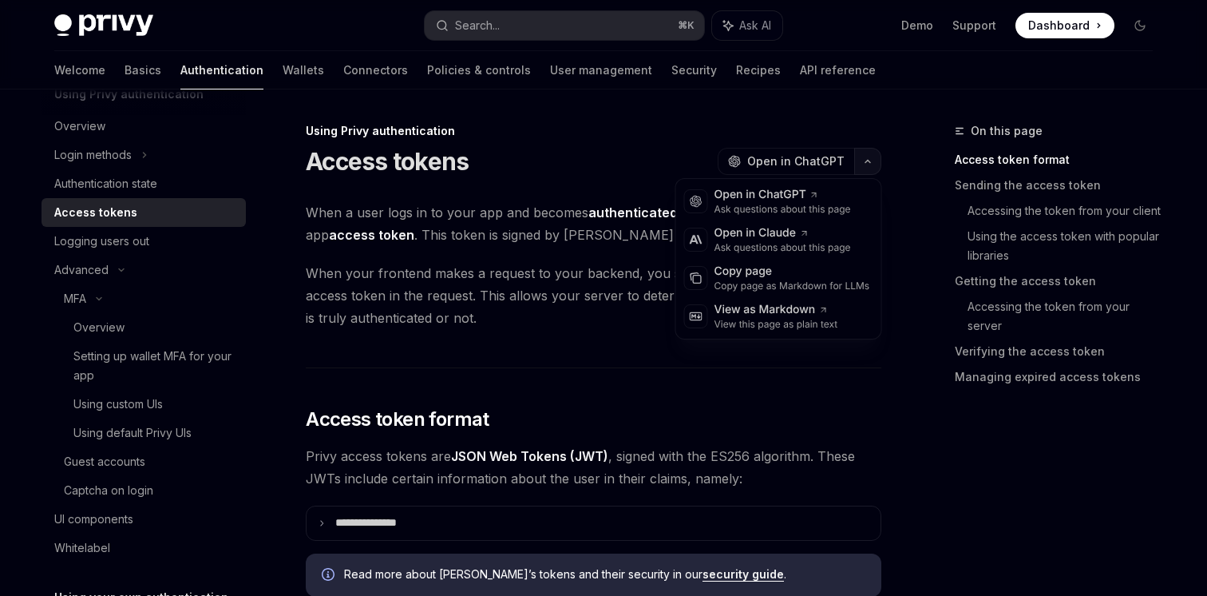
click at [863, 168] on button "button" at bounding box center [867, 161] width 27 height 27
click at [734, 283] on div "Copy page as Markdown for LLMs" at bounding box center [792, 285] width 156 height 13
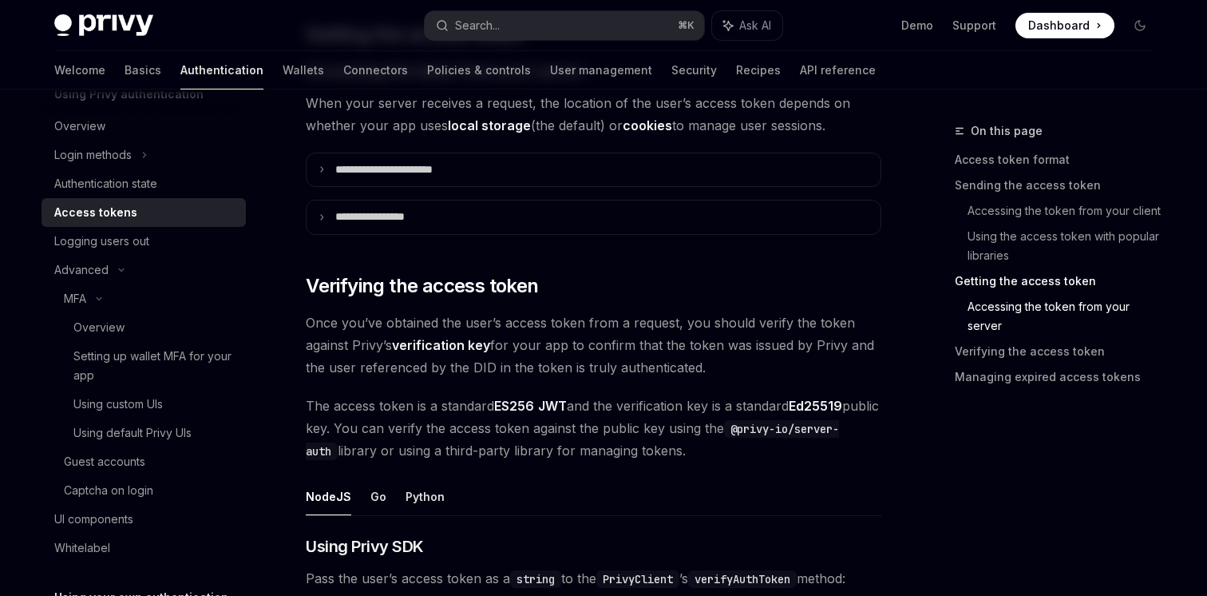
scroll to position [2068, 0]
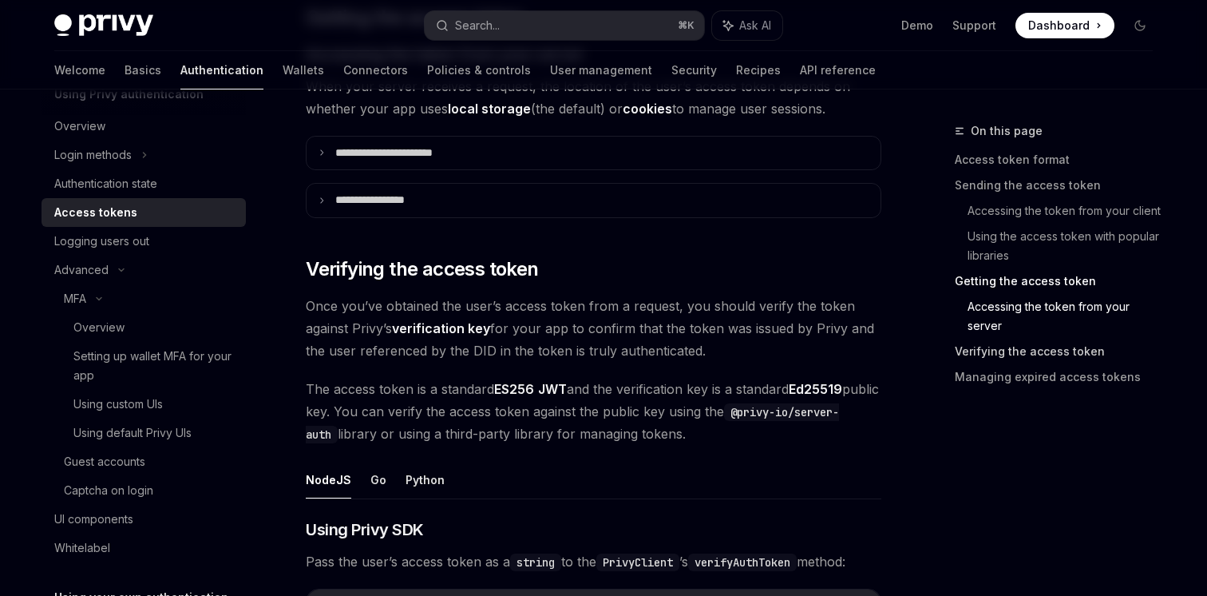
click at [1022, 346] on link "Verifying the access token" at bounding box center [1060, 351] width 211 height 26
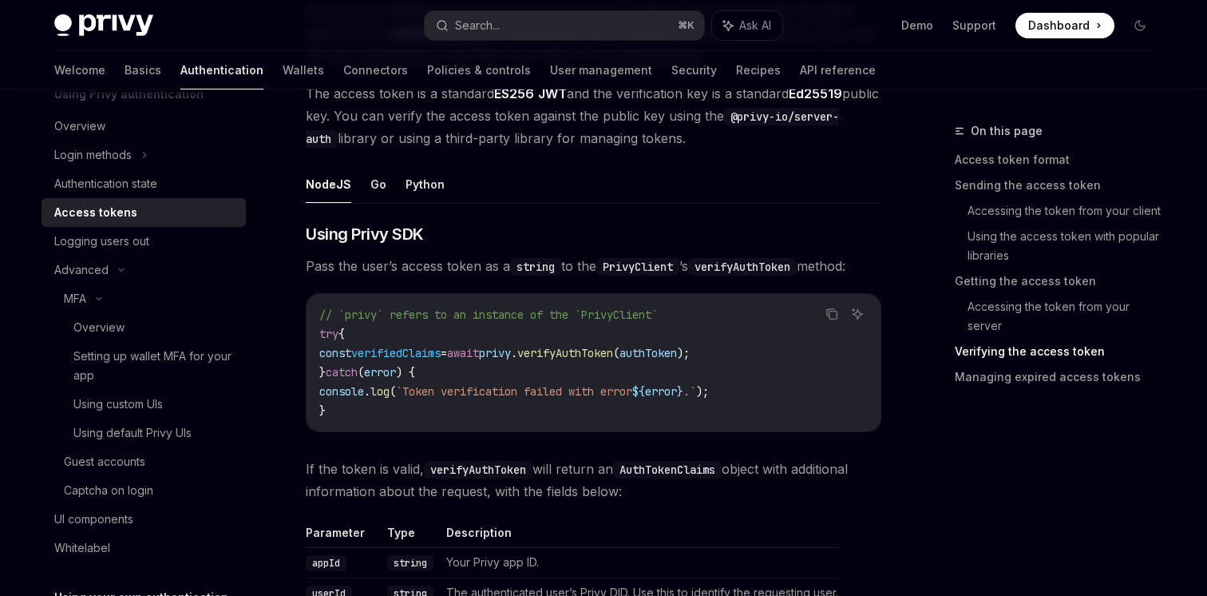
scroll to position [2389, 0]
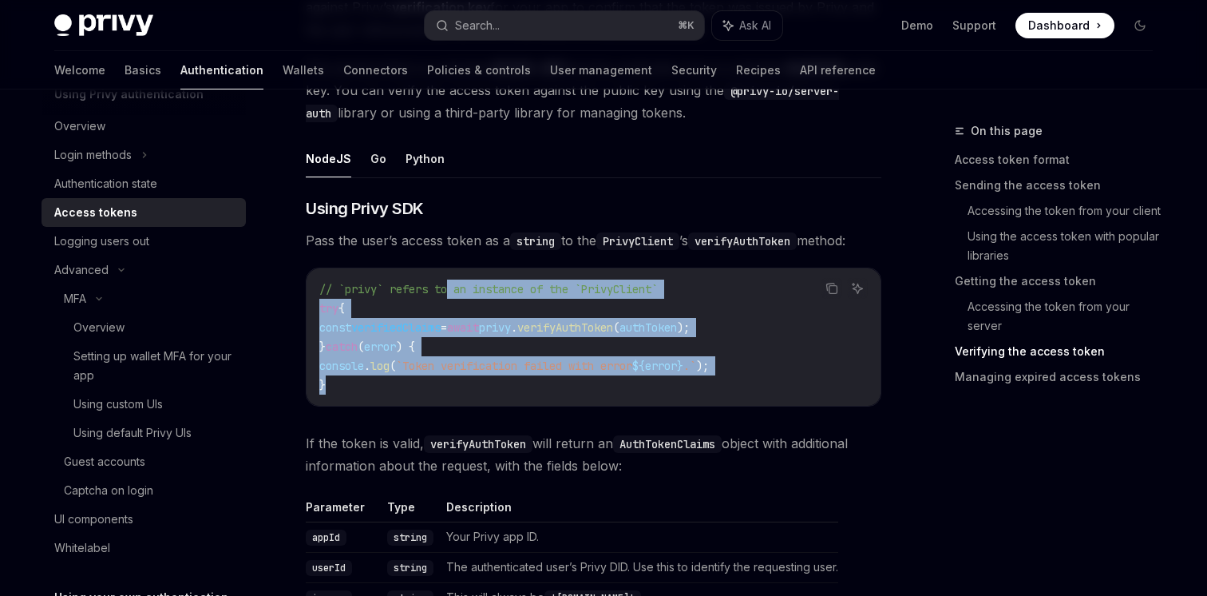
drag, startPoint x: 456, startPoint y: 285, endPoint x: 512, endPoint y: 403, distance: 130.7
click at [512, 403] on div "// `privy` refers to an instance of the `PrivyClient` try { const verifiedClaim…" at bounding box center [594, 336] width 574 height 137
drag, startPoint x: 512, startPoint y: 403, endPoint x: 339, endPoint y: 294, distance: 204.2
click at [339, 294] on div "// `privy` refers to an instance of the `PrivyClient` try { const verifiedClaim…" at bounding box center [594, 336] width 574 height 137
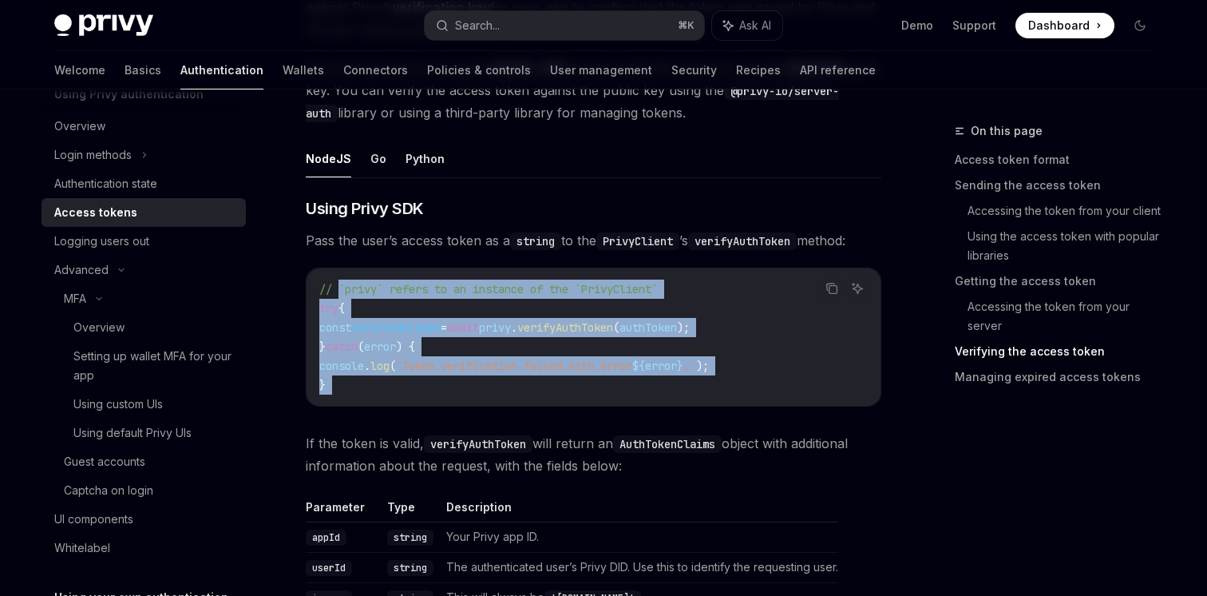
click at [339, 294] on span "// `privy` refers to an instance of the `PrivyClient`" at bounding box center [488, 289] width 338 height 14
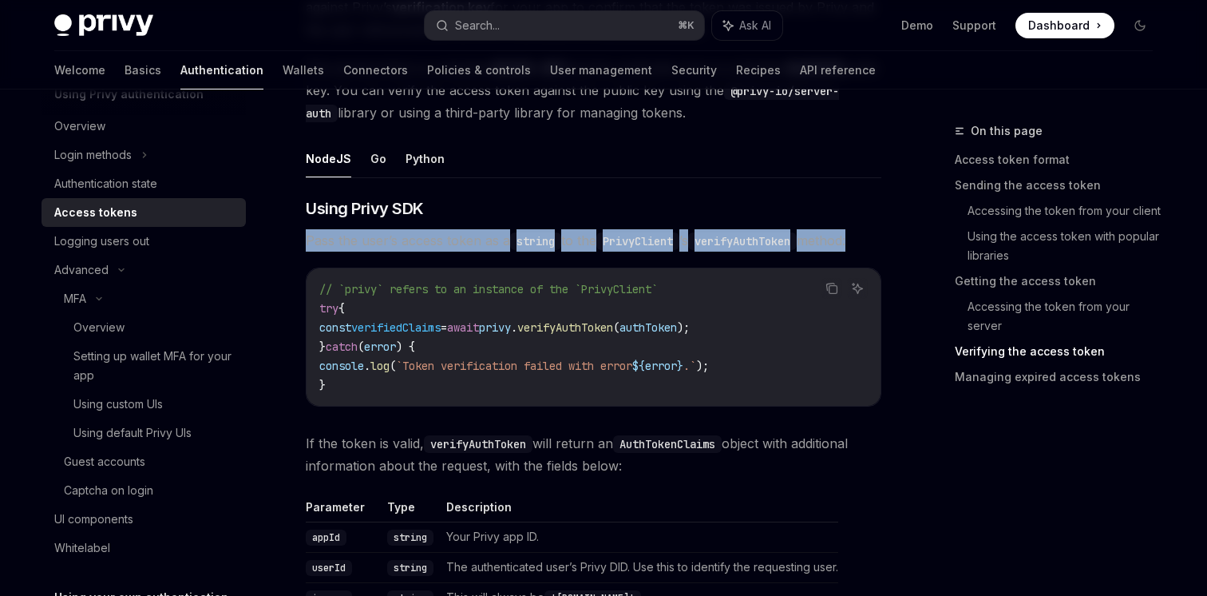
drag, startPoint x: 315, startPoint y: 242, endPoint x: 887, endPoint y: 241, distance: 571.6
click at [884, 242] on div "**********" at bounding box center [443, 70] width 881 height 4676
click at [887, 241] on div "**********" at bounding box center [604, 54] width 1124 height 4708
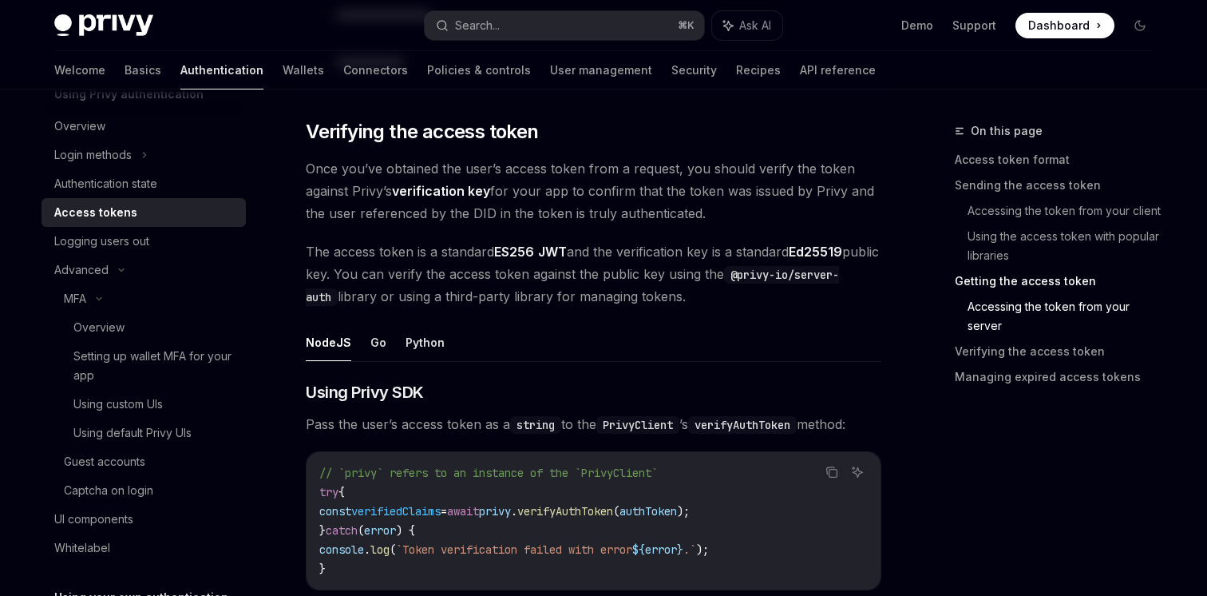
scroll to position [2175, 0]
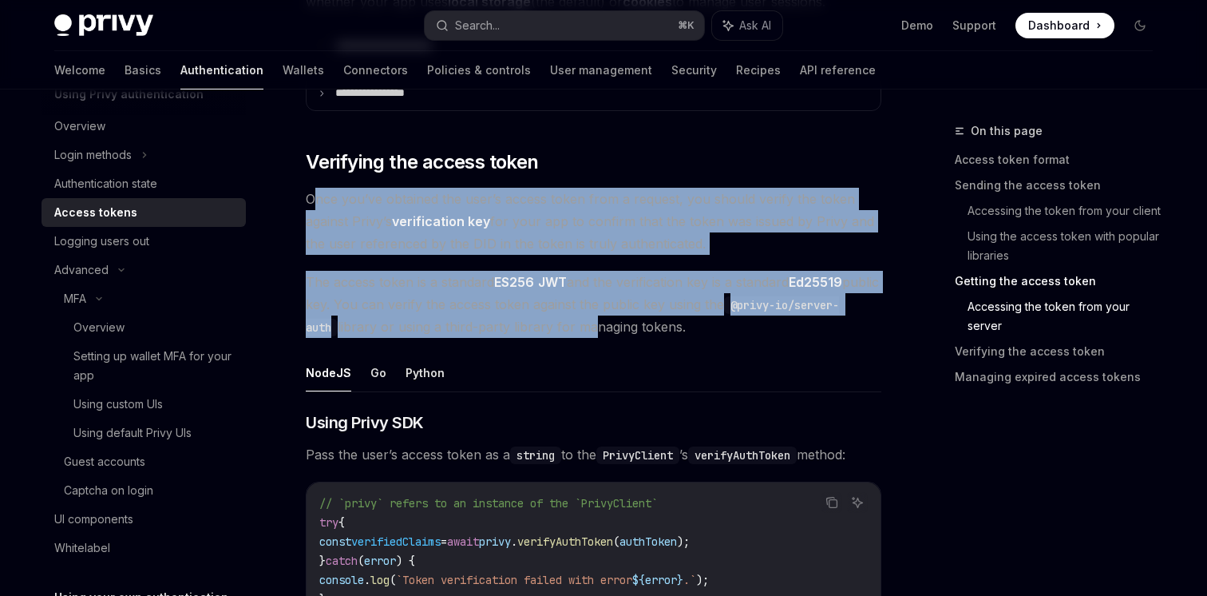
drag, startPoint x: 315, startPoint y: 208, endPoint x: 687, endPoint y: 339, distance: 394.6
click at [680, 338] on div "**********" at bounding box center [594, 206] width 576 height 4360
click at [687, 339] on div "**********" at bounding box center [594, 206] width 576 height 4360
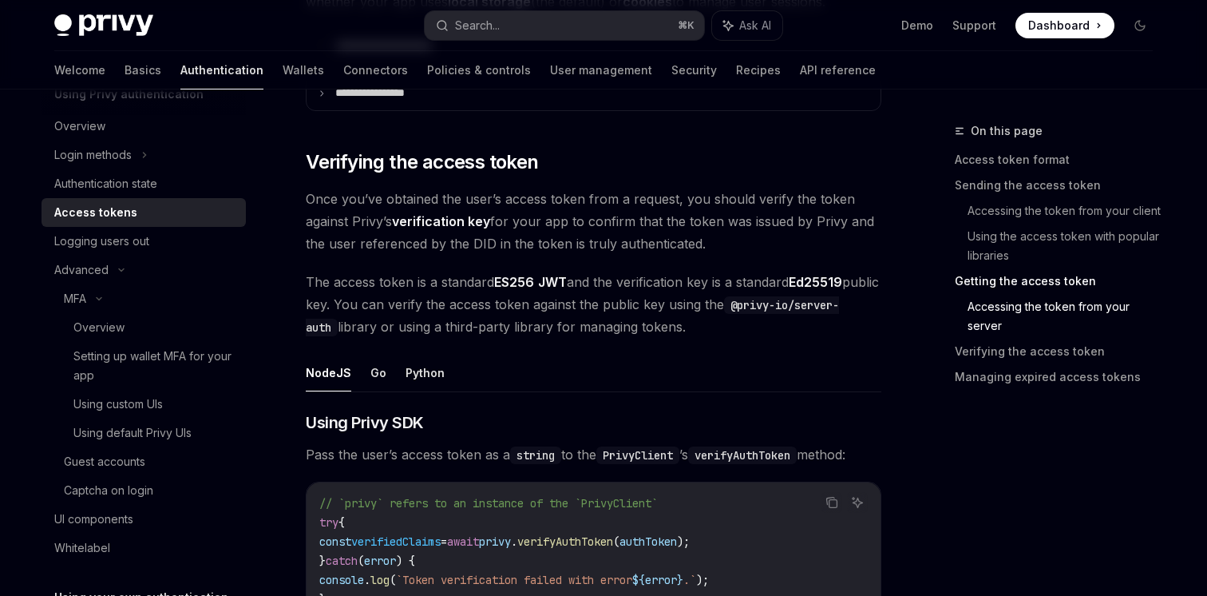
drag, startPoint x: 794, startPoint y: 331, endPoint x: 565, endPoint y: 195, distance: 266.0
click at [565, 195] on div "**********" at bounding box center [594, 206] width 576 height 4360
click at [565, 195] on span "Once you’ve obtained the user’s access token from a request, you should verify …" at bounding box center [594, 221] width 576 height 67
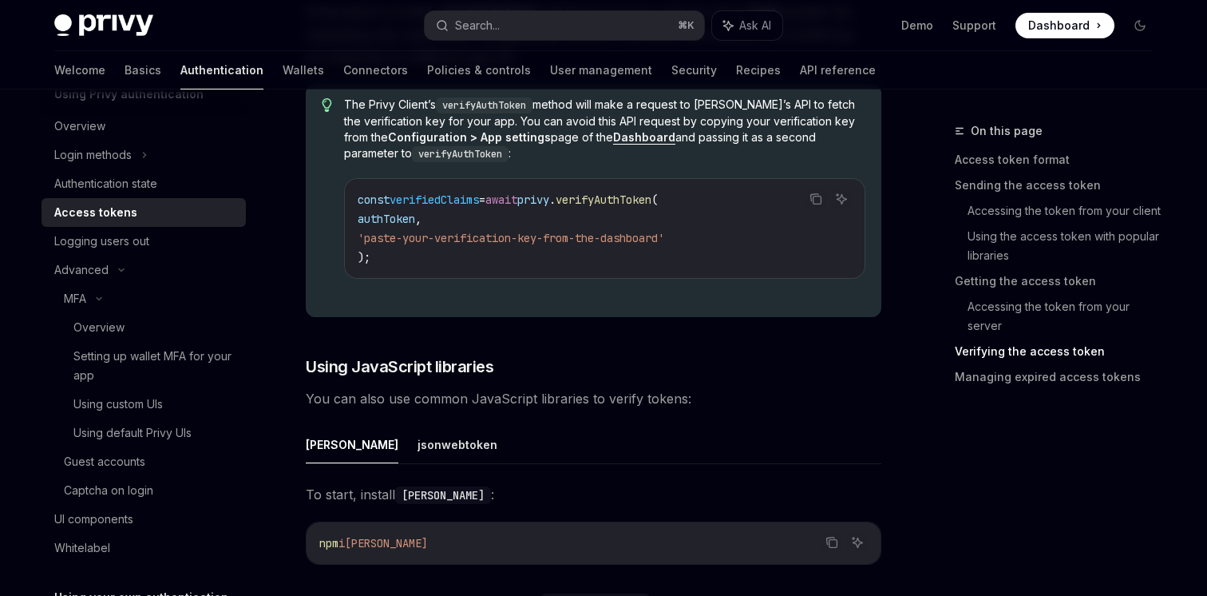
scroll to position [3108, 0]
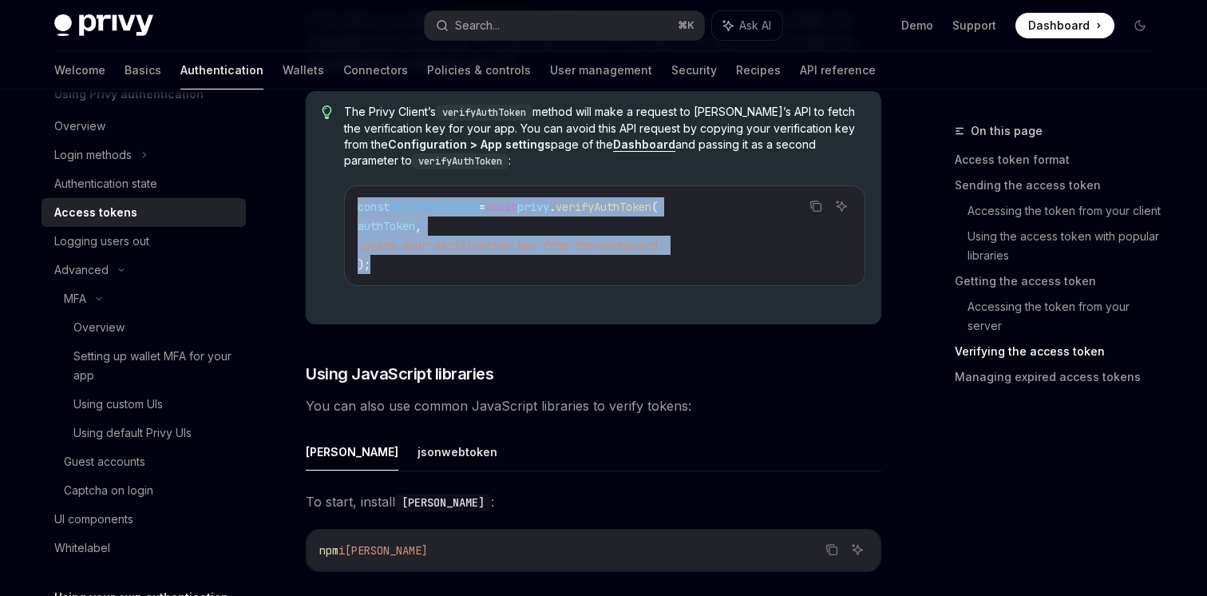
drag, startPoint x: 351, startPoint y: 200, endPoint x: 427, endPoint y: 274, distance: 106.1
click at [426, 274] on div "const verifiedClaims = await privy . verifyAuthToken ( authToken , 'paste-your-…" at bounding box center [605, 235] width 520 height 99
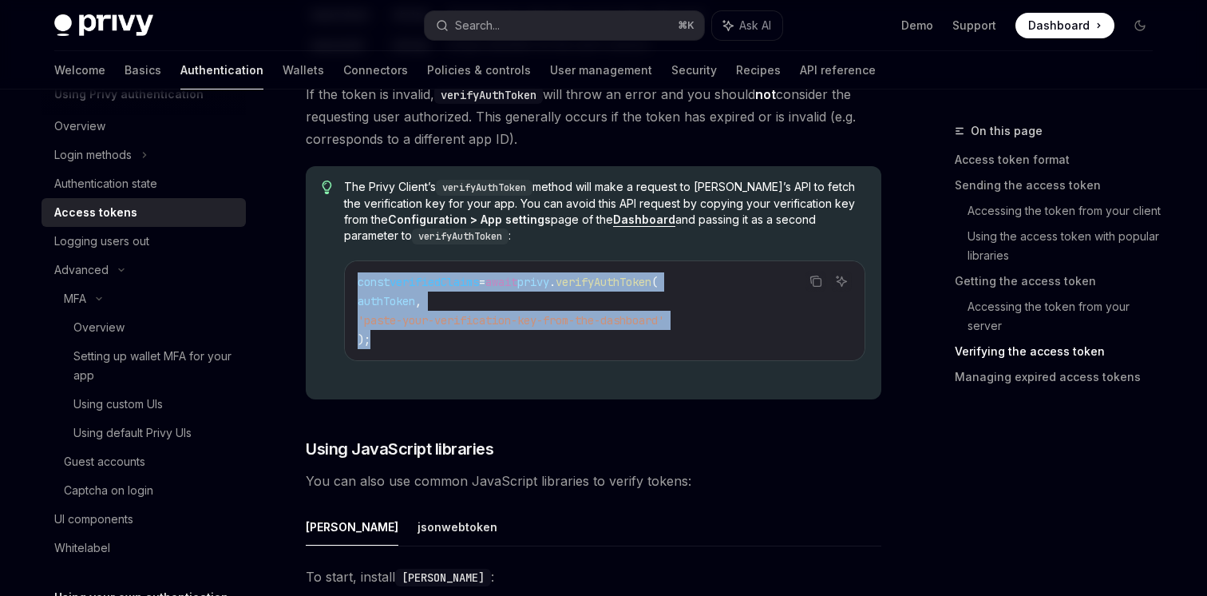
scroll to position [2994, 0]
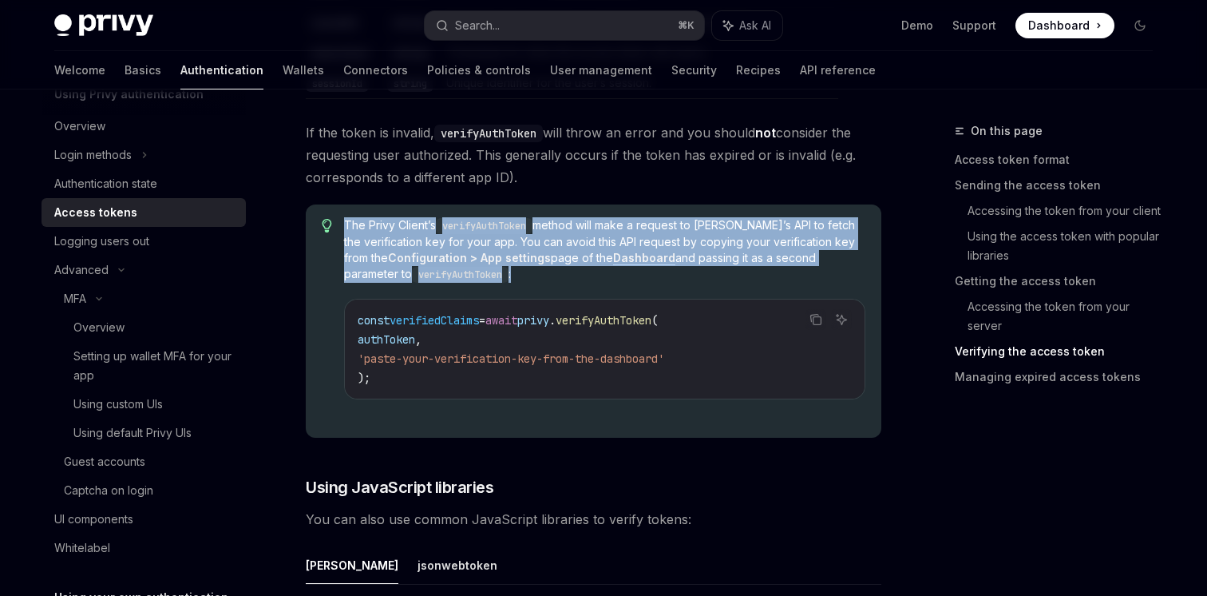
drag, startPoint x: 389, startPoint y: 190, endPoint x: 520, endPoint y: 280, distance: 159.6
click at [520, 280] on div "​ Using Privy SDK Pass the user’s access token as a string to the PrivyClient ’…" at bounding box center [594, 414] width 576 height 1645
click at [520, 280] on div "The Privy Client’s verifyAuthToken method will make a request to [PERSON_NAME]’…" at bounding box center [604, 321] width 521 height 208
drag, startPoint x: 493, startPoint y: 255, endPoint x: 432, endPoint y: 227, distance: 67.5
click at [432, 227] on div "The Privy Client’s verifyAuthToken method will make a request to [PERSON_NAME]’…" at bounding box center [604, 321] width 521 height 208
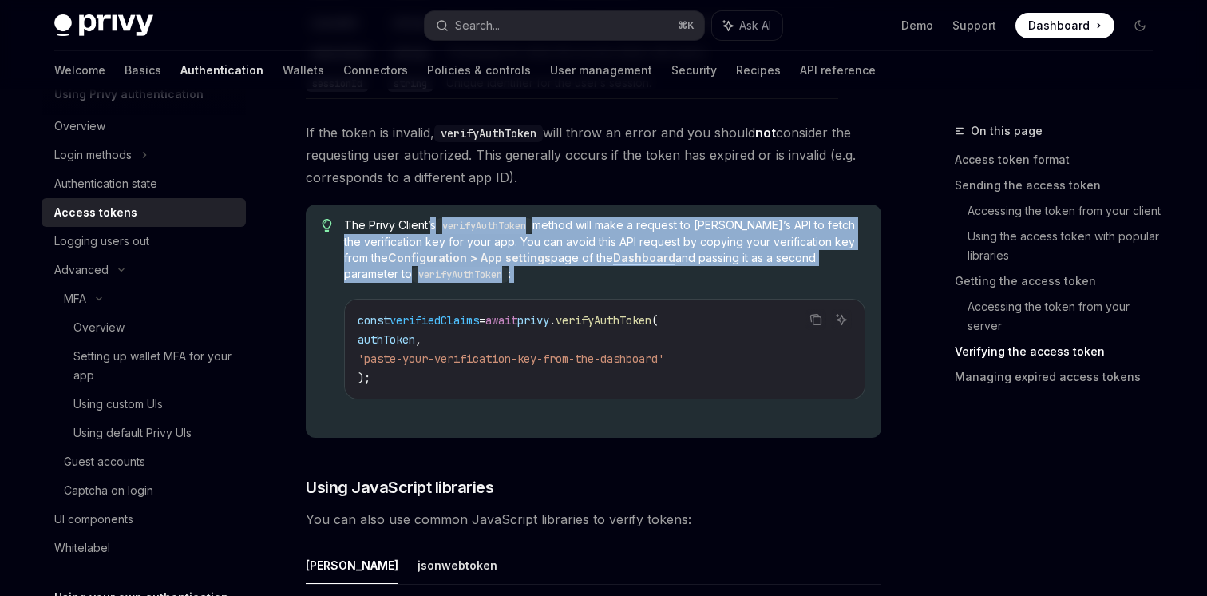
click at [432, 227] on span "The Privy Client’s verifyAuthToken method will make a request to [PERSON_NAME]’…" at bounding box center [604, 249] width 521 height 65
drag, startPoint x: 432, startPoint y: 227, endPoint x: 513, endPoint y: 287, distance: 100.9
click at [512, 287] on div "The Privy Client’s verifyAuthToken method will make a request to [PERSON_NAME]’…" at bounding box center [604, 321] width 521 height 208
click at [513, 287] on div "The Privy Client’s verifyAuthToken method will make a request to [PERSON_NAME]’…" at bounding box center [604, 321] width 521 height 208
drag, startPoint x: 544, startPoint y: 272, endPoint x: 362, endPoint y: 222, distance: 189.6
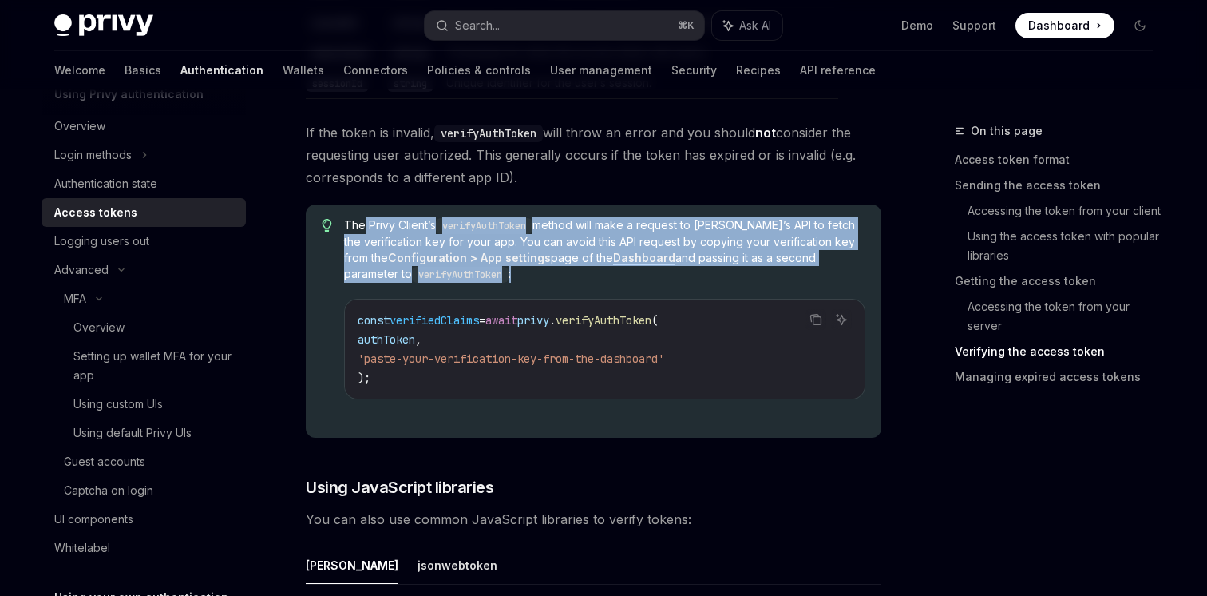
click at [363, 222] on span "The Privy Client’s verifyAuthToken method will make a request to [PERSON_NAME]’…" at bounding box center [604, 249] width 521 height 65
click at [362, 222] on span "The Privy Client’s verifyAuthToken method will make a request to [PERSON_NAME]’…" at bounding box center [604, 249] width 521 height 65
drag, startPoint x: 362, startPoint y: 222, endPoint x: 533, endPoint y: 279, distance: 180.8
click at [532, 279] on span "The Privy Client’s verifyAuthToken method will make a request to [PERSON_NAME]’…" at bounding box center [604, 249] width 521 height 65
click at [533, 279] on span "The Privy Client’s verifyAuthToken method will make a request to [PERSON_NAME]’…" at bounding box center [604, 249] width 521 height 65
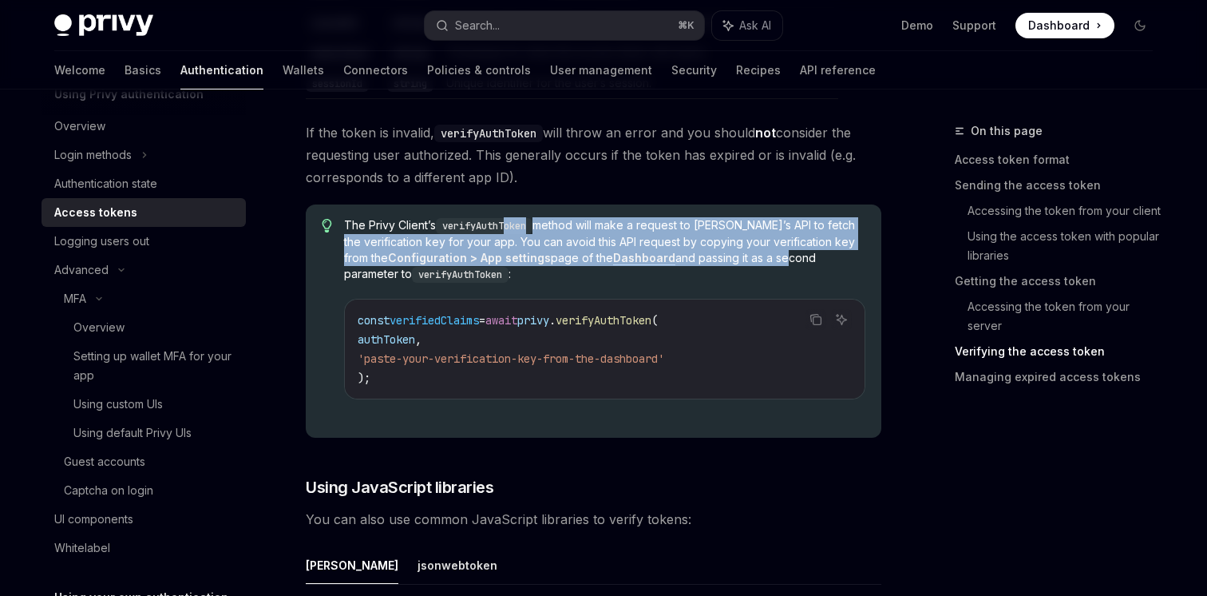
drag, startPoint x: 509, startPoint y: 222, endPoint x: 766, endPoint y: 256, distance: 258.5
click at [766, 257] on span "The Privy Client’s verifyAuthToken method will make a request to [PERSON_NAME]’…" at bounding box center [604, 249] width 521 height 65
click at [766, 256] on span "The Privy Client’s verifyAuthToken method will make a request to [PERSON_NAME]’…" at bounding box center [604, 249] width 521 height 65
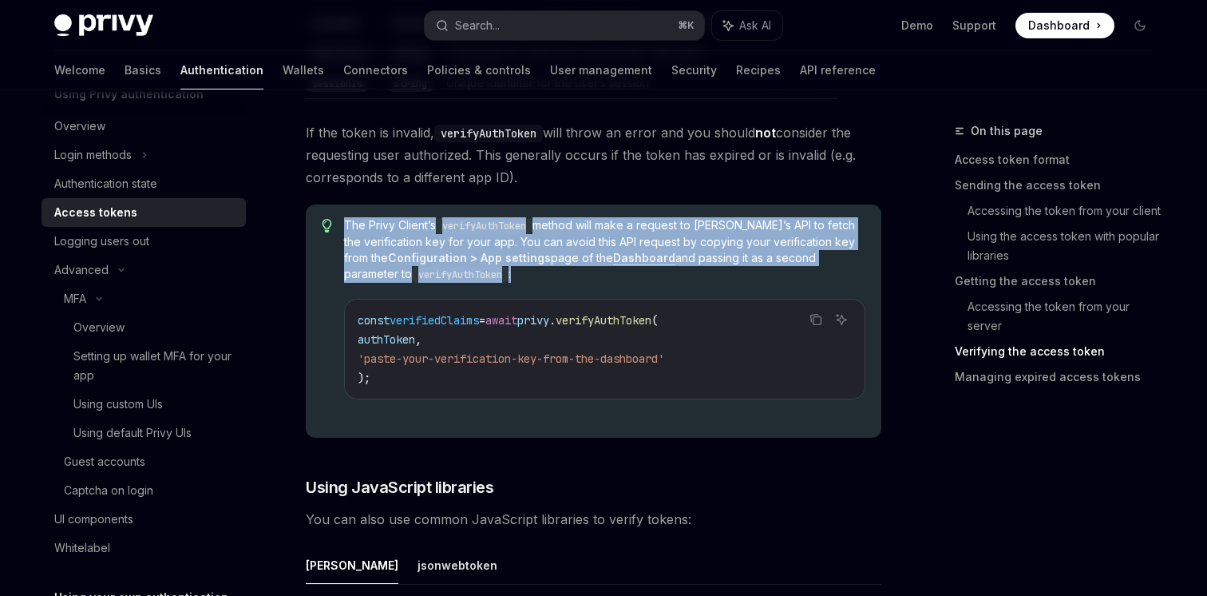
drag, startPoint x: 808, startPoint y: 274, endPoint x: 734, endPoint y: 208, distance: 98.9
click at [734, 208] on div "The Privy Client’s verifyAuthToken method will make a request to [PERSON_NAME]’…" at bounding box center [594, 320] width 576 height 233
drag, startPoint x: 346, startPoint y: 223, endPoint x: 544, endPoint y: 280, distance: 206.2
click at [544, 280] on div "The Privy Client’s verifyAuthToken method will make a request to [PERSON_NAME]’…" at bounding box center [604, 321] width 521 height 208
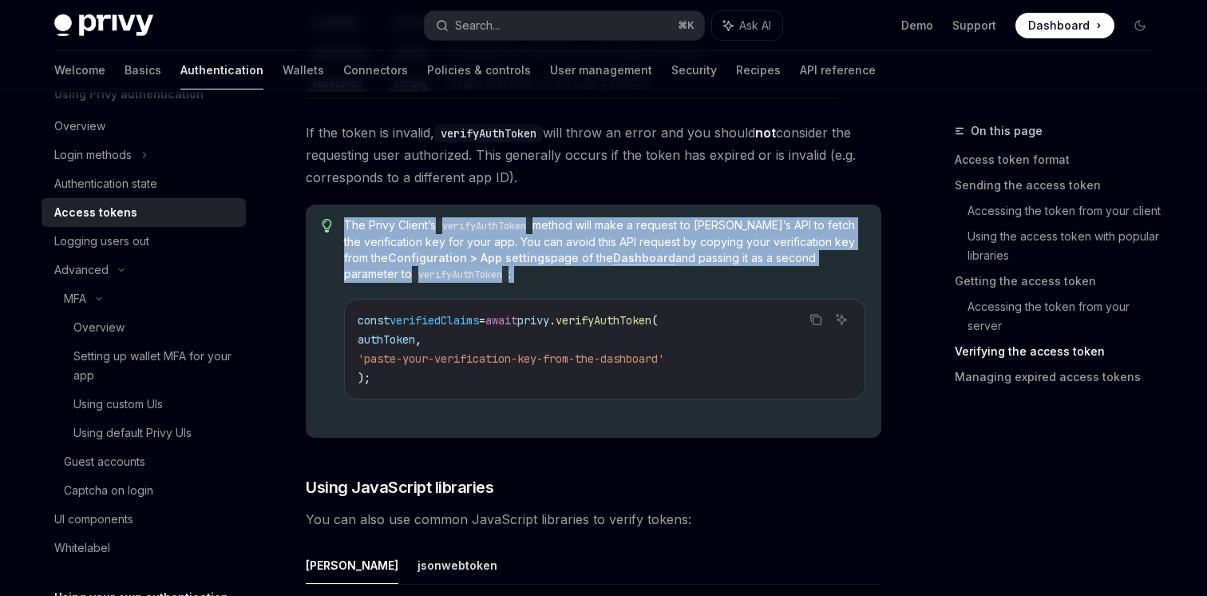
click at [548, 280] on div "The Privy Client’s verifyAuthToken method will make a request to [PERSON_NAME]’…" at bounding box center [604, 321] width 521 height 208
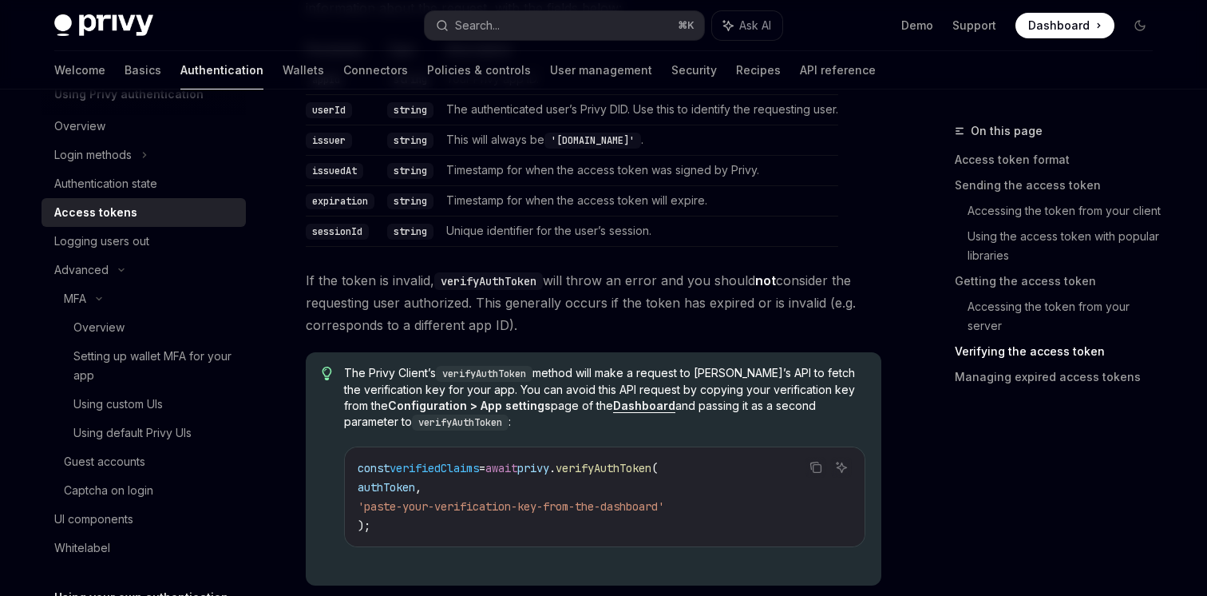
scroll to position [2828, 0]
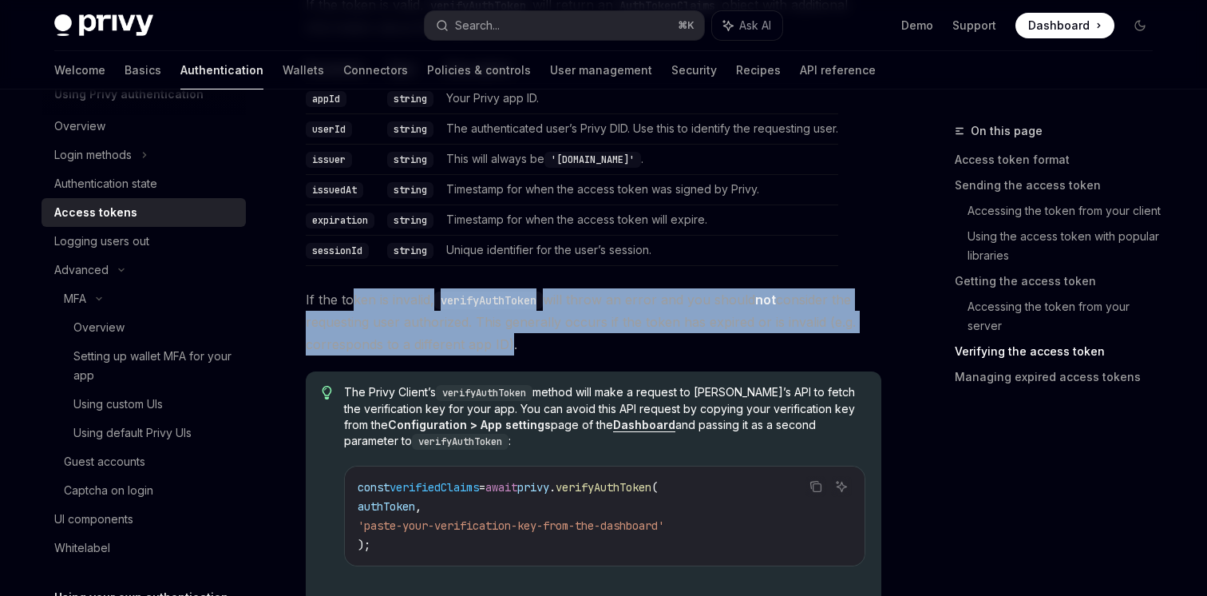
drag, startPoint x: 354, startPoint y: 299, endPoint x: 523, endPoint y: 350, distance: 176.0
click at [520, 350] on span "If the token is invalid, verifyAuthToken will throw an error and you should not…" at bounding box center [594, 321] width 576 height 67
click at [523, 350] on span "If the token is invalid, verifyAuthToken will throw an error and you should not…" at bounding box center [594, 321] width 576 height 67
drag, startPoint x: 554, startPoint y: 349, endPoint x: 392, endPoint y: 296, distance: 170.4
click at [392, 296] on span "If the token is invalid, verifyAuthToken will throw an error and you should not…" at bounding box center [594, 321] width 576 height 67
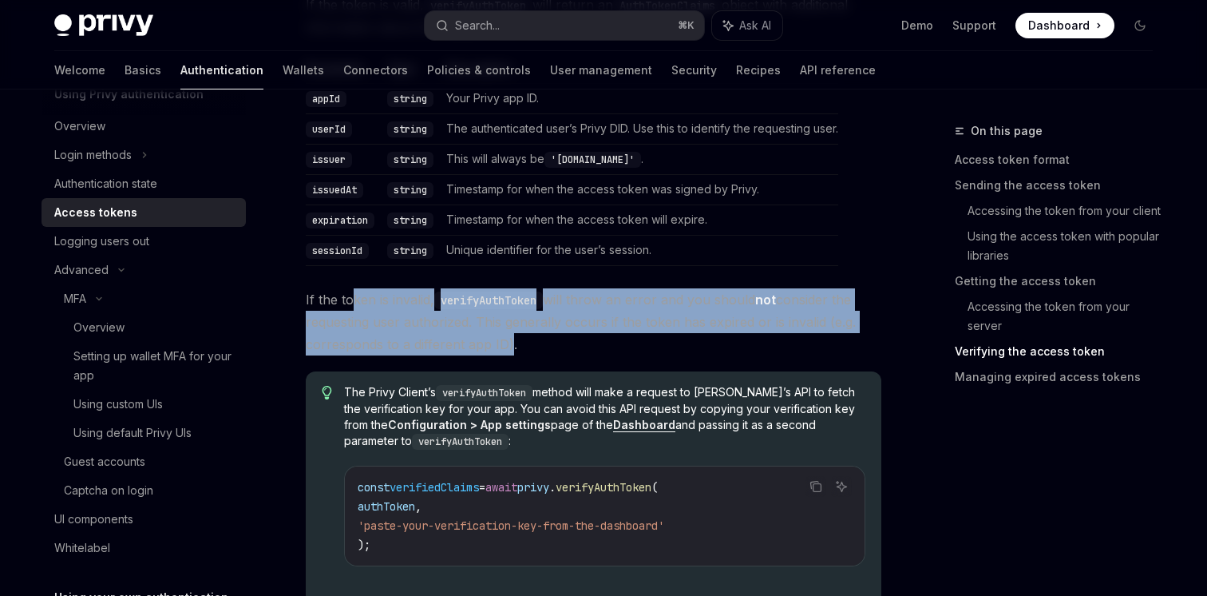
click at [392, 296] on span "If the token is invalid, verifyAuthToken will throw an error and you should not…" at bounding box center [594, 321] width 576 height 67
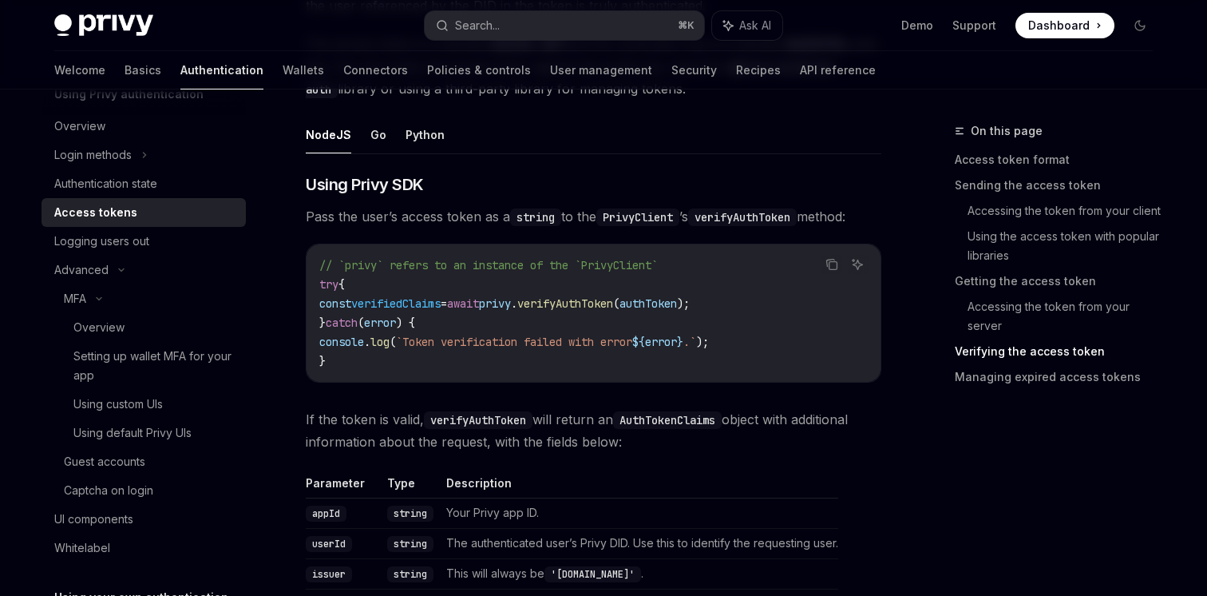
scroll to position [2412, 0]
drag, startPoint x: 540, startPoint y: 303, endPoint x: 739, endPoint y: 302, distance: 199.6
click at [690, 303] on span "const verifiedClaims = await privy . verifyAuthToken ( authToken );" at bounding box center [504, 304] width 370 height 14
click at [690, 302] on span ");" at bounding box center [683, 304] width 13 height 14
drag, startPoint x: 773, startPoint y: 306, endPoint x: 343, endPoint y: 307, distance: 429.5
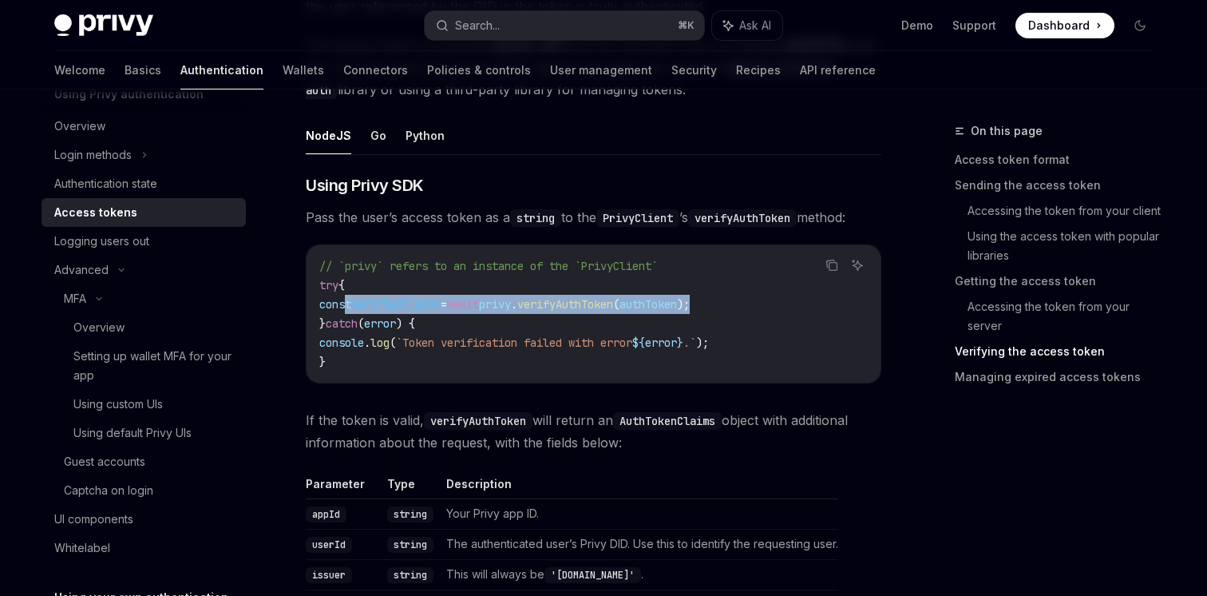
click at [348, 307] on code "// `privy` refers to an instance of the `PrivyClient` try { const verifiedClaim…" at bounding box center [593, 313] width 548 height 115
click at [343, 307] on span "const" at bounding box center [335, 304] width 32 height 14
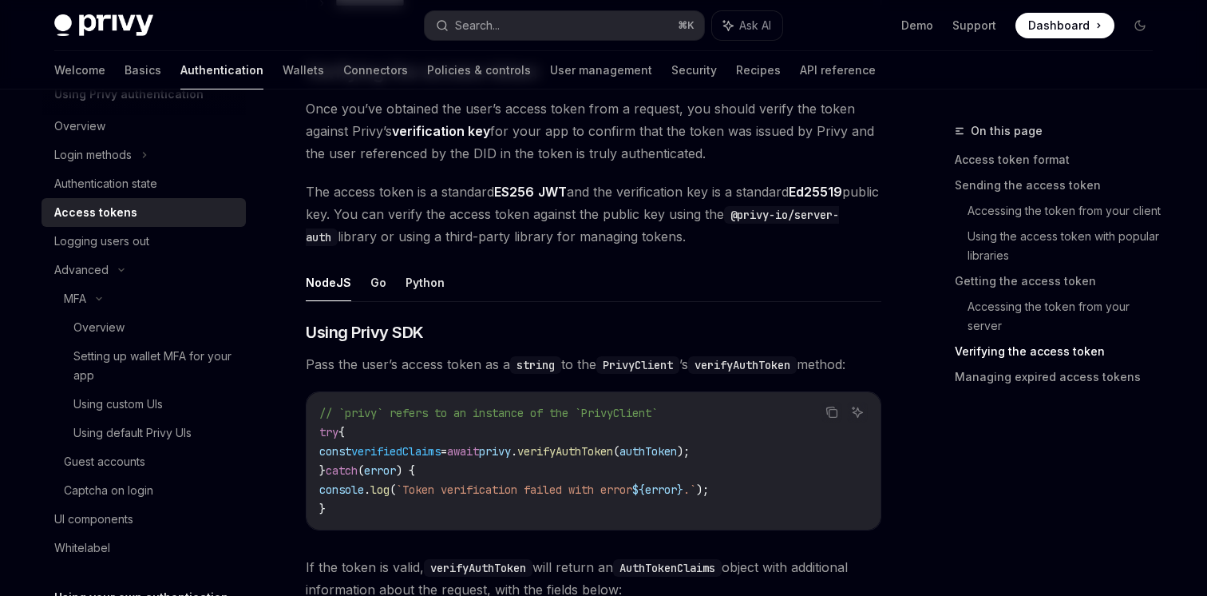
scroll to position [2277, 0]
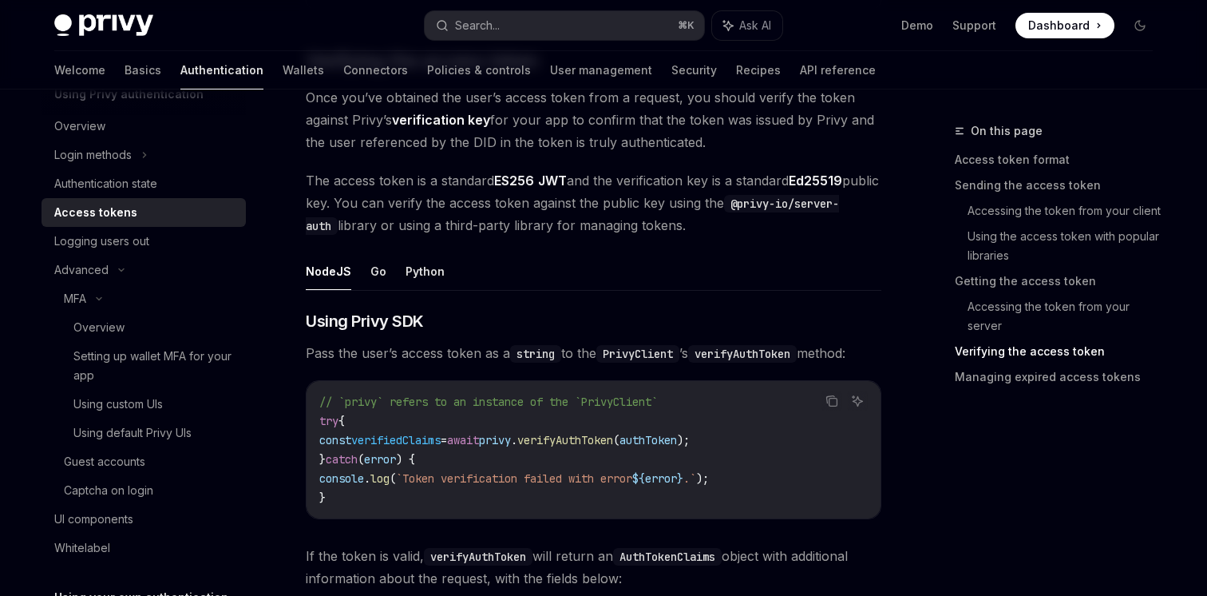
click at [383, 262] on ul "NodeJS Go Python" at bounding box center [594, 271] width 576 height 38
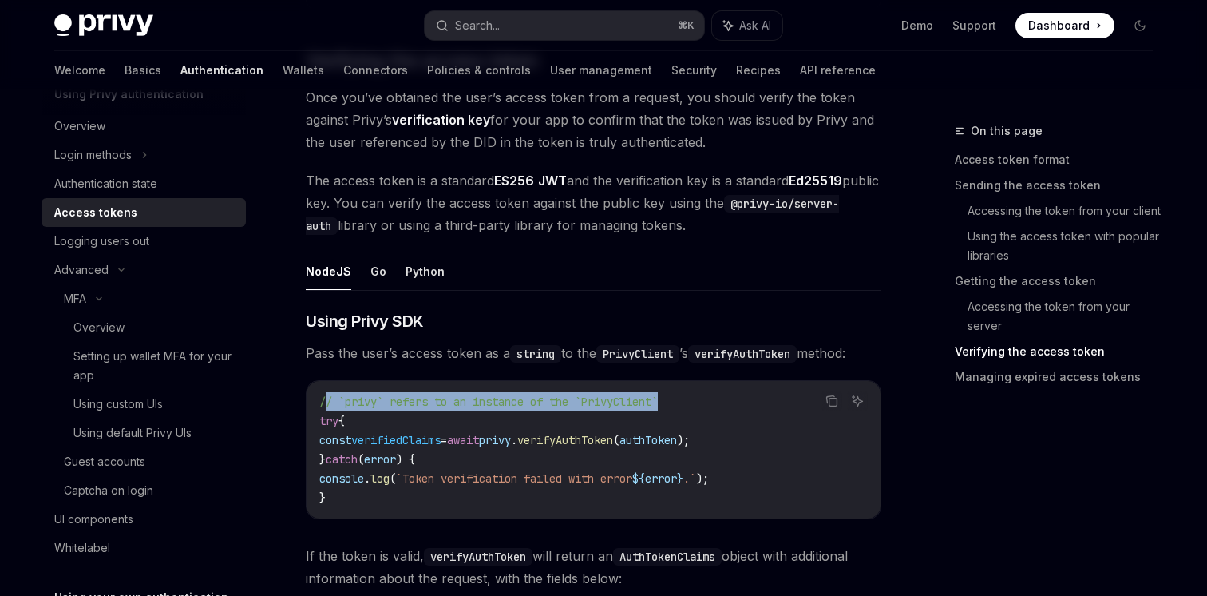
drag, startPoint x: 328, startPoint y: 398, endPoint x: 704, endPoint y: 396, distance: 376.0
click at [703, 397] on code "// `privy` refers to an instance of the `PrivyClient` try { const verifiedClaim…" at bounding box center [593, 449] width 548 height 115
click at [704, 396] on code "// `privy` refers to an instance of the `PrivyClient` try { const verifiedClaim…" at bounding box center [593, 449] width 548 height 115
drag, startPoint x: 704, startPoint y: 396, endPoint x: 334, endPoint y: 396, distance: 369.6
click at [338, 396] on code "// `privy` refers to an instance of the `PrivyClient` try { const verifiedClaim…" at bounding box center [593, 449] width 548 height 115
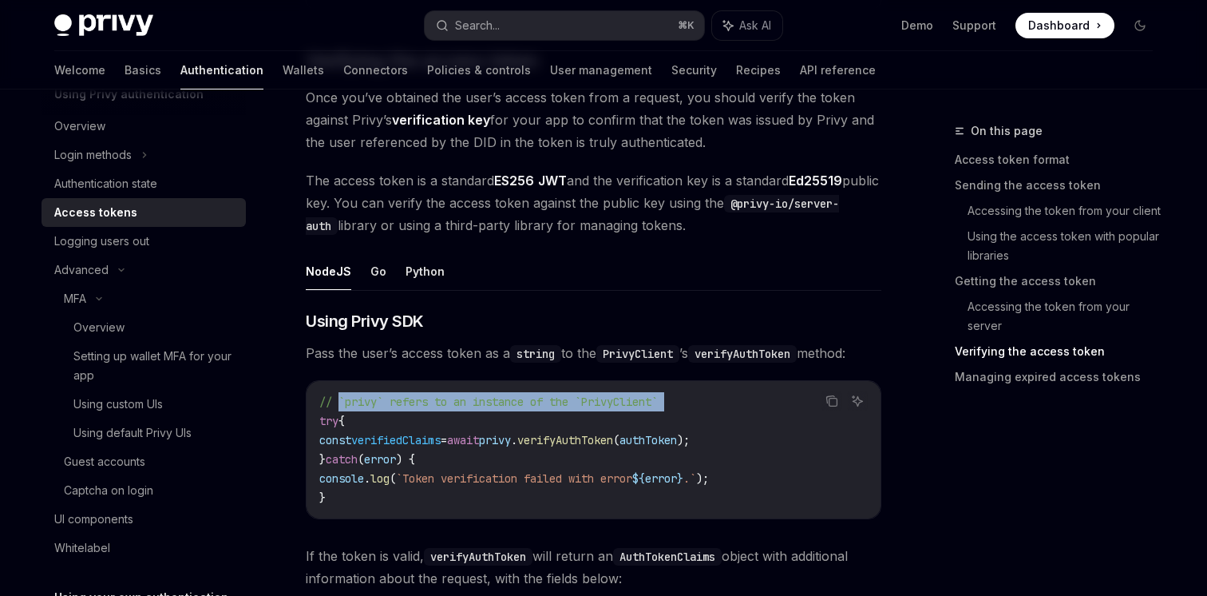
click at [334, 396] on span "// `privy` refers to an instance of the `PrivyClient`" at bounding box center [488, 401] width 338 height 14
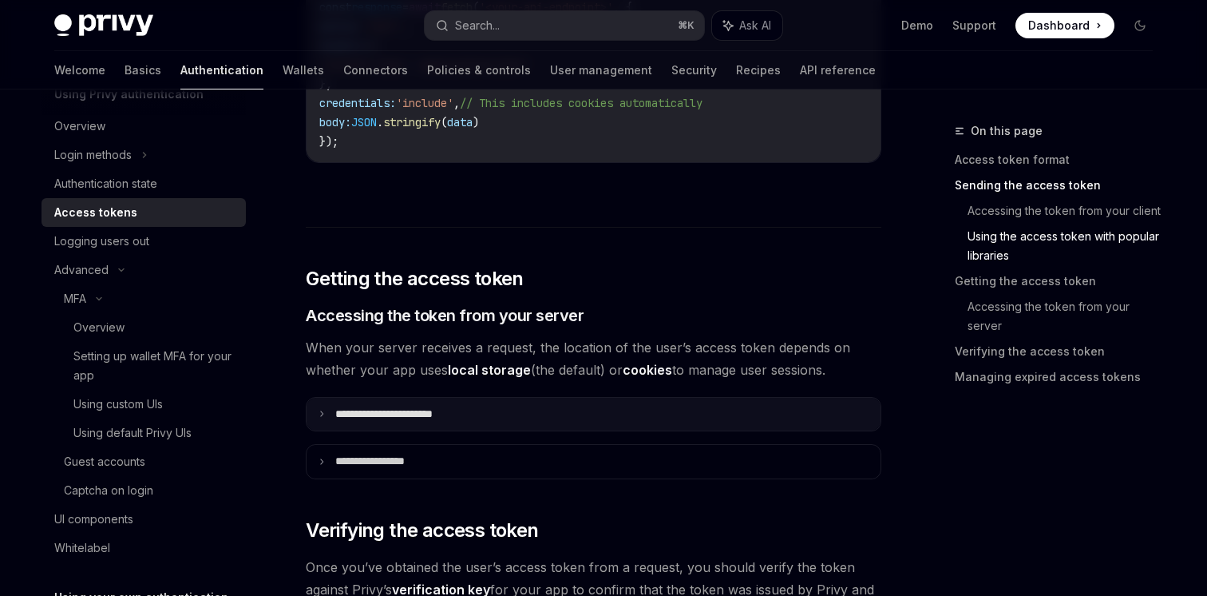
scroll to position [1821, 0]
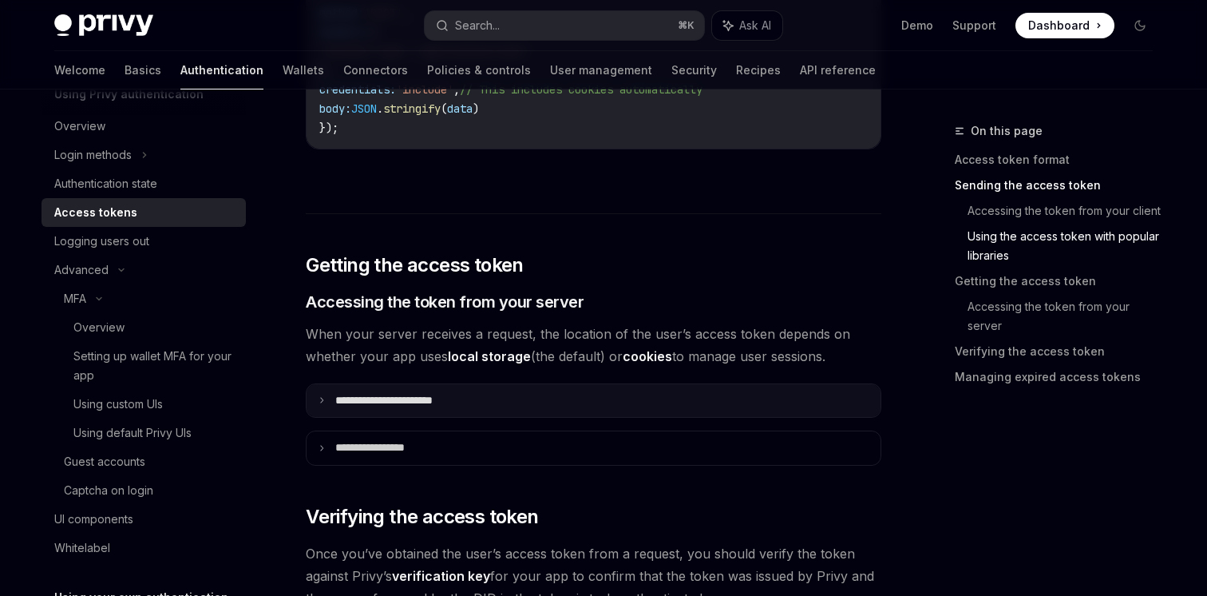
click at [330, 397] on summary "**********" at bounding box center [594, 401] width 574 height 34
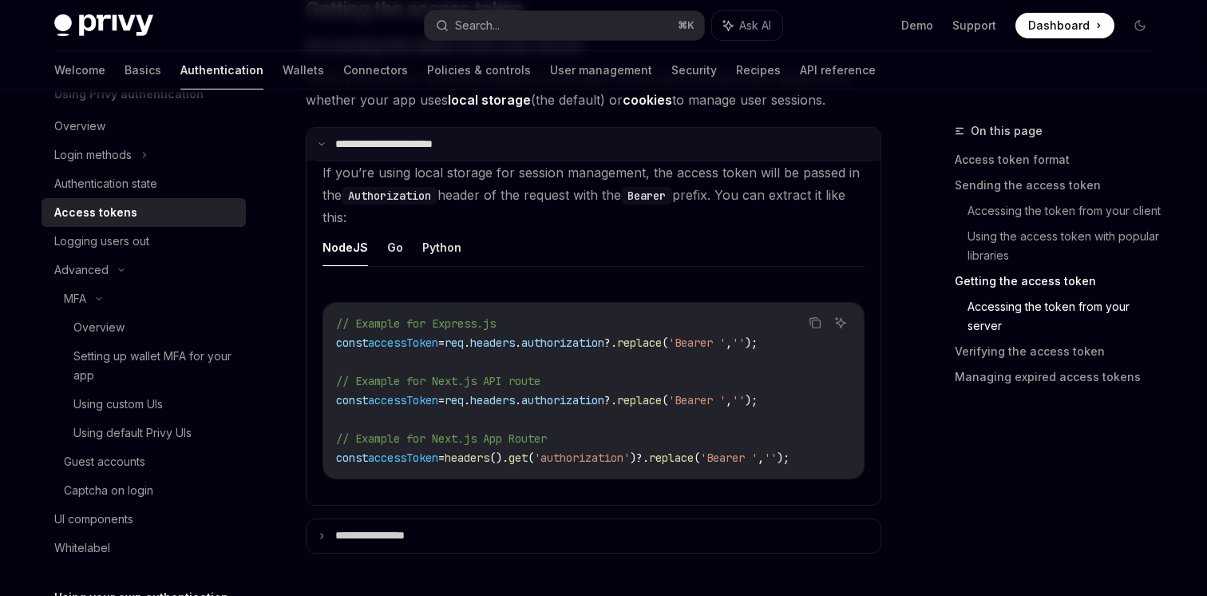
scroll to position [2079, 0]
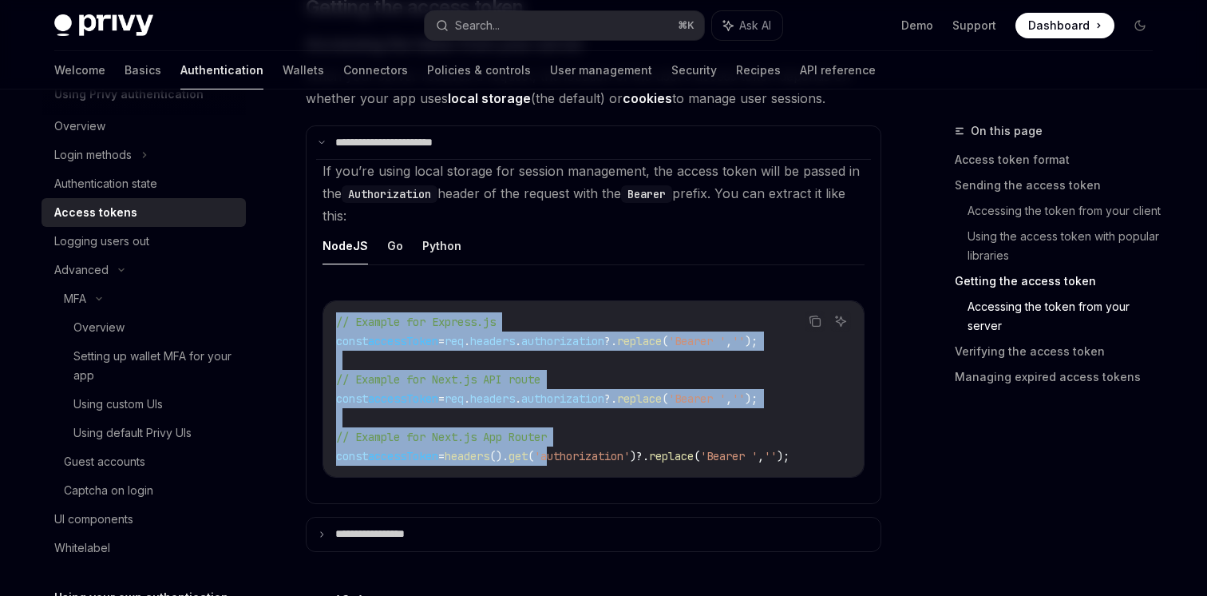
drag, startPoint x: 344, startPoint y: 315, endPoint x: 576, endPoint y: 457, distance: 272.3
click at [576, 455] on div "// Example for Express.js const accessToken = req . headers . authorization ?. …" at bounding box center [593, 389] width 540 height 176
click at [576, 457] on span "'authorization'" at bounding box center [582, 456] width 96 height 14
drag, startPoint x: 716, startPoint y: 463, endPoint x: 478, endPoint y: 275, distance: 303.5
click at [478, 275] on div "NodeJS Go Python Copy Ask AI // Example for Express.js const accessToken = req …" at bounding box center [594, 365] width 542 height 276
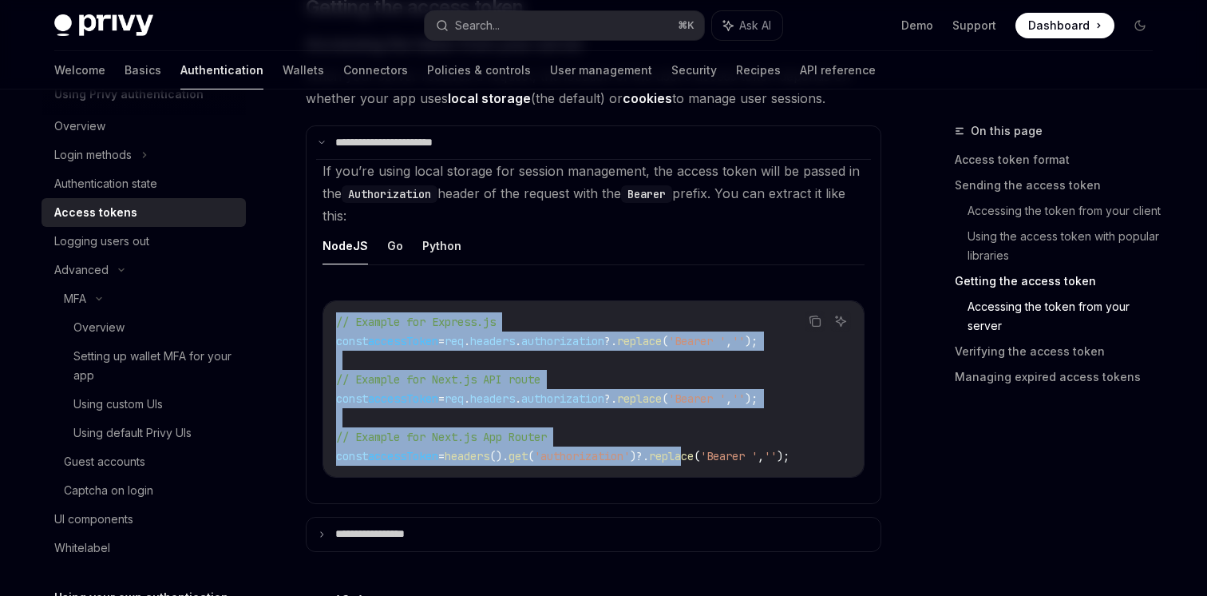
click at [478, 275] on div "NodeJS Go Python Copy Ask AI // Example for Express.js const accessToken = req …" at bounding box center [594, 365] width 542 height 276
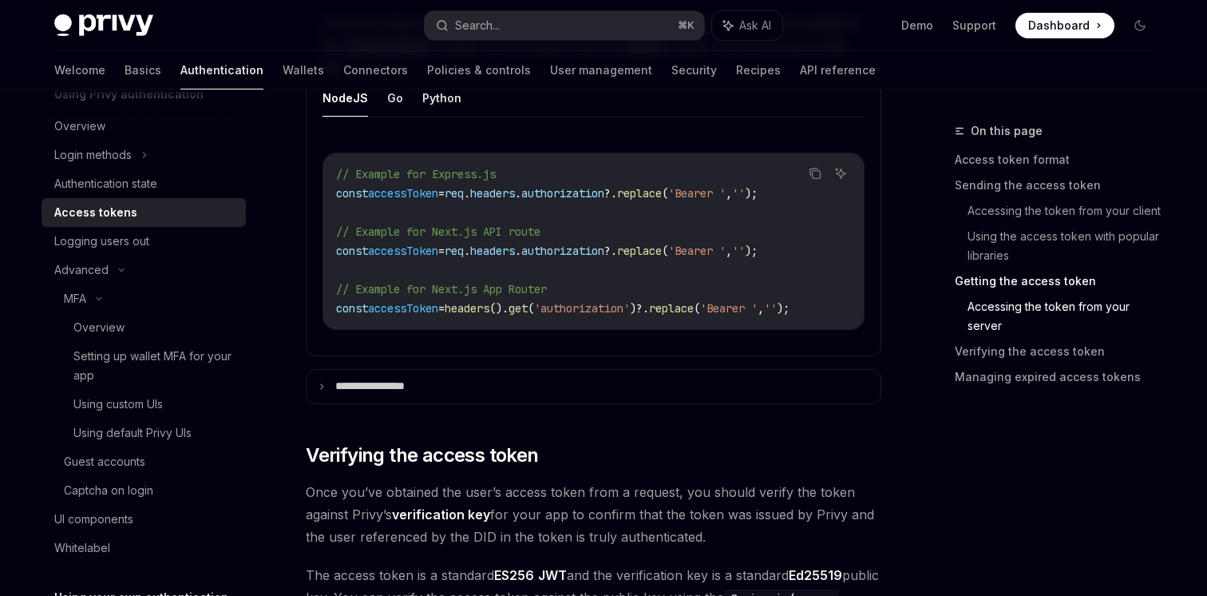
scroll to position [2385, 0]
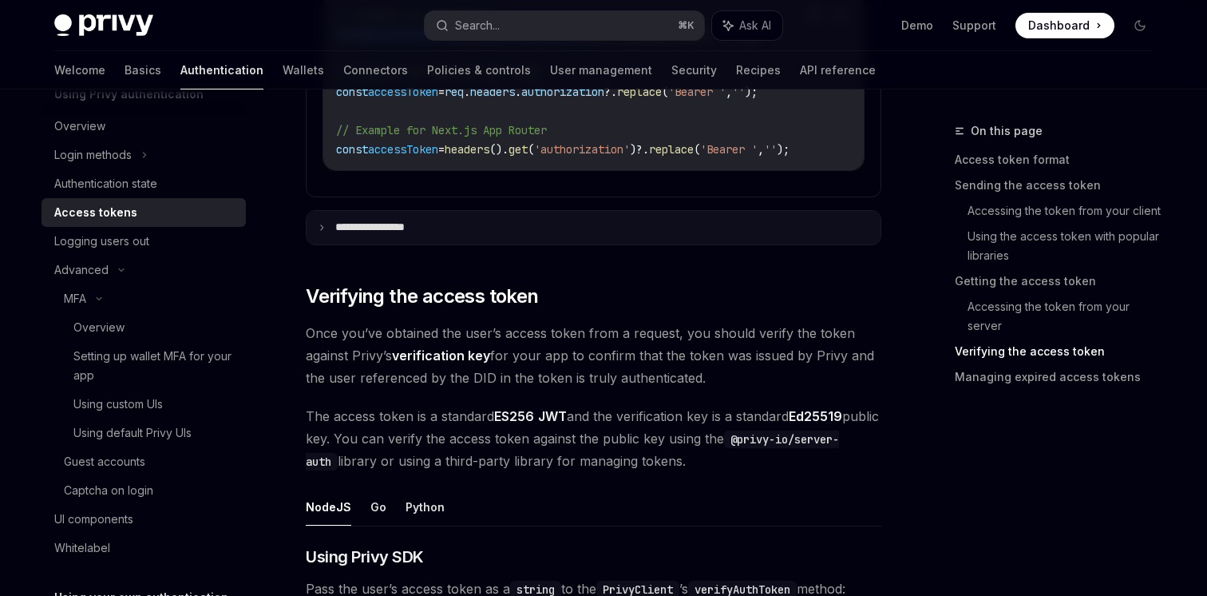
click at [399, 235] on p "**********" at bounding box center [385, 227] width 101 height 14
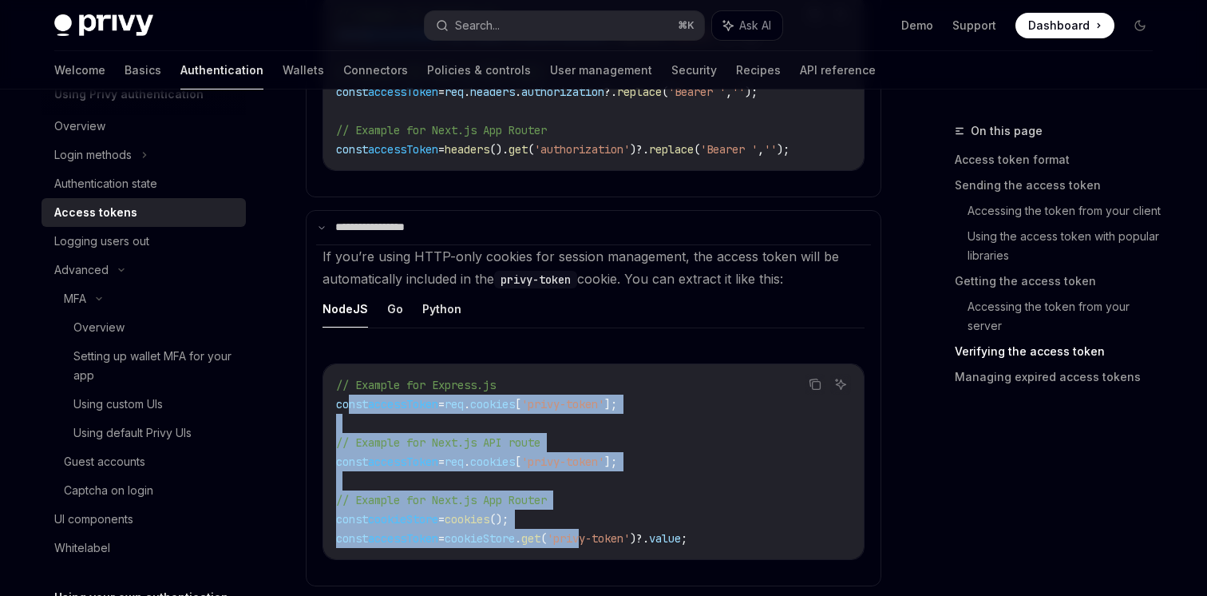
drag, startPoint x: 347, startPoint y: 408, endPoint x: 630, endPoint y: 543, distance: 313.1
click at [627, 541] on code "// Example for Express.js const accessToken = req . cookies [ 'privy-token' ]; …" at bounding box center [593, 461] width 515 height 172
click at [630, 543] on span "'privy-token'" at bounding box center [588, 538] width 83 height 14
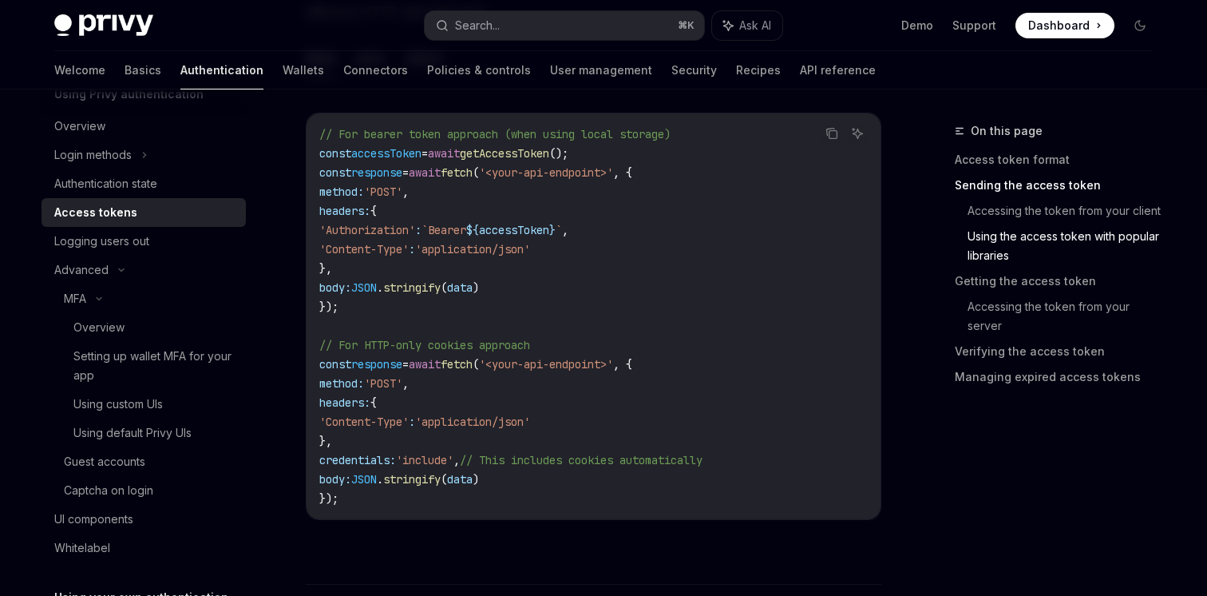
scroll to position [1438, 0]
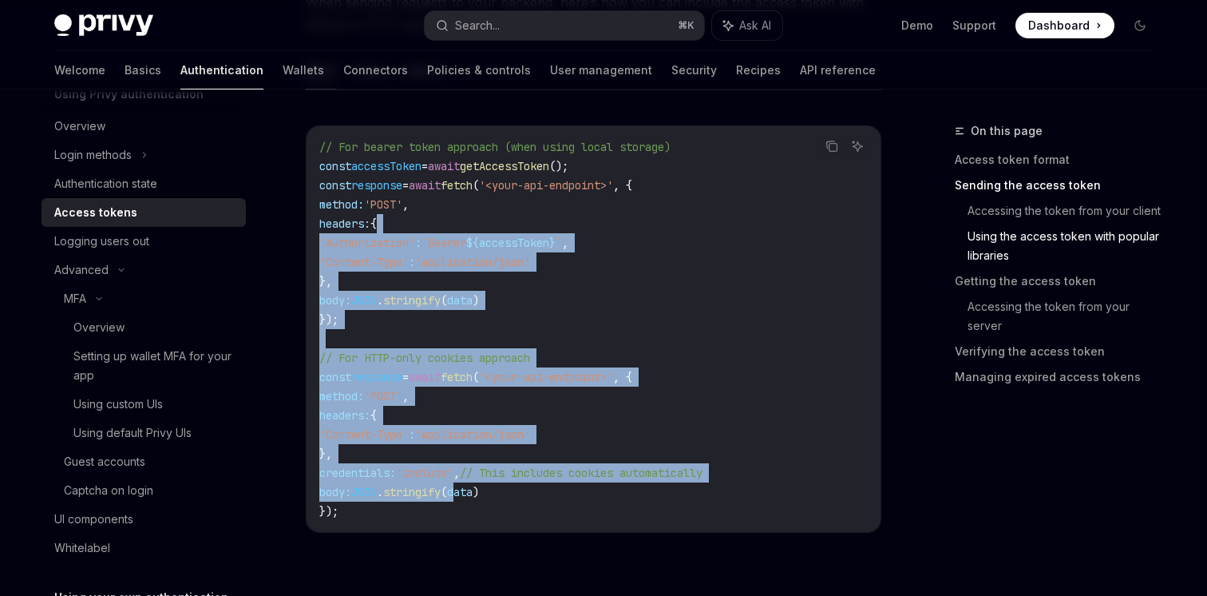
drag, startPoint x: 441, startPoint y: 216, endPoint x: 481, endPoint y: 518, distance: 304.4
click at [481, 513] on code "// For bearer token approach (when using local storage) const accessToken = awa…" at bounding box center [593, 328] width 548 height 383
click at [481, 518] on code "// For bearer token approach (when using local storage) const accessToken = awa…" at bounding box center [593, 328] width 548 height 383
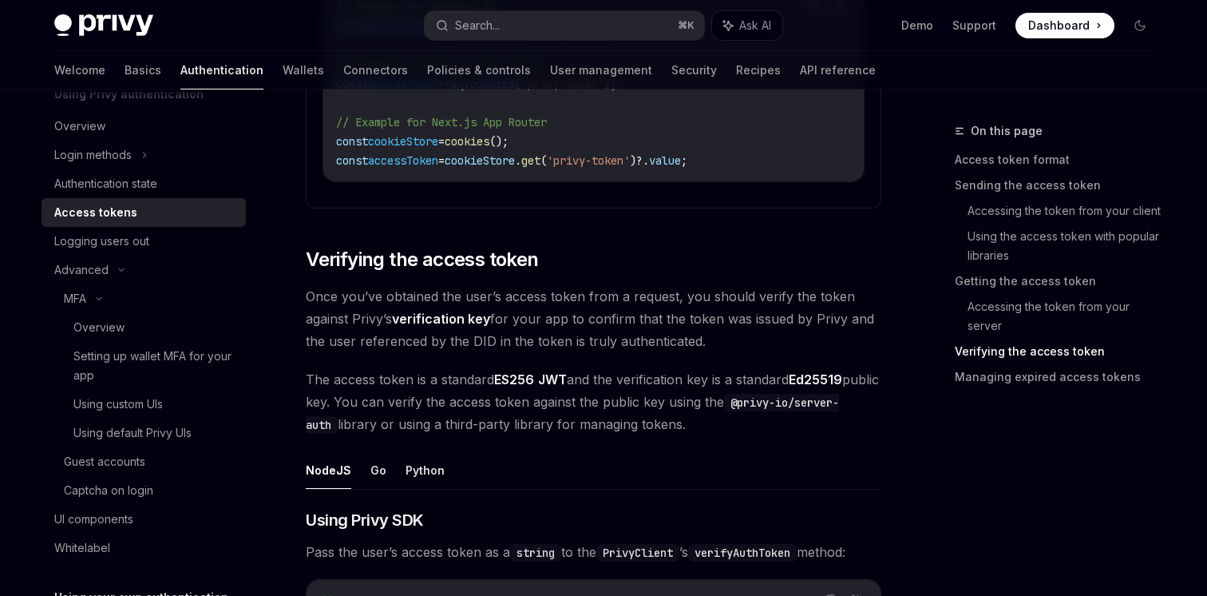
scroll to position [2768, 0]
